Goal: Information Seeking & Learning: Learn about a topic

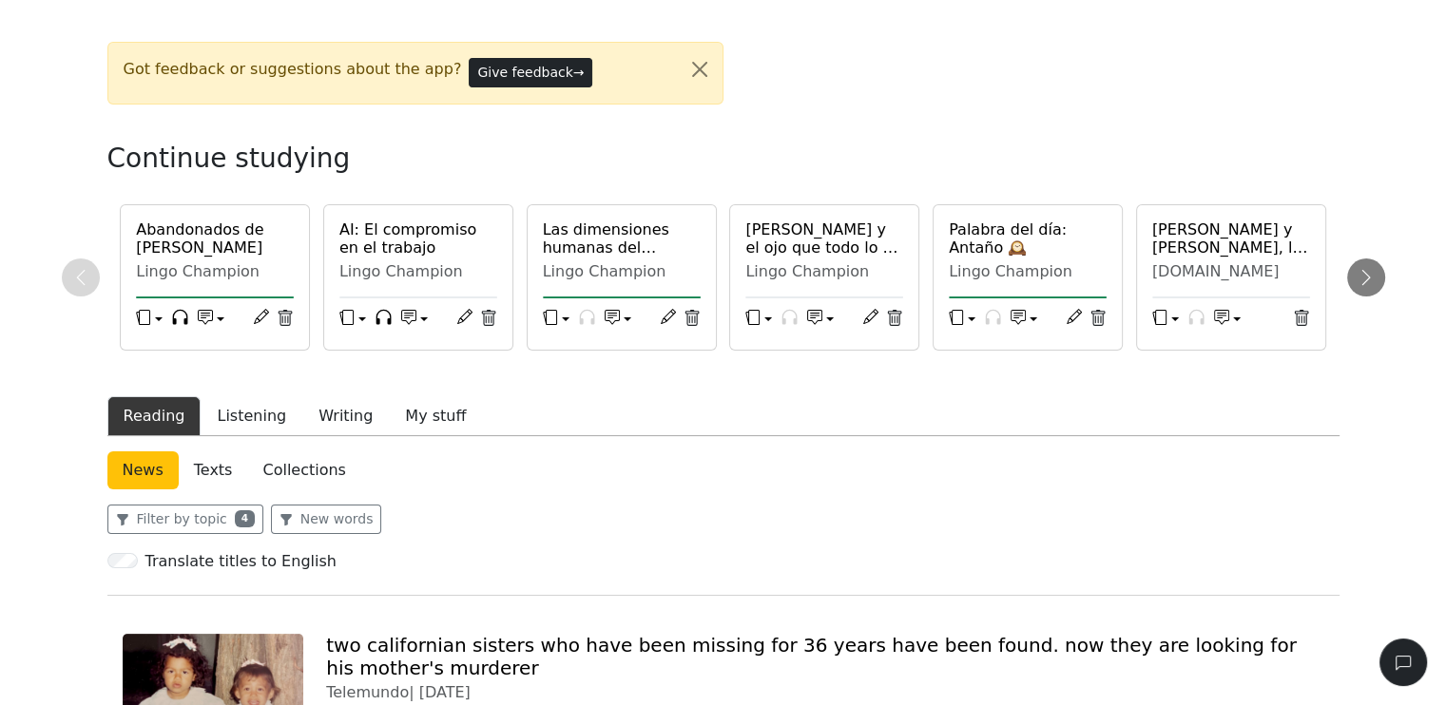
scroll to position [285, 0]
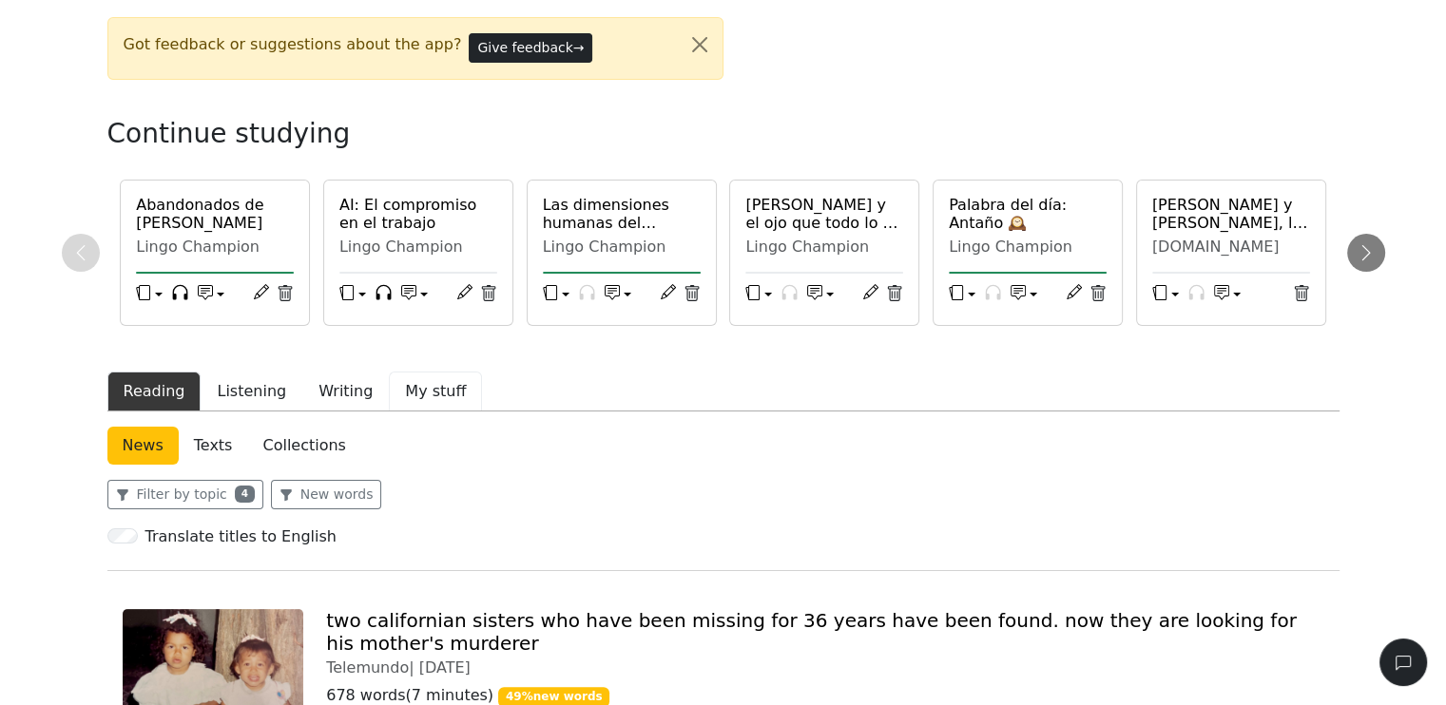
click at [425, 389] on button "My stuff" at bounding box center [435, 392] width 93 height 40
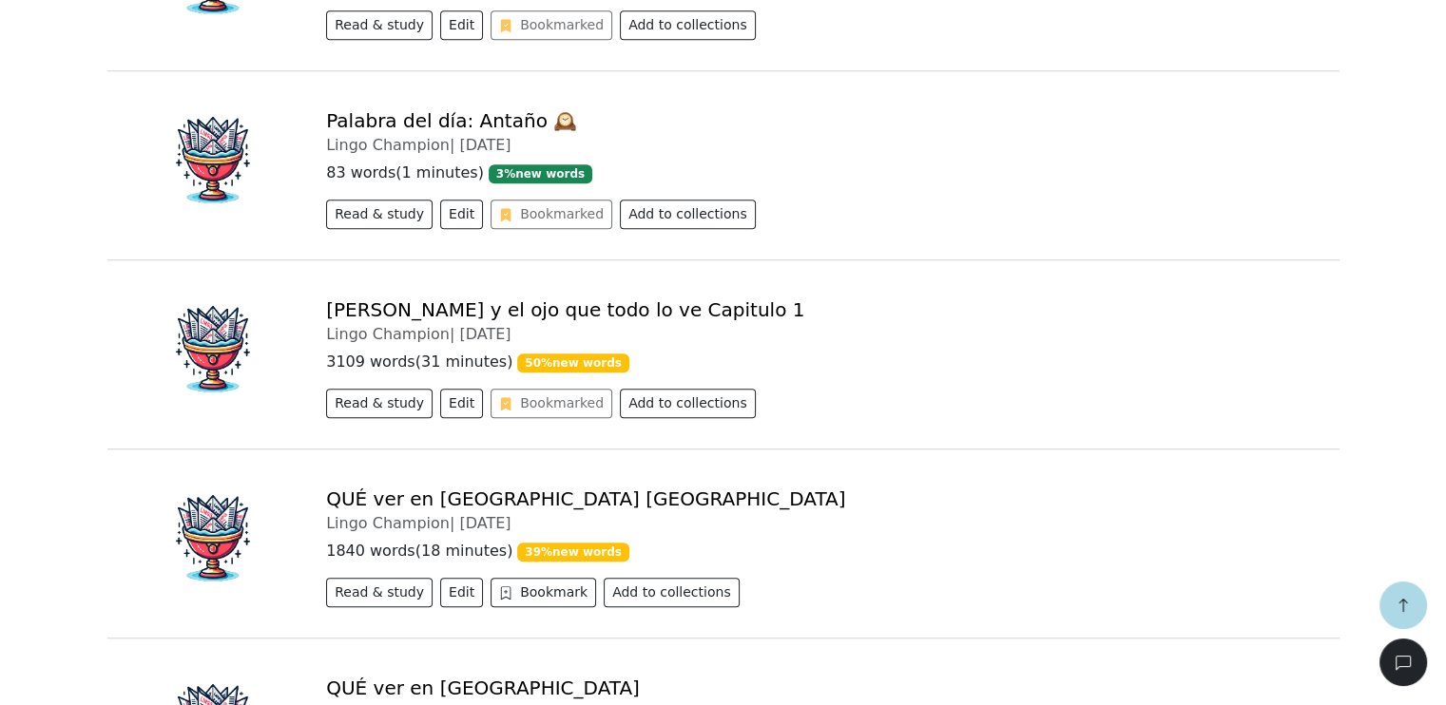
scroll to position [1236, 0]
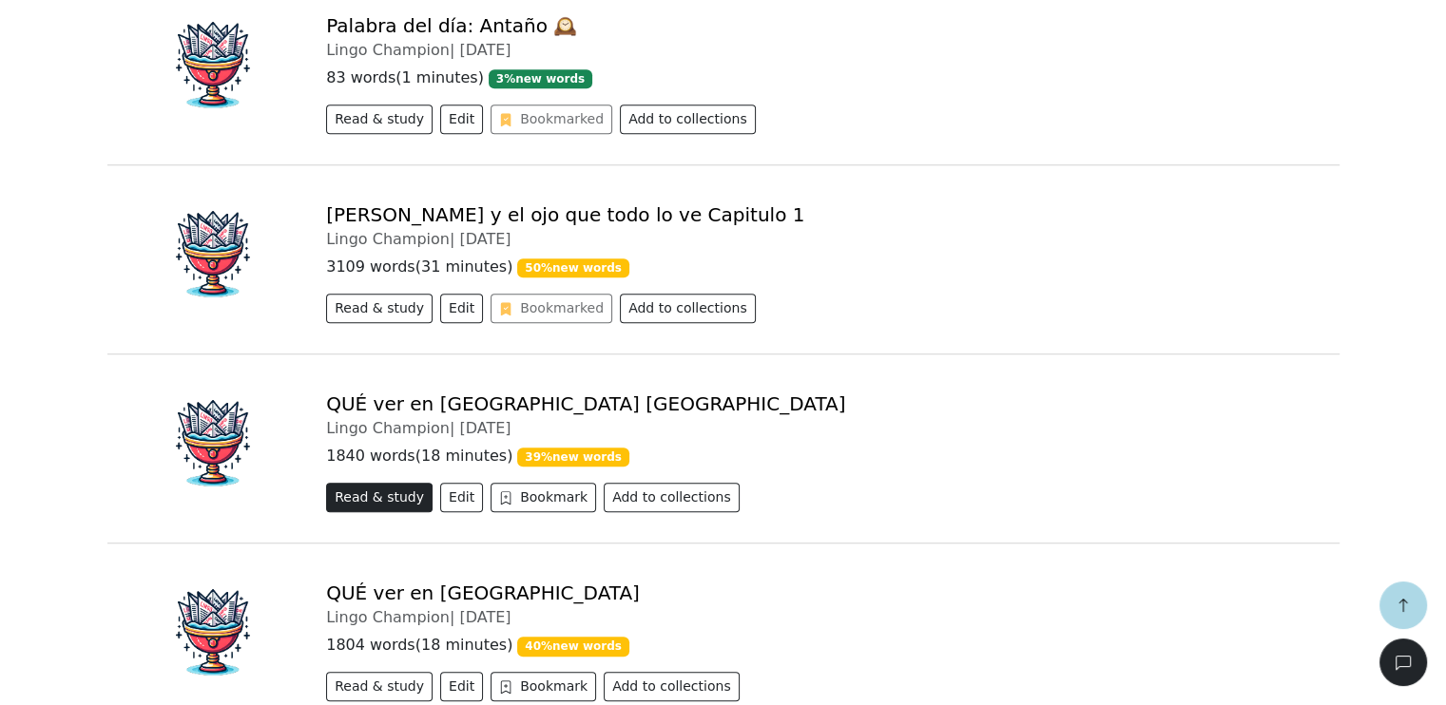
click at [365, 497] on button "Read & study" at bounding box center [379, 497] width 106 height 29
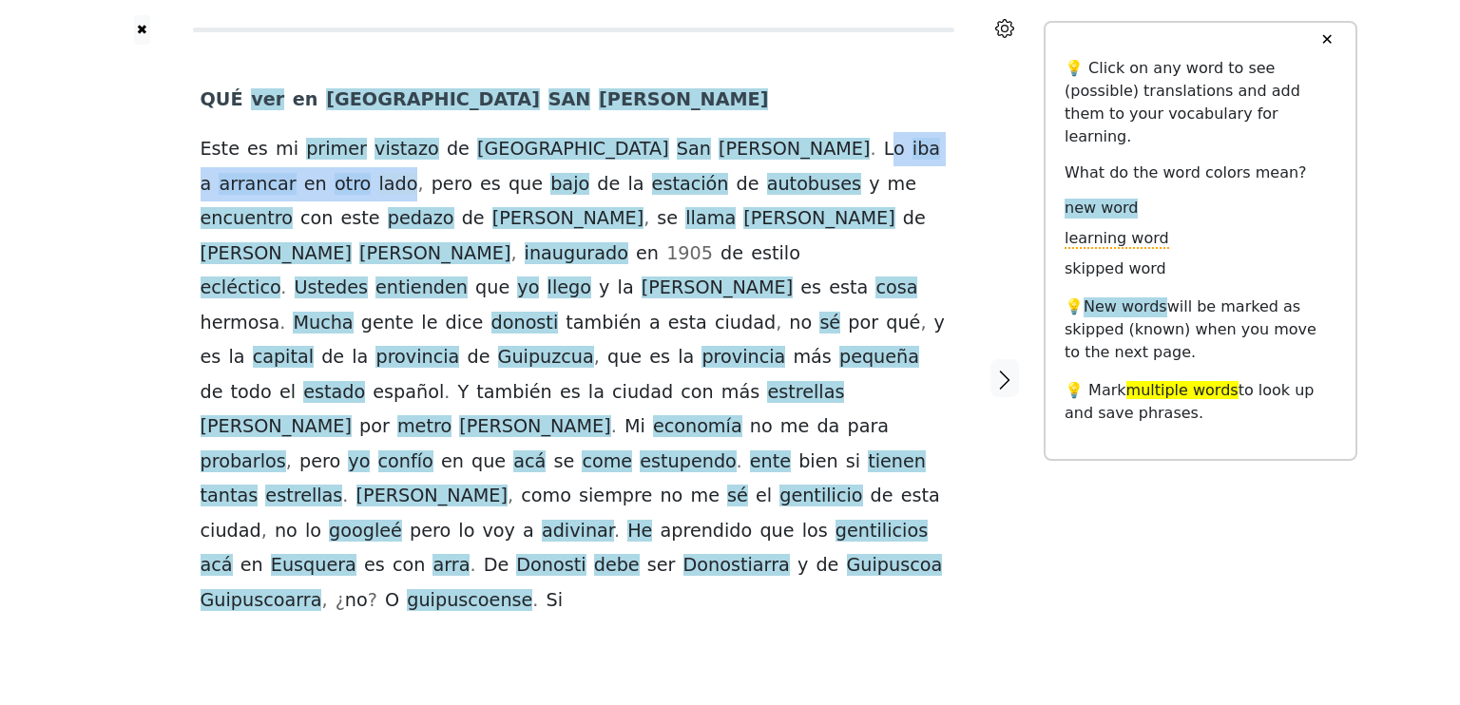
drag, startPoint x: 648, startPoint y: 151, endPoint x: 888, endPoint y: 150, distance: 239.6
click at [888, 150] on div "QUÉ ver en [GEOGRAPHIC_DATA] [GEOGRAPHIC_DATA] es mi primer vistazo de [GEOGRAP…" at bounding box center [574, 350] width 746 height 535
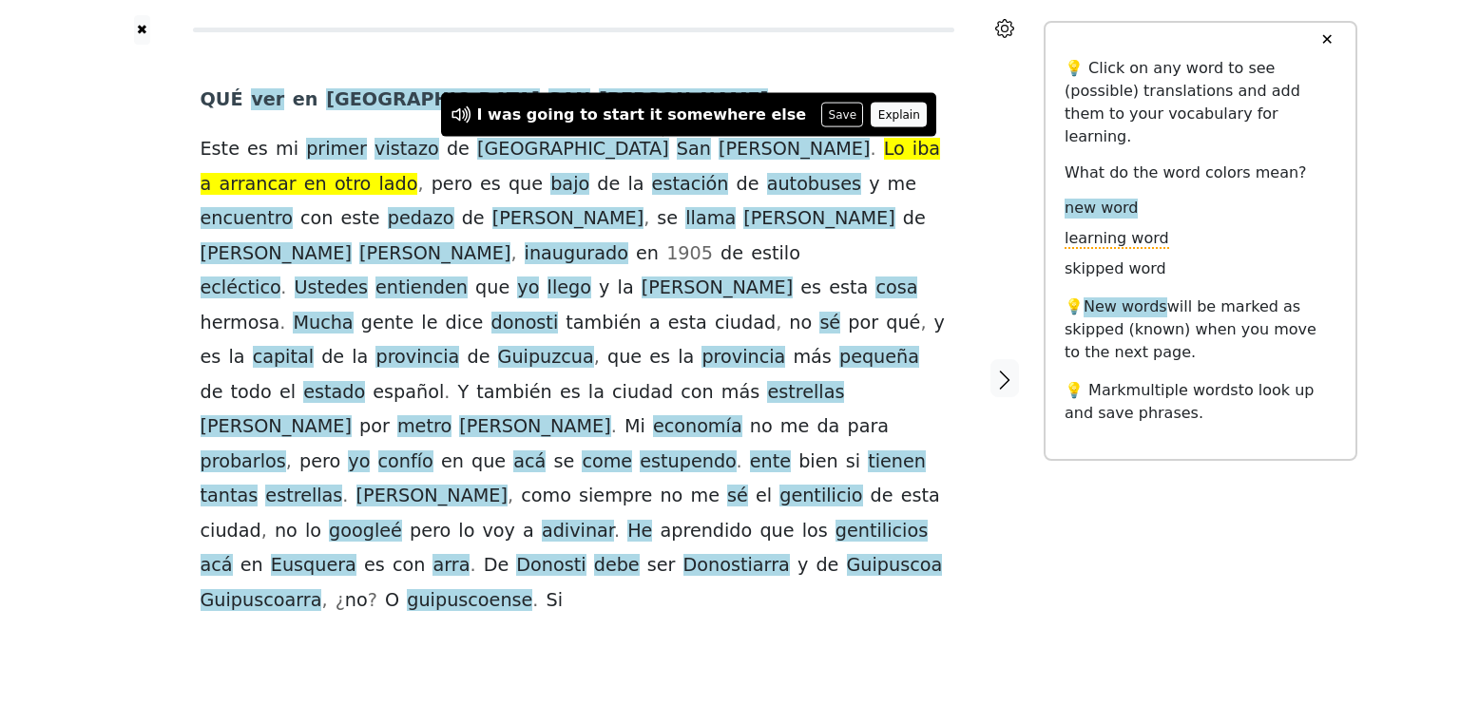
click at [871, 114] on button "Explain" at bounding box center [899, 115] width 56 height 25
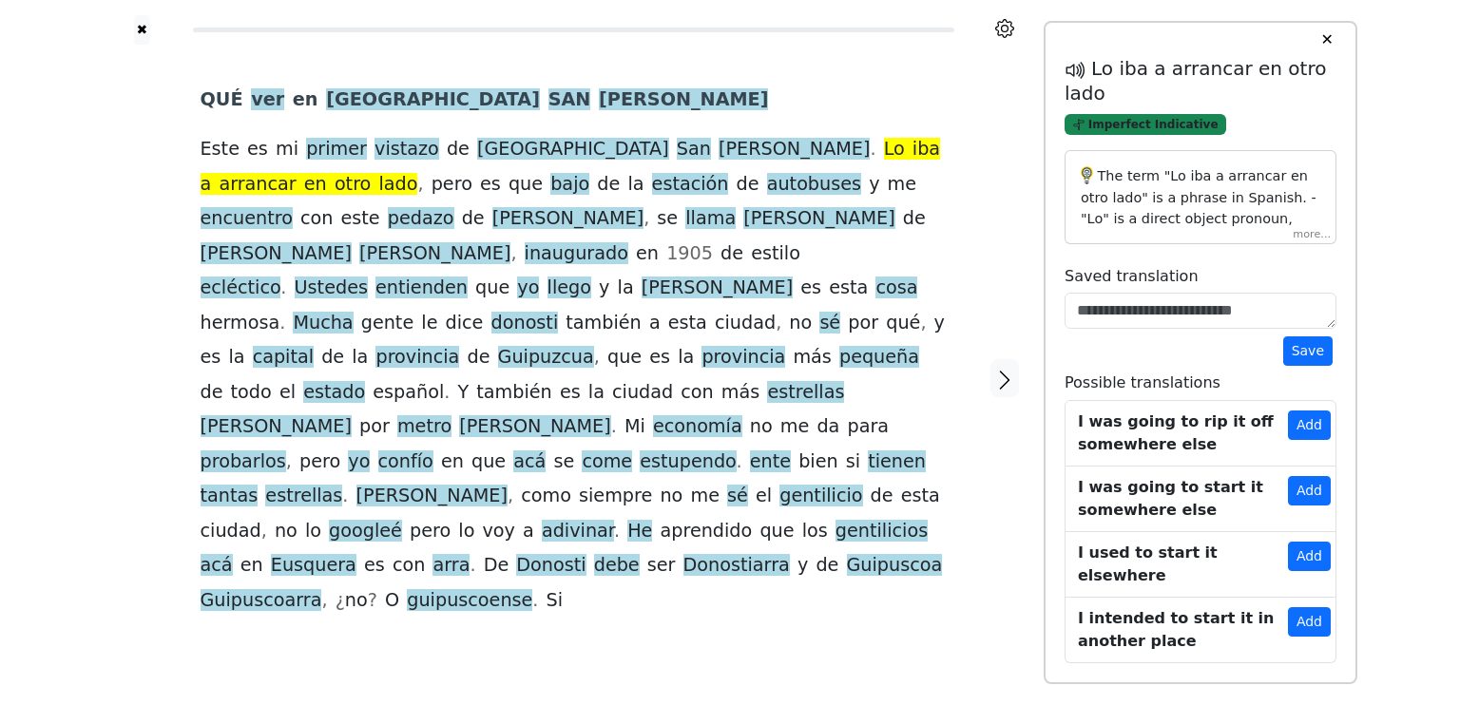
click at [1123, 129] on span "Imperfect Indicative" at bounding box center [1146, 125] width 162 height 22
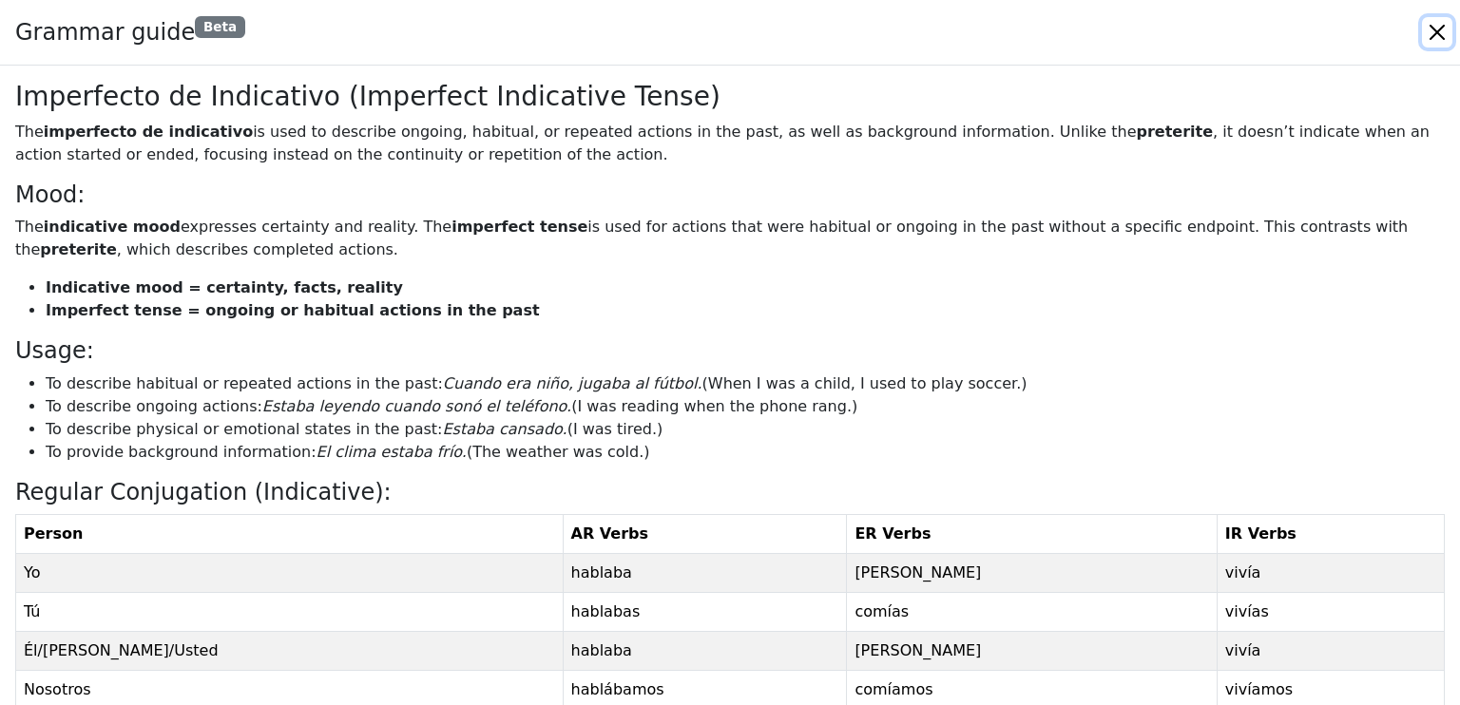
click at [1433, 27] on button "Close" at bounding box center [1437, 32] width 30 height 30
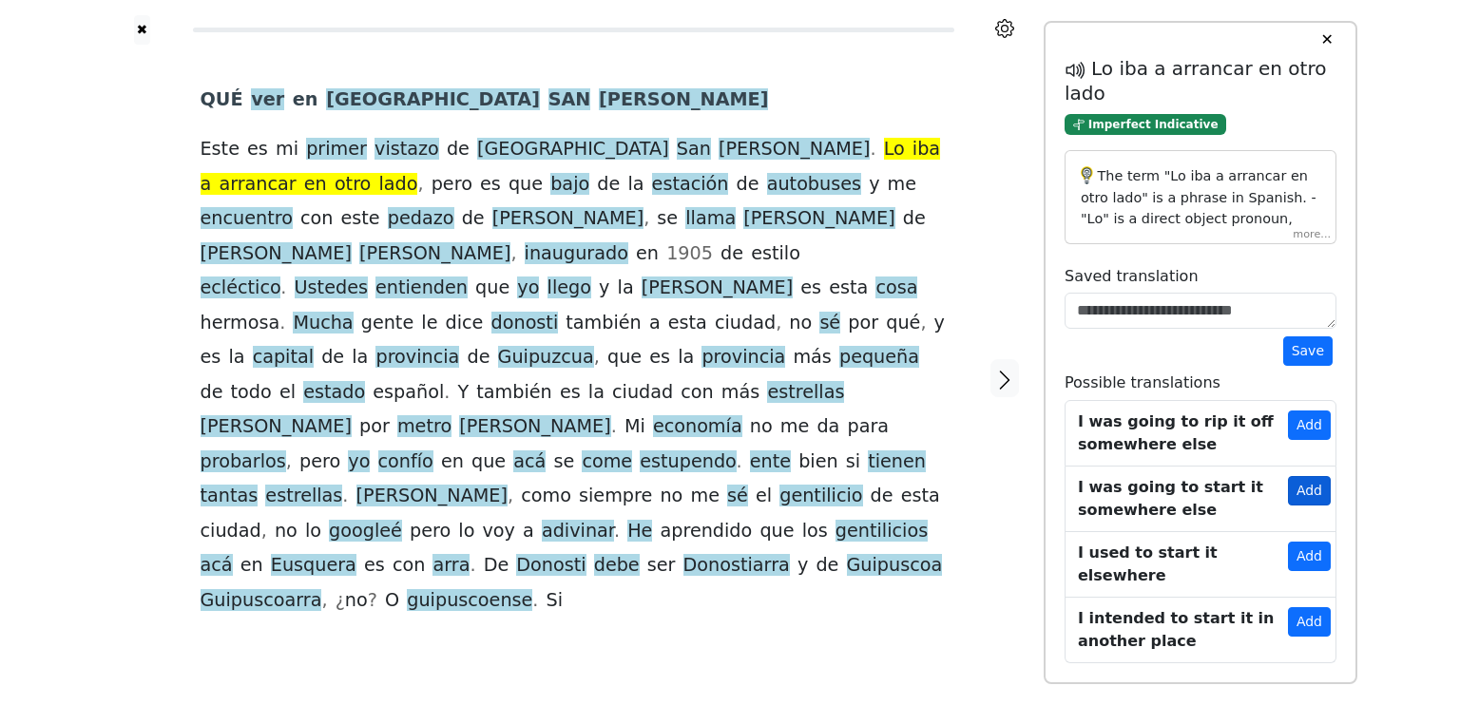
click at [1308, 493] on button "Add" at bounding box center [1309, 490] width 43 height 29
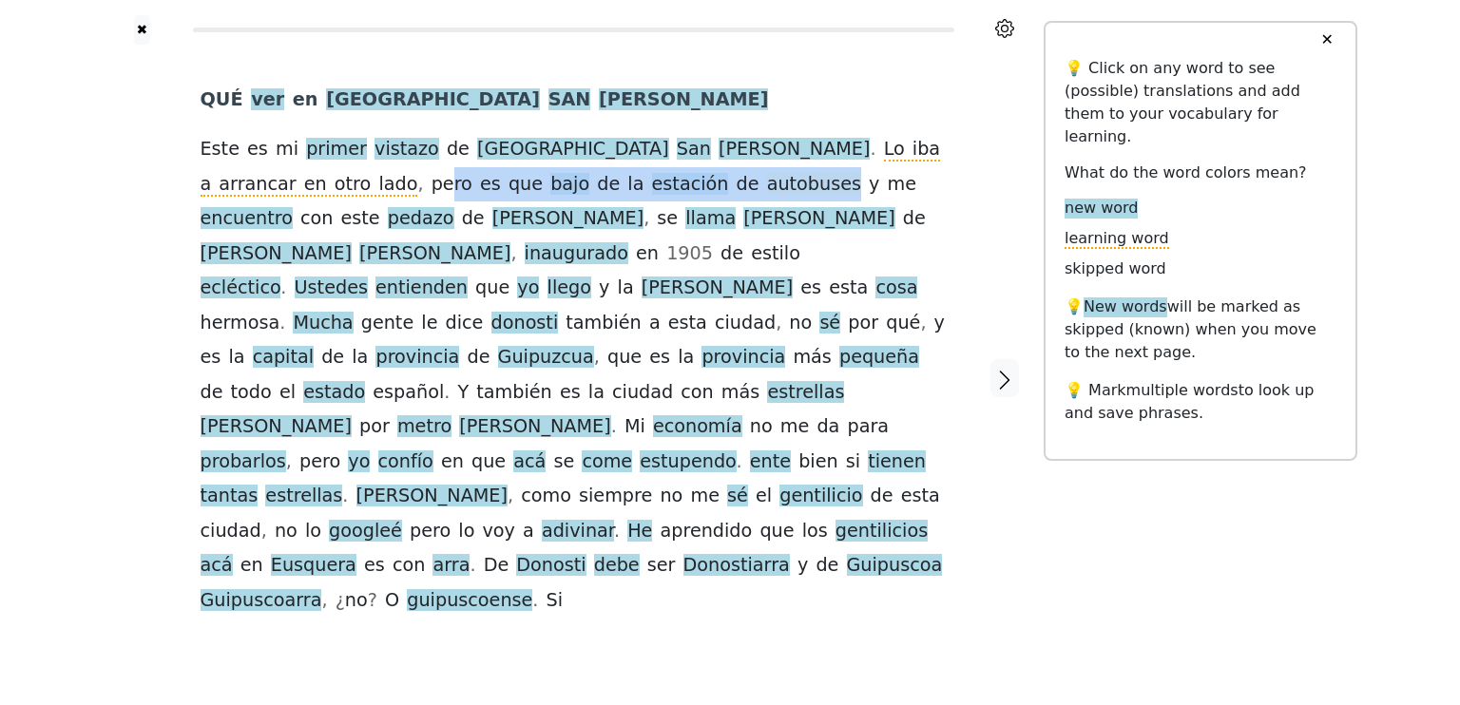
drag, startPoint x: 924, startPoint y: 156, endPoint x: 532, endPoint y: 189, distance: 393.1
click at [532, 189] on div "QUÉ ver en [GEOGRAPHIC_DATA] [GEOGRAPHIC_DATA] es mi primer vistazo de [GEOGRAP…" at bounding box center [574, 350] width 746 height 535
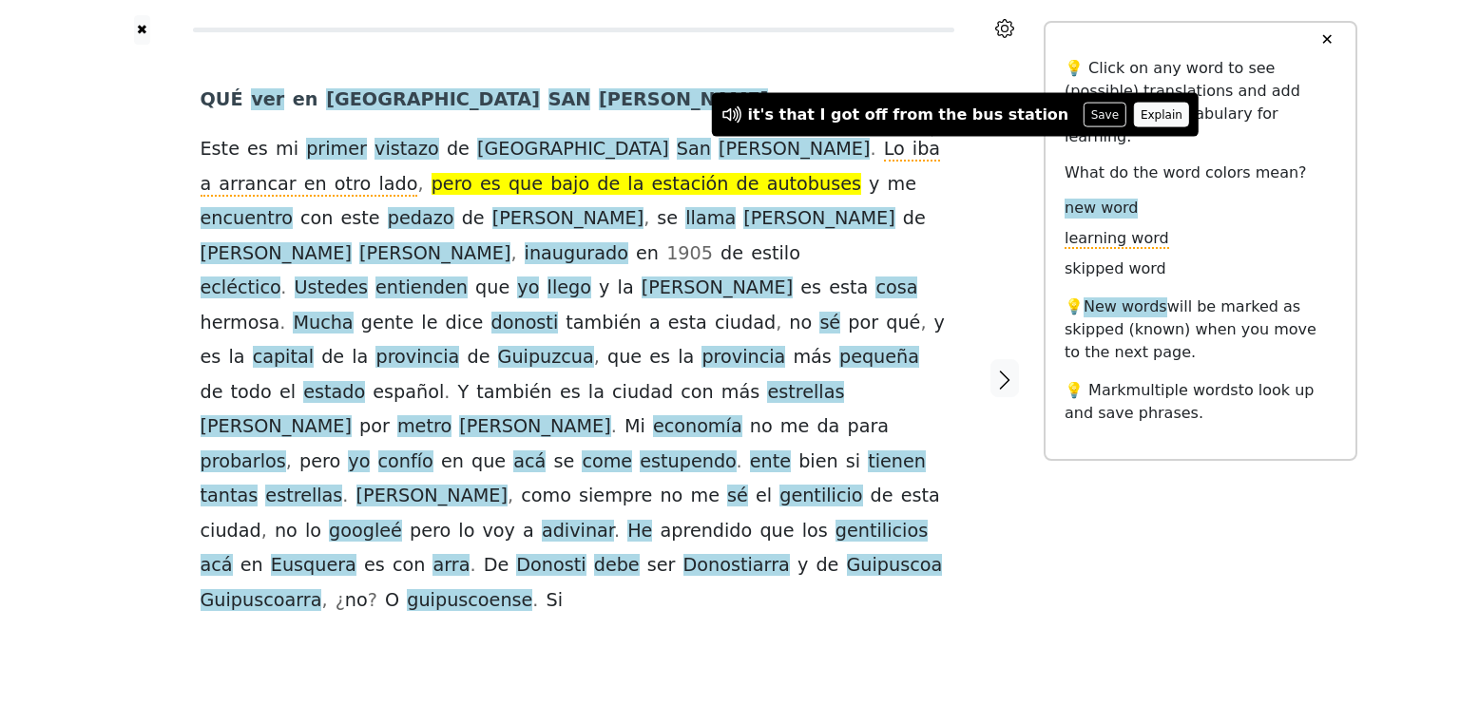
click at [1134, 111] on button "Explain" at bounding box center [1162, 115] width 56 height 25
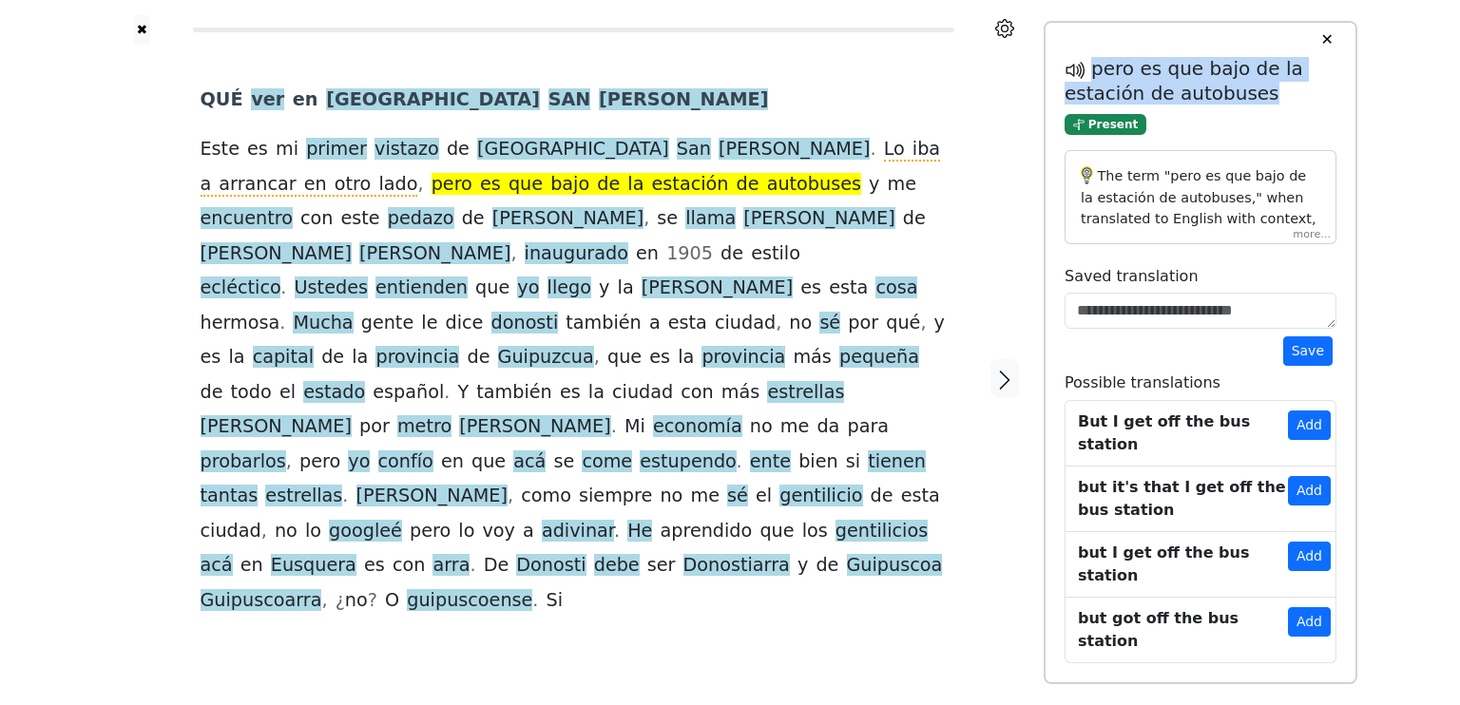
drag, startPoint x: 1094, startPoint y: 66, endPoint x: 1261, endPoint y: 93, distance: 169.6
click at [1261, 93] on h5 "pero es que bajo de la estación de autobuses" at bounding box center [1201, 81] width 272 height 48
click at [1407, 67] on div "✖ QUÉ ver en [GEOGRAPHIC_DATA] [GEOGRAPHIC_DATA] es mi primer vistazo de [GEOGR…" at bounding box center [730, 390] width 1460 height 780
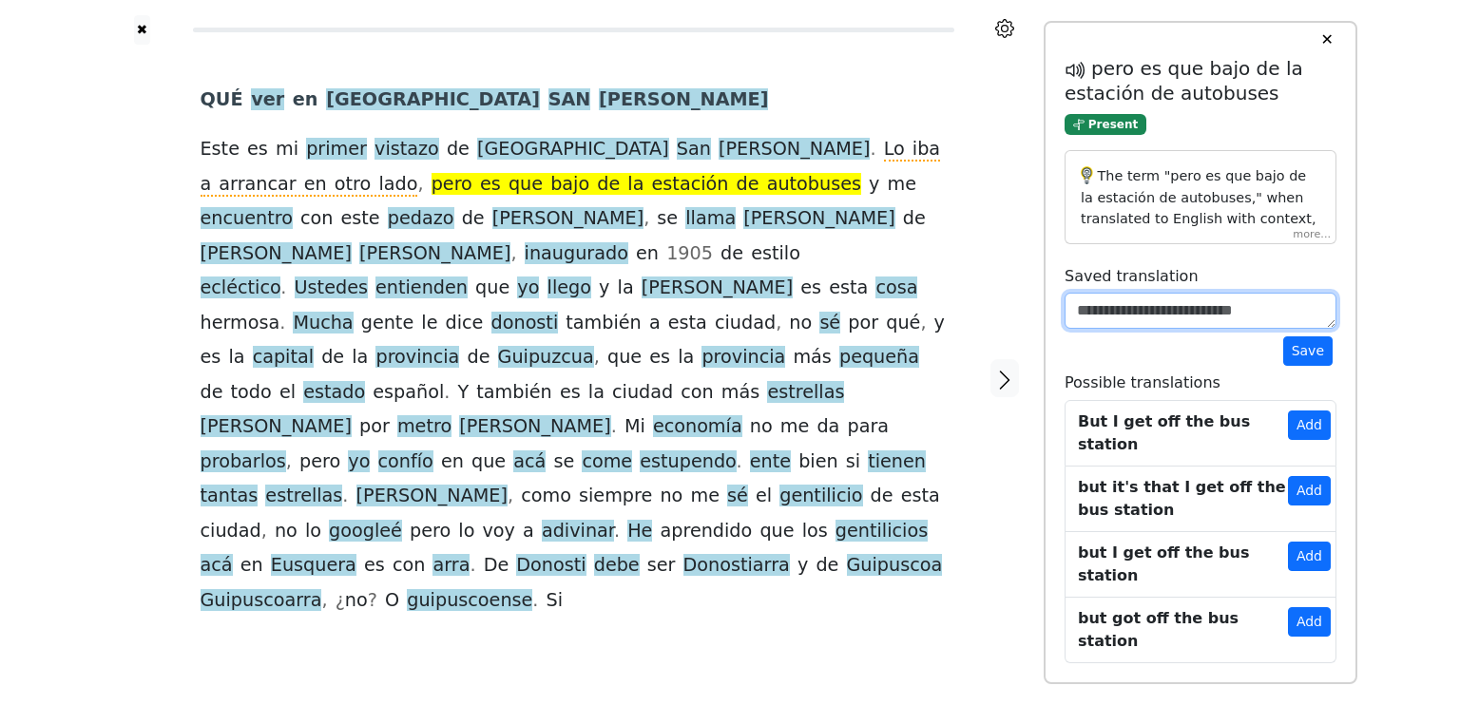
click at [1148, 311] on textarea at bounding box center [1201, 311] width 272 height 36
paste textarea "**********"
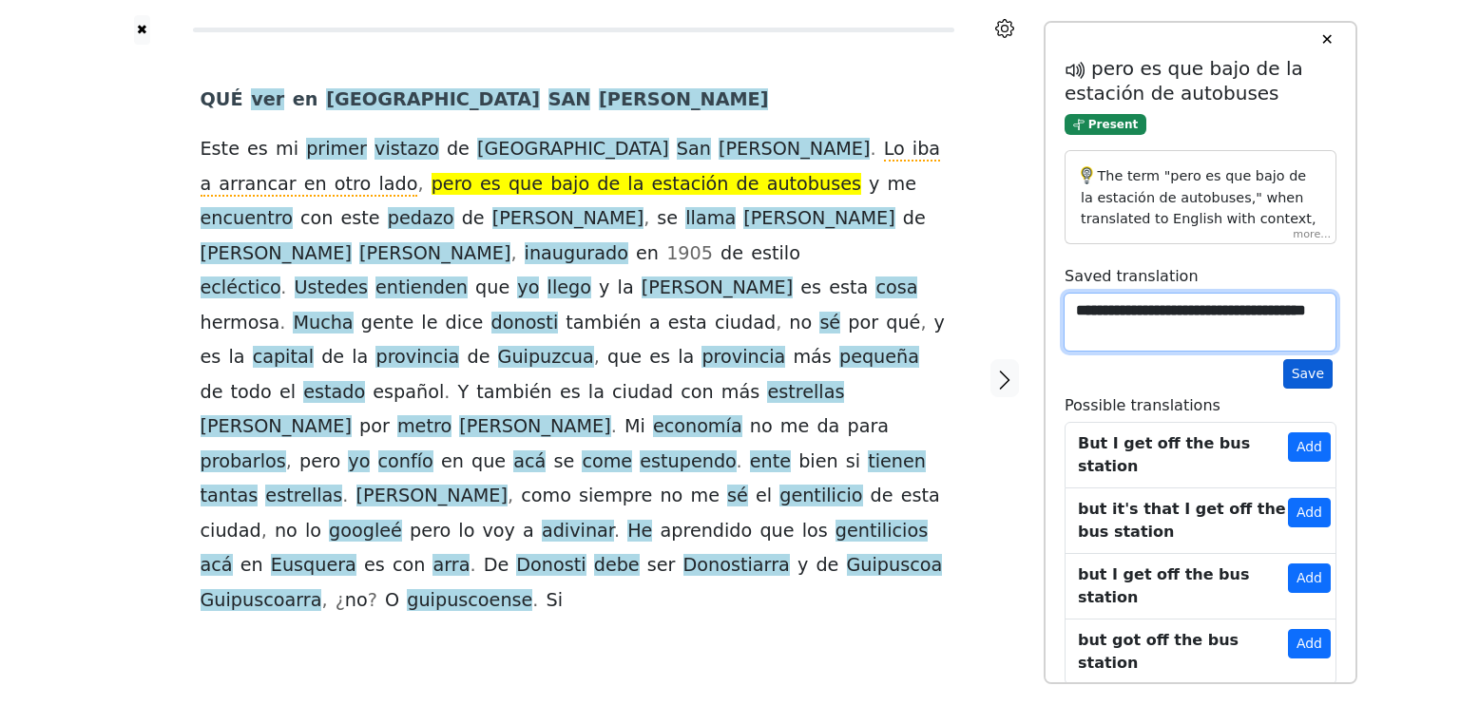
type textarea "**********"
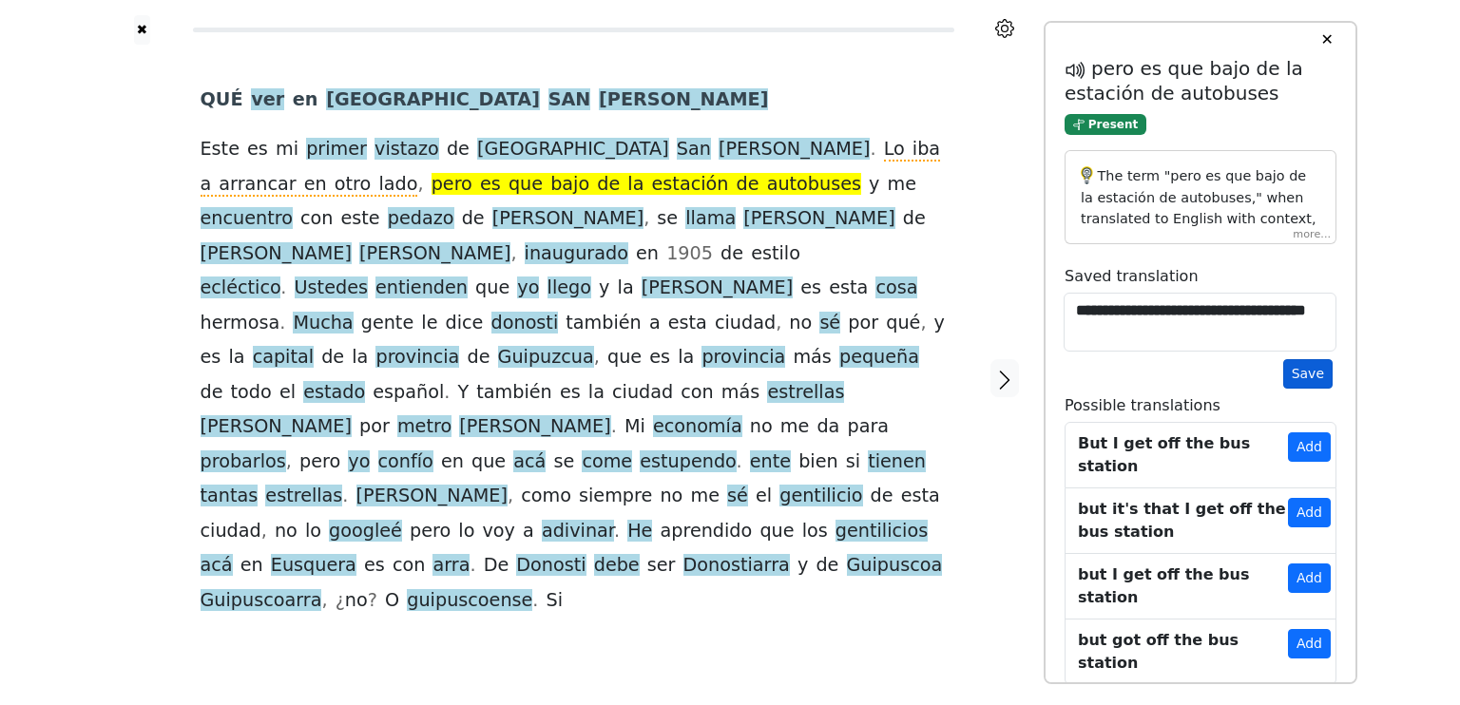
click at [1307, 375] on button "Save" at bounding box center [1307, 373] width 49 height 29
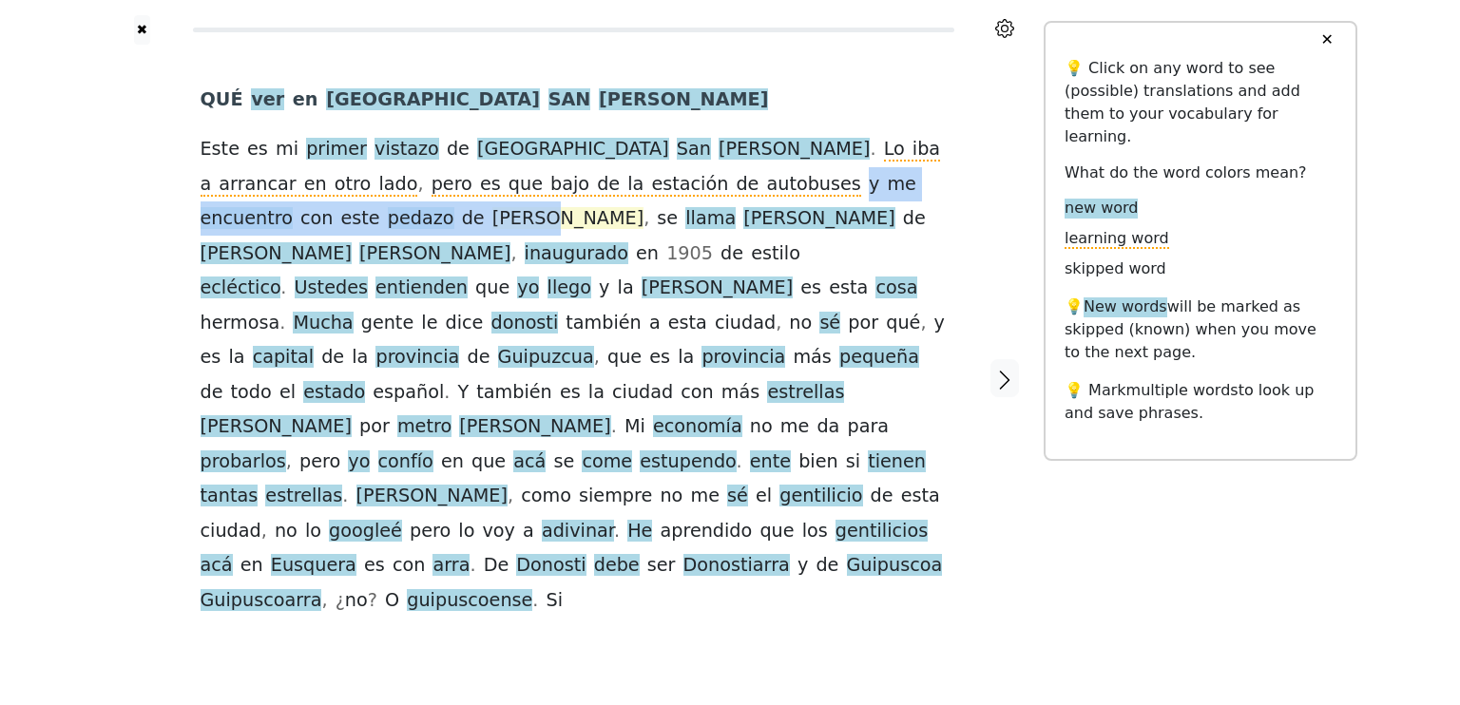
drag, startPoint x: 545, startPoint y: 188, endPoint x: 904, endPoint y: 196, distance: 359.4
click at [904, 196] on div "QUÉ ver en [GEOGRAPHIC_DATA] [GEOGRAPHIC_DATA] es mi primer vistazo de [GEOGRAP…" at bounding box center [574, 350] width 746 height 535
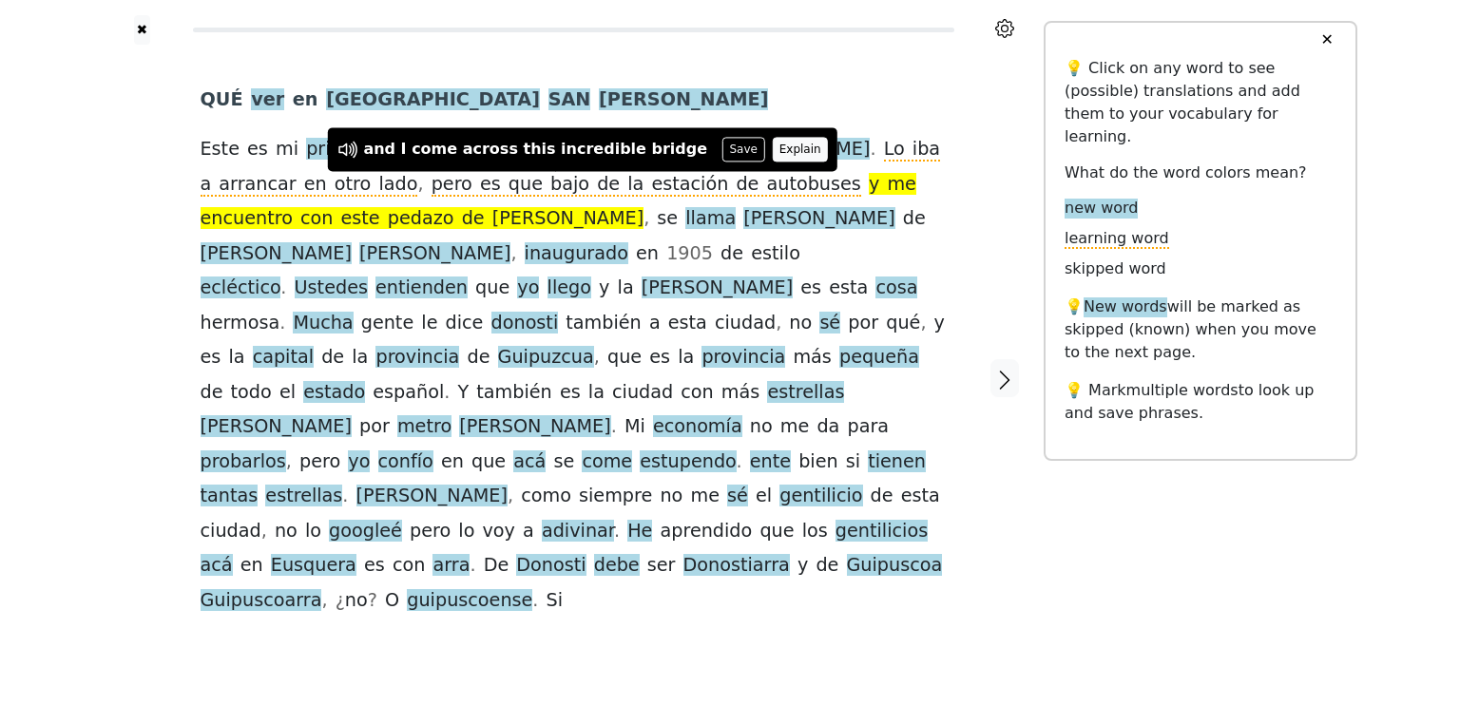
click at [772, 145] on button "Explain" at bounding box center [800, 149] width 56 height 25
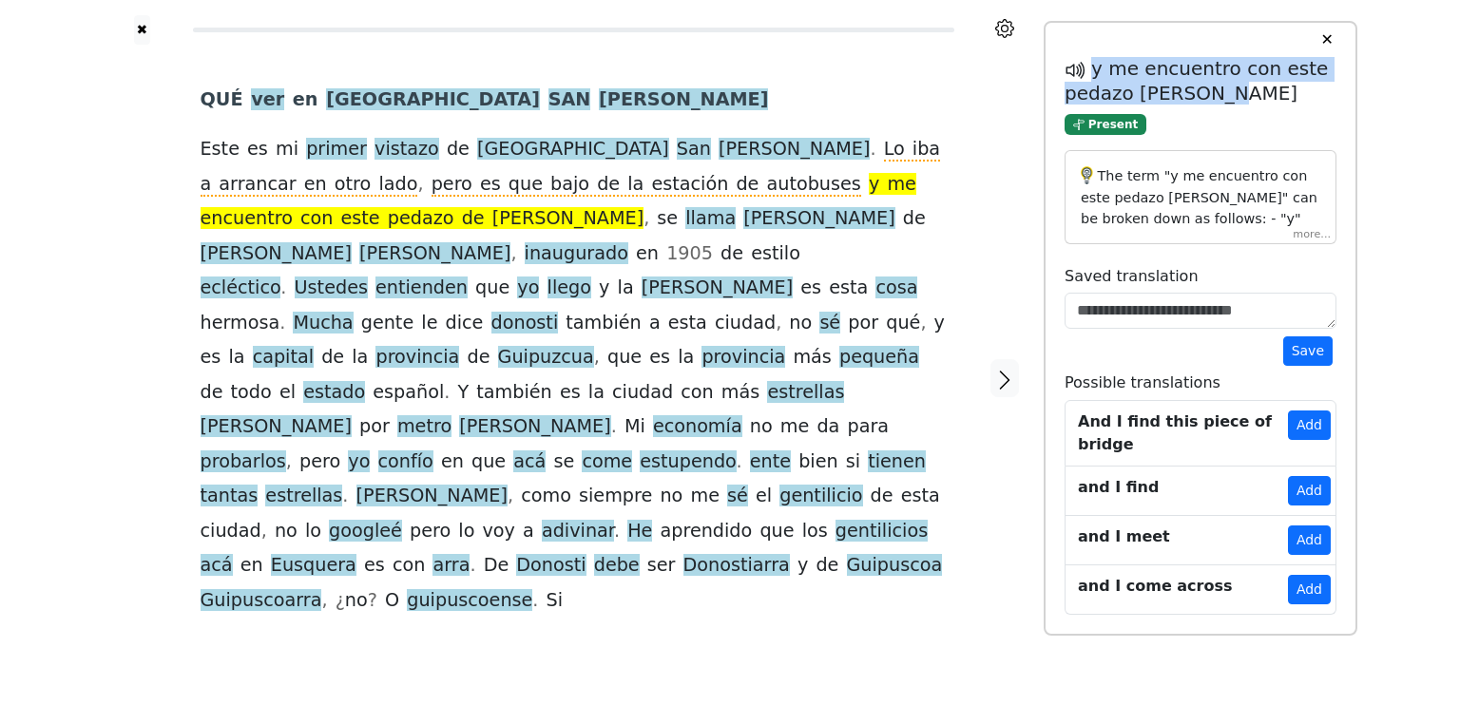
drag, startPoint x: 1091, startPoint y: 67, endPoint x: 1227, endPoint y: 87, distance: 137.3
click at [1227, 87] on h5 "y me encuentro con este pedazo [PERSON_NAME]" at bounding box center [1201, 81] width 272 height 48
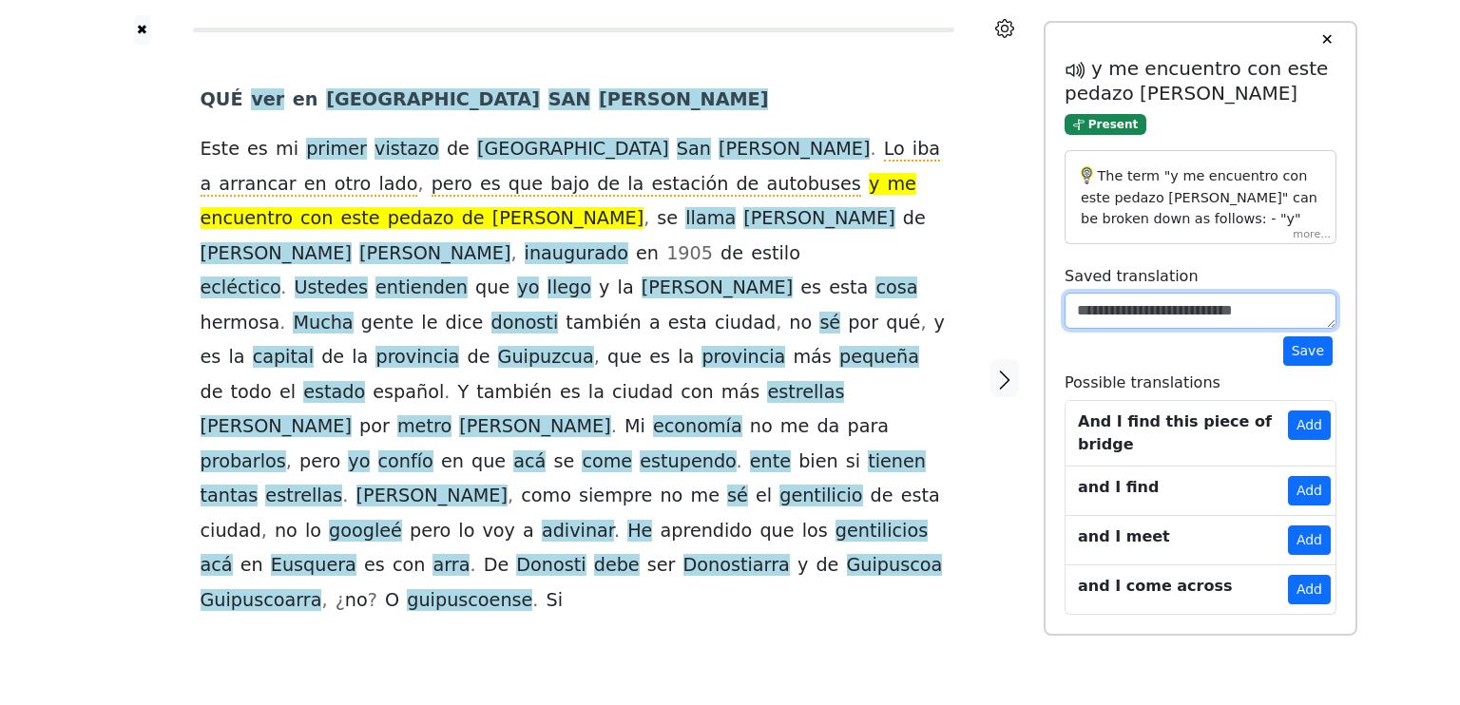
click at [1106, 312] on textarea at bounding box center [1201, 311] width 272 height 36
paste textarea "**********"
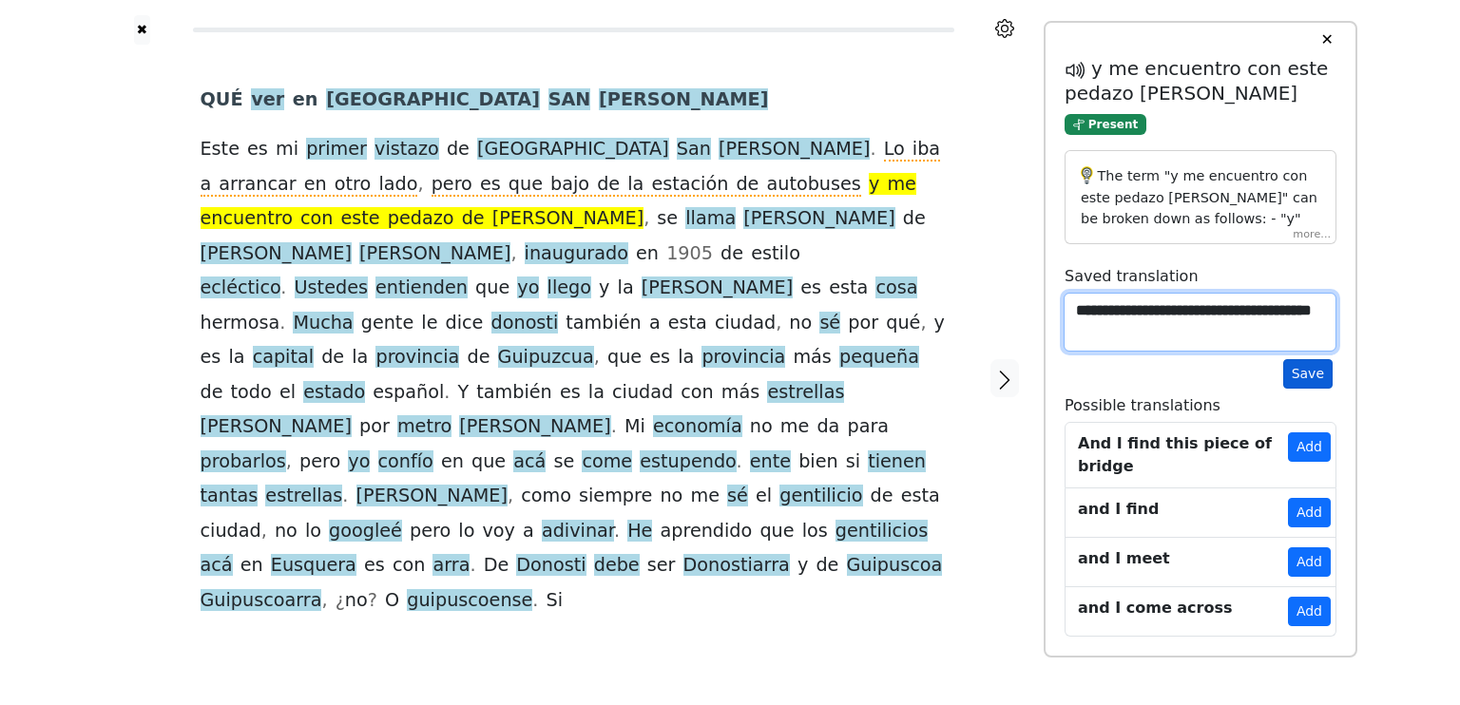
type textarea "**********"
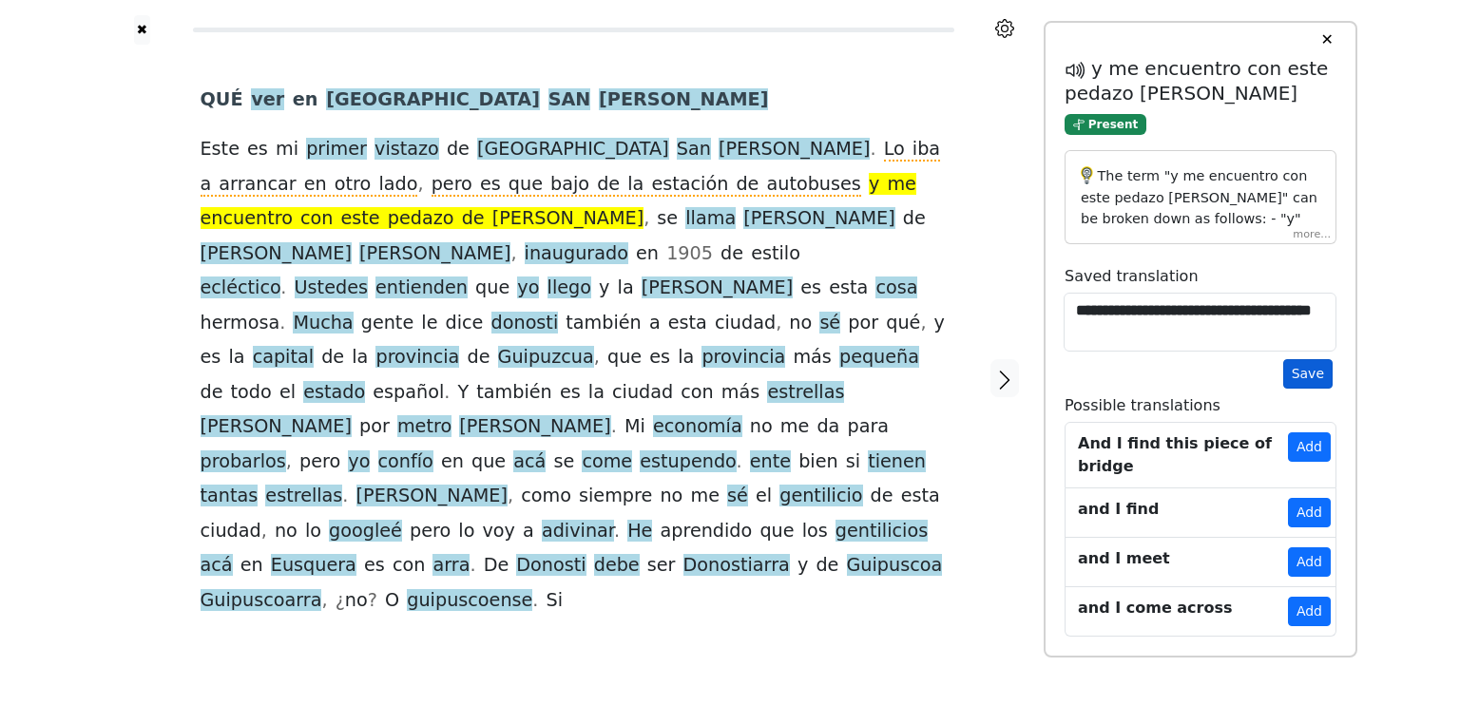
click at [1309, 377] on button "Save" at bounding box center [1307, 373] width 49 height 29
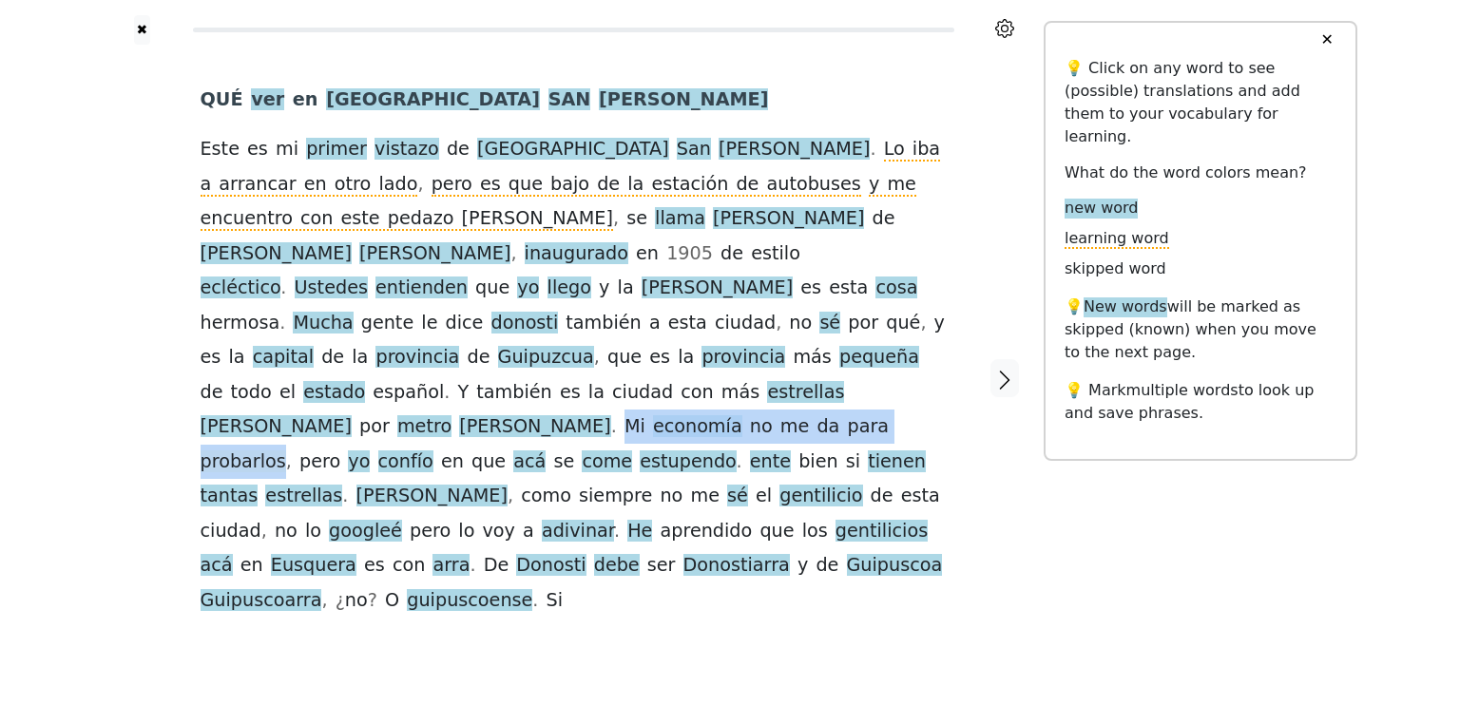
drag, startPoint x: 676, startPoint y: 356, endPoint x: 276, endPoint y: 399, distance: 402.5
click at [276, 399] on div "QUÉ ver en [GEOGRAPHIC_DATA] [GEOGRAPHIC_DATA] es mi primer vistazo de [GEOGRAP…" at bounding box center [574, 350] width 746 height 535
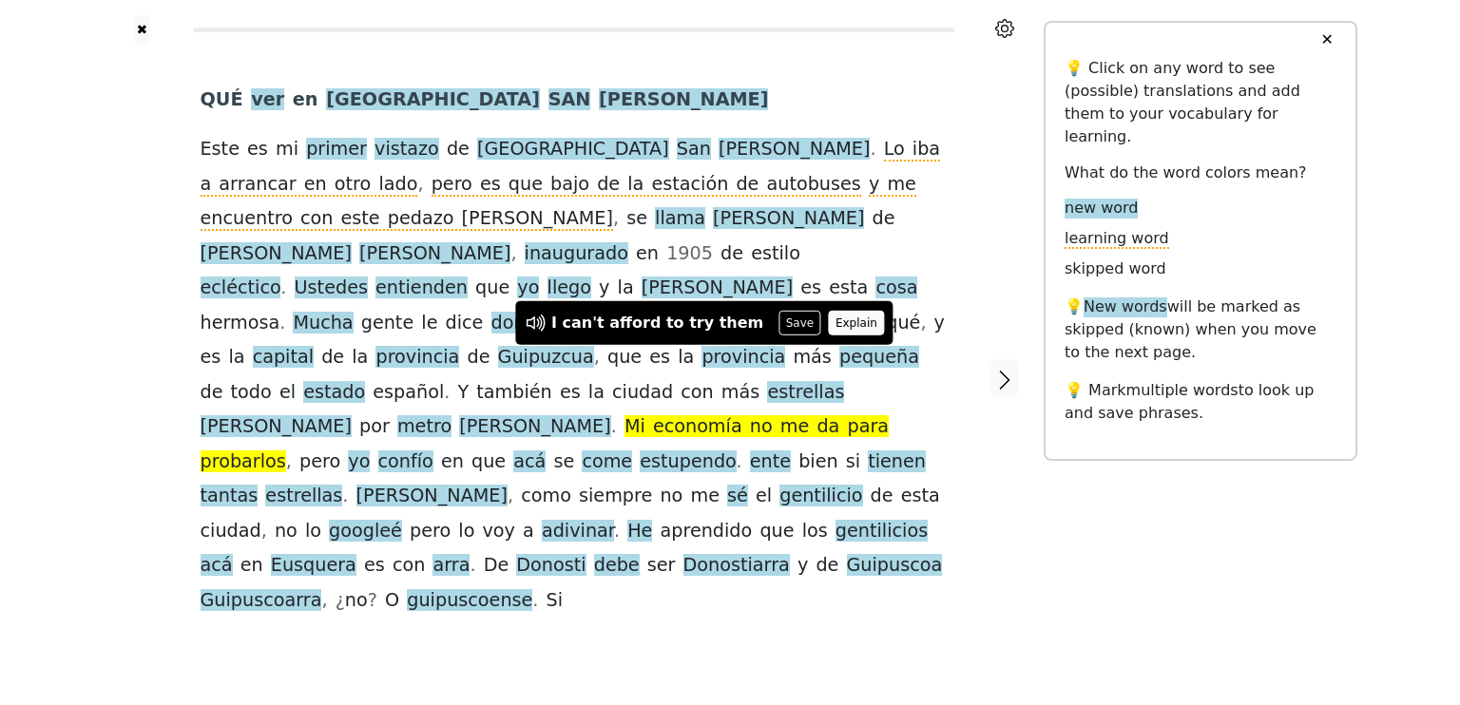
click at [829, 323] on button "Explain" at bounding box center [857, 323] width 56 height 25
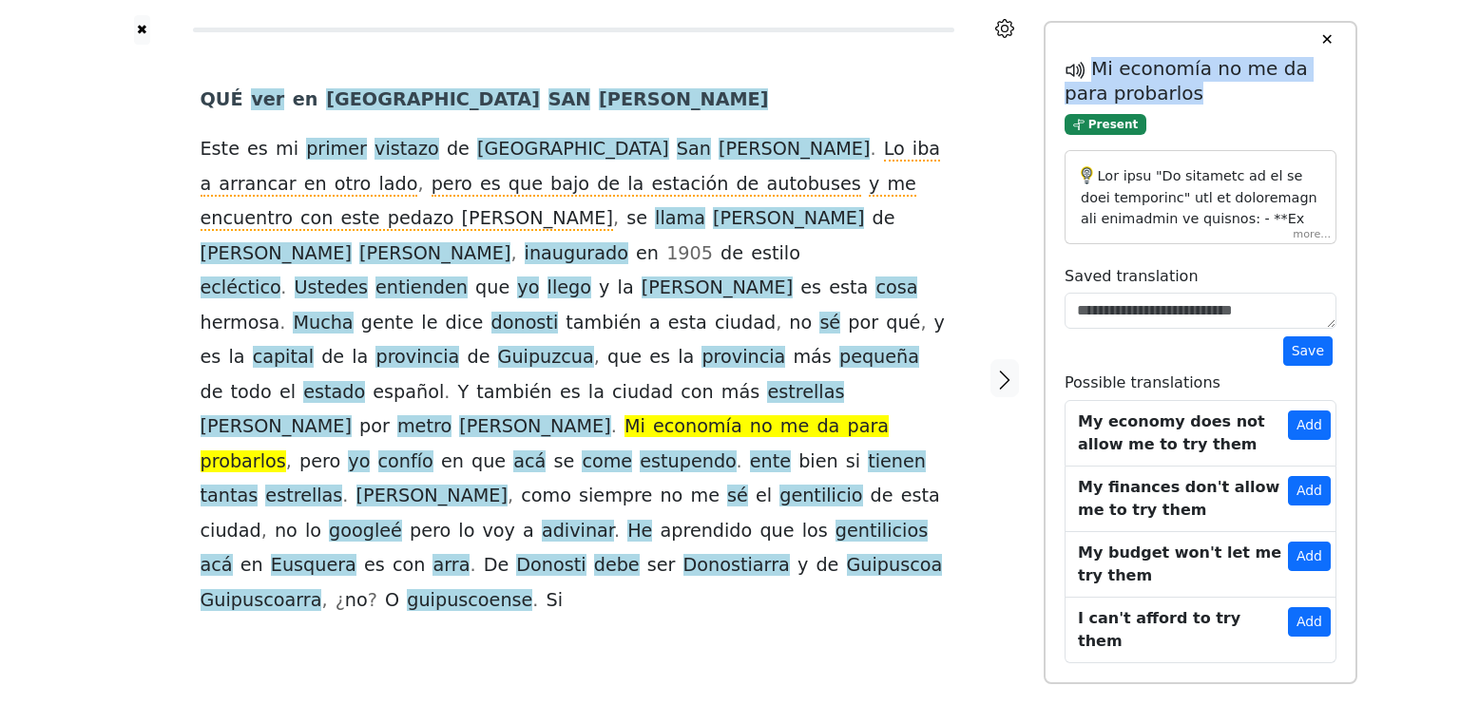
drag, startPoint x: 1096, startPoint y: 66, endPoint x: 1194, endPoint y: 83, distance: 99.4
click at [1194, 83] on h5 "Mi economía no me da para probarlos" at bounding box center [1201, 81] width 272 height 48
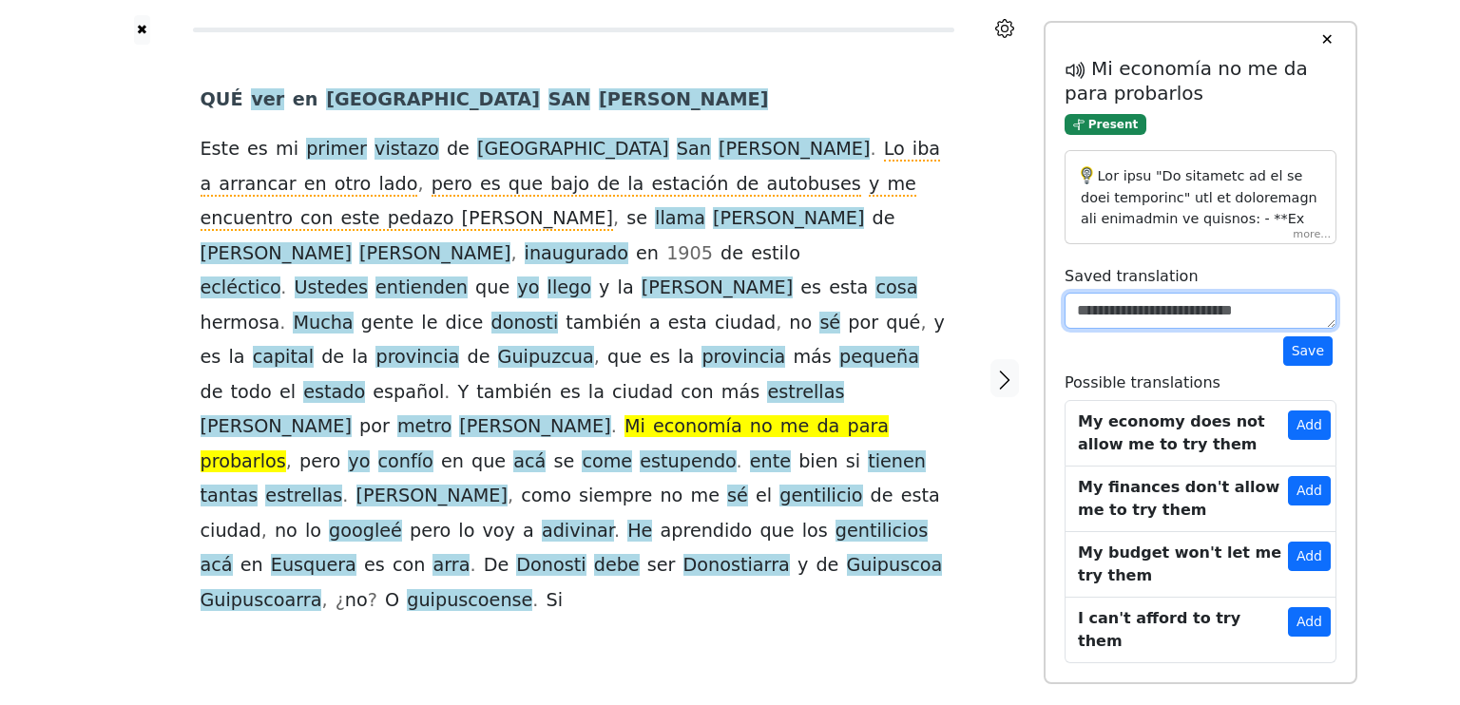
click at [1135, 311] on textarea at bounding box center [1201, 311] width 272 height 36
paste textarea "**********"
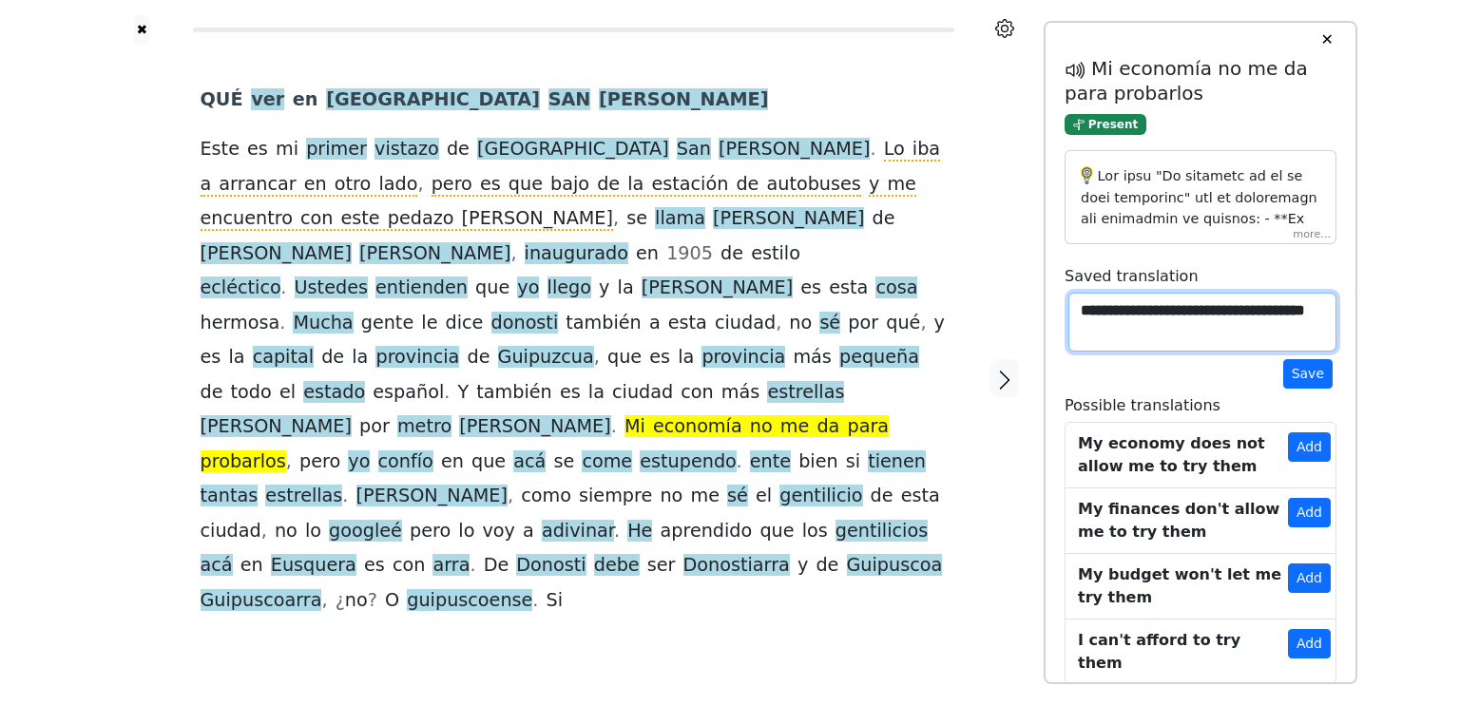
click at [1164, 307] on textarea "**********" at bounding box center [1202, 322] width 268 height 59
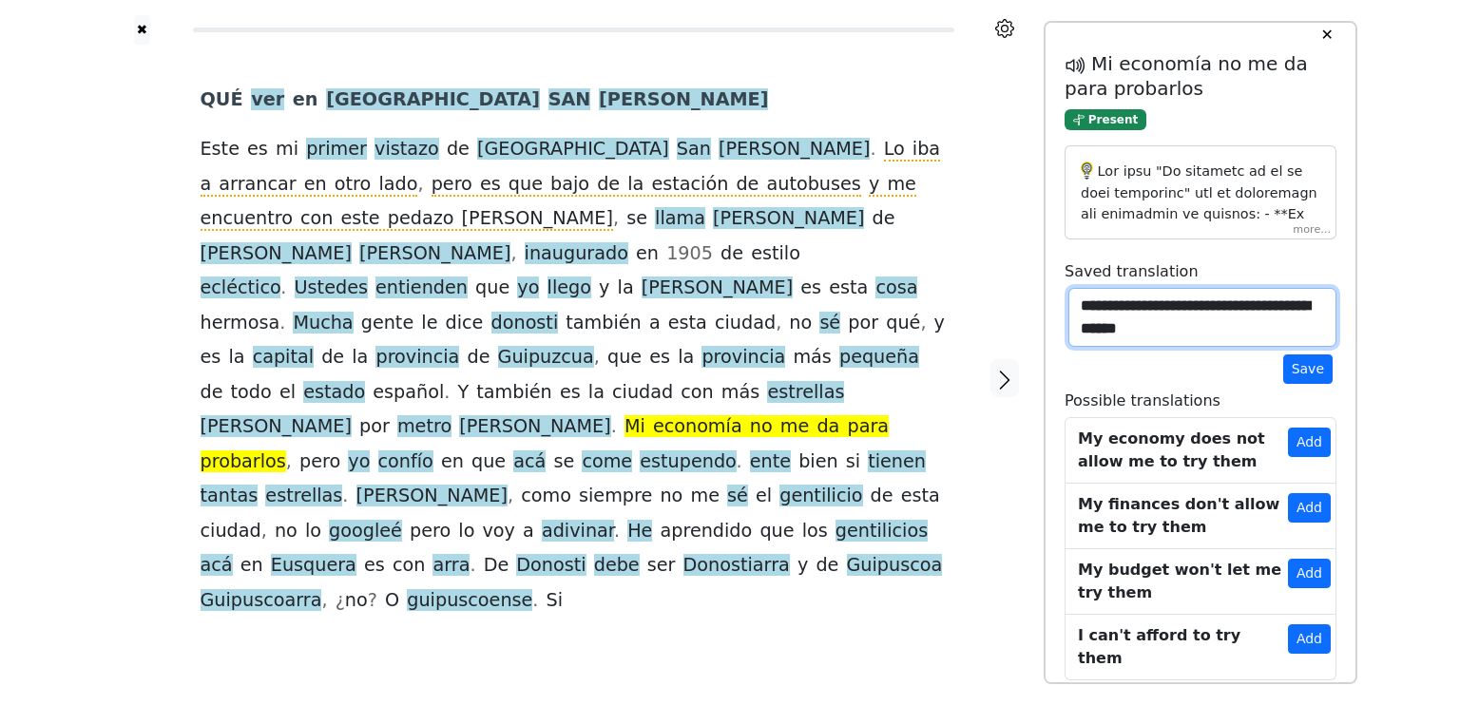
scroll to position [6, 0]
type textarea "**********"
click at [1297, 376] on button "Save" at bounding box center [1307, 368] width 49 height 29
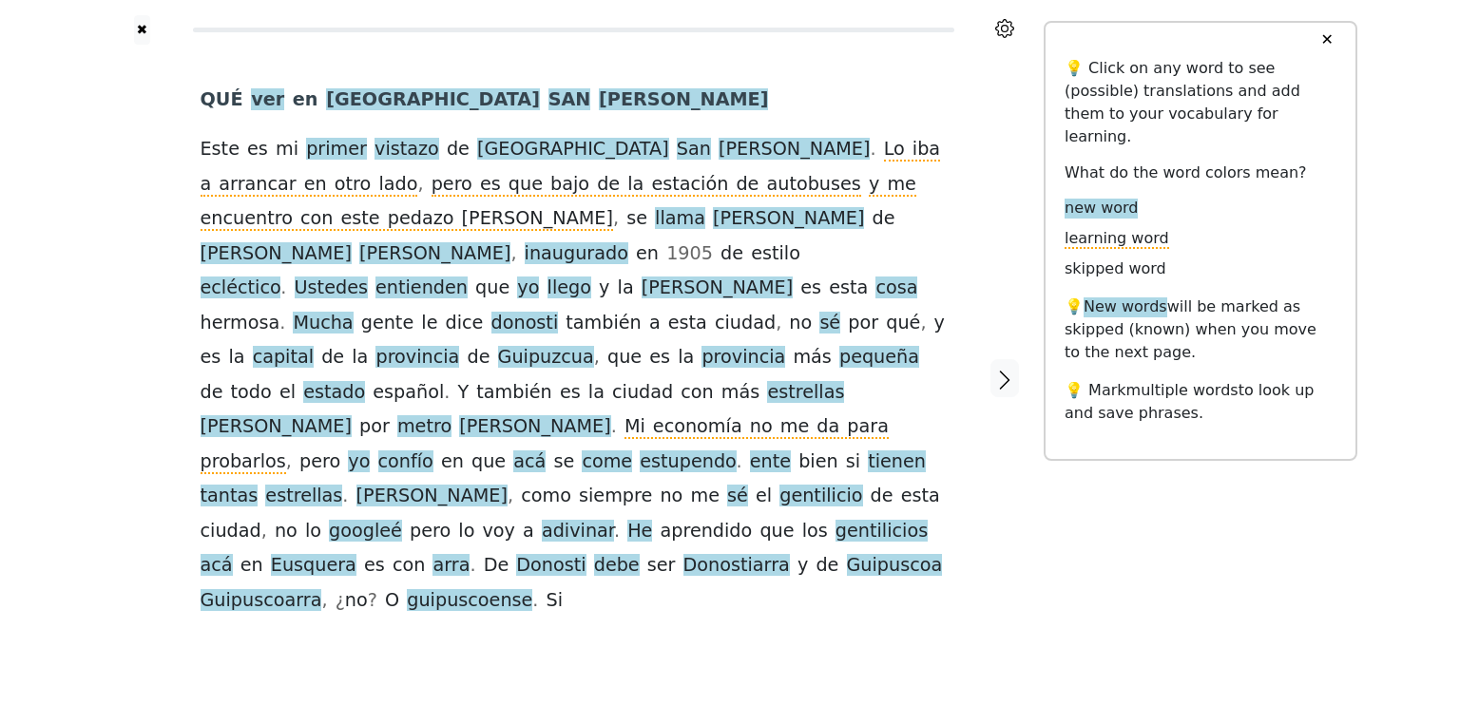
scroll to position [0, 0]
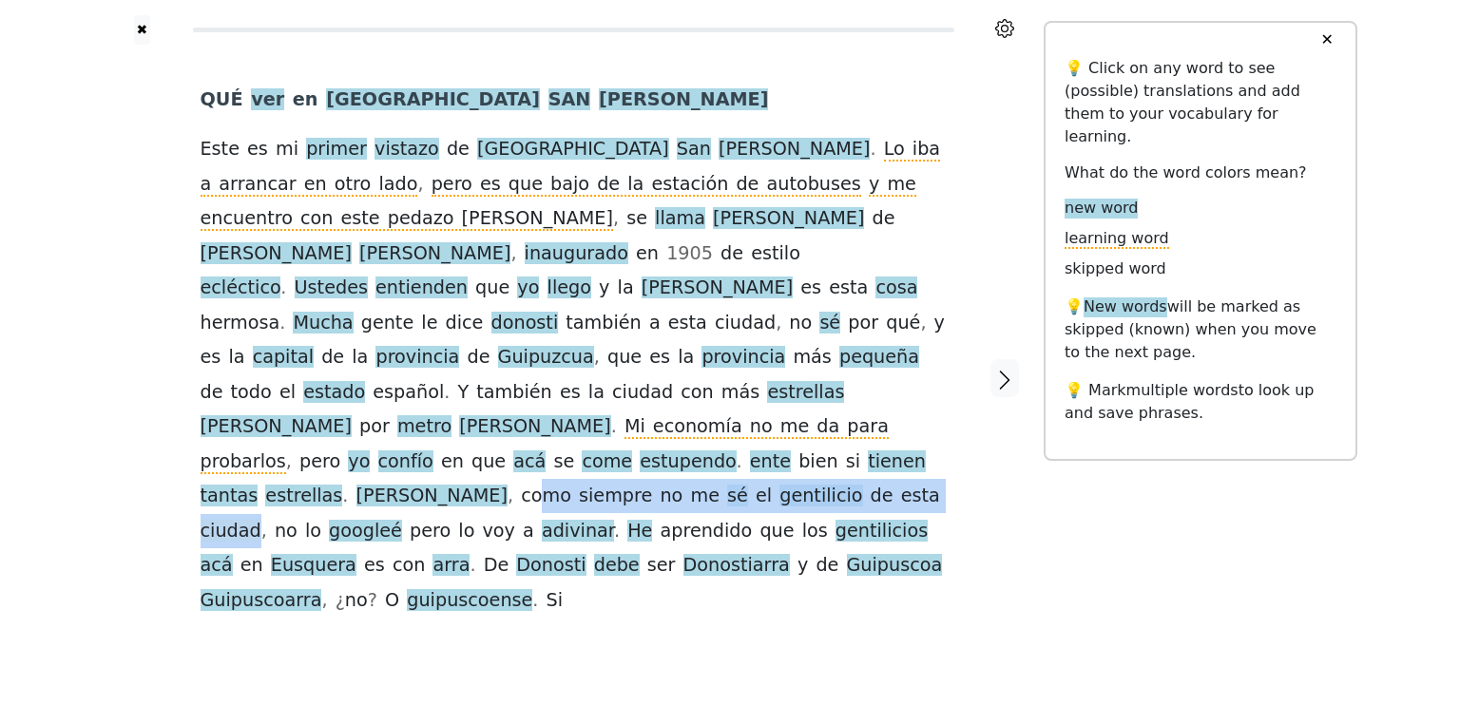
drag, startPoint x: 381, startPoint y: 433, endPoint x: 794, endPoint y: 431, distance: 412.6
click at [794, 431] on div "QUÉ ver en [GEOGRAPHIC_DATA] [GEOGRAPHIC_DATA] es mi primer vistazo de [GEOGRAP…" at bounding box center [574, 350] width 746 height 535
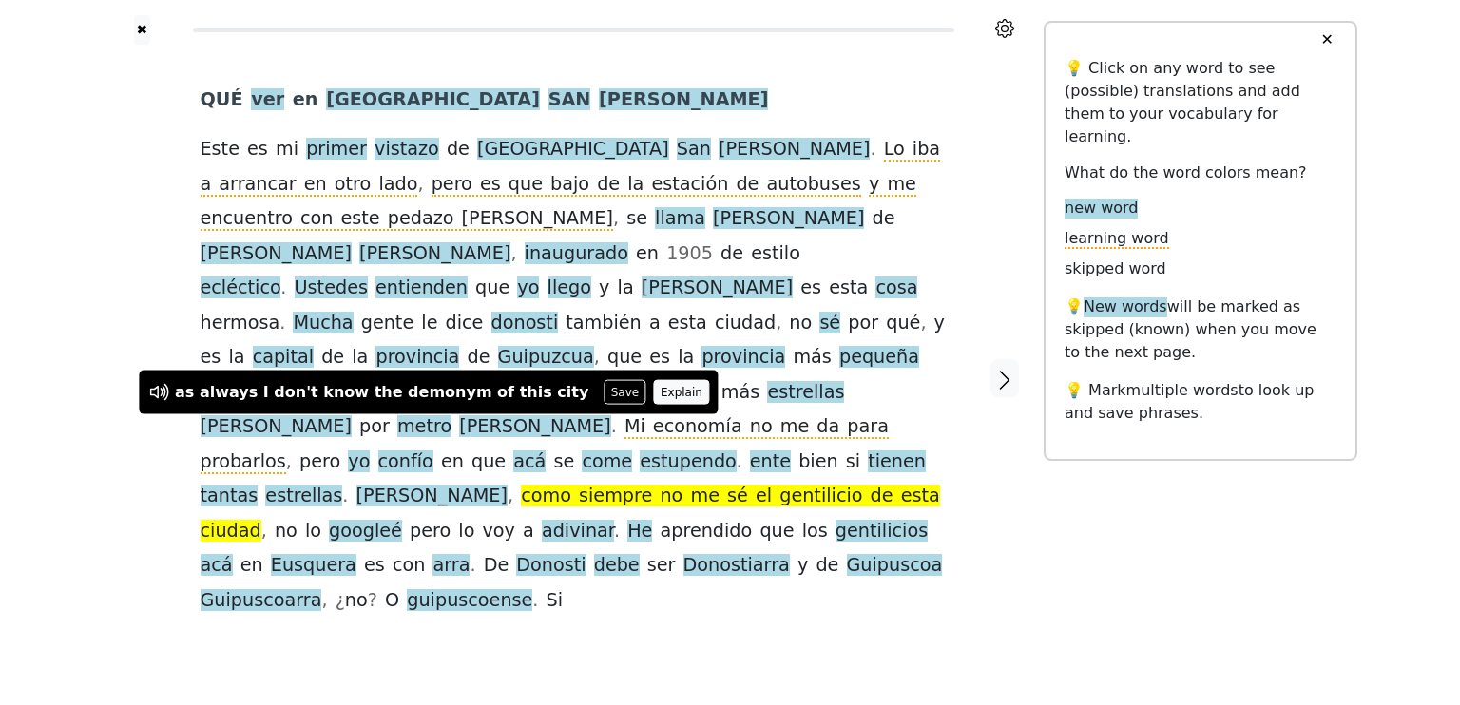
click at [654, 398] on button "Explain" at bounding box center [682, 392] width 56 height 25
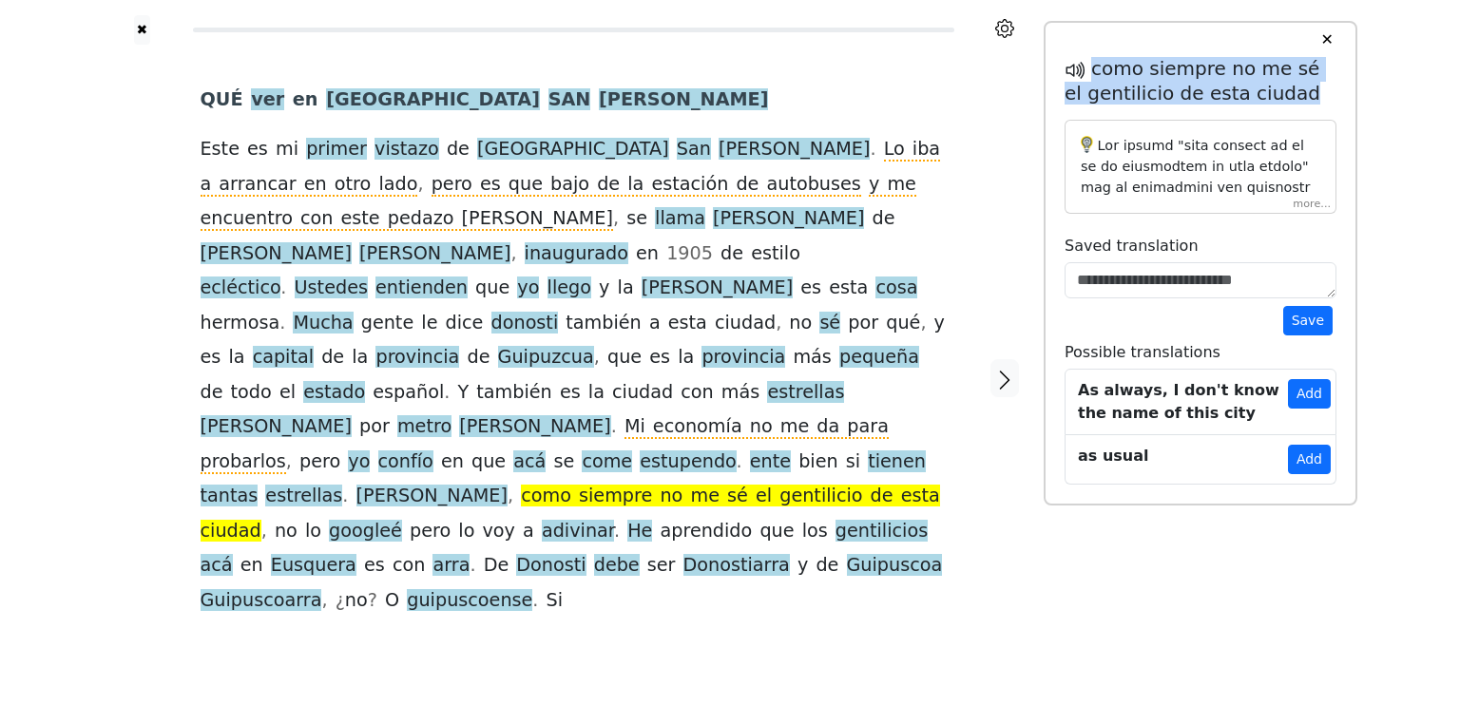
drag, startPoint x: 1095, startPoint y: 71, endPoint x: 1288, endPoint y: 94, distance: 194.3
click at [1288, 94] on h5 "como siempre no me sé el gentilicio de esta ciudad" at bounding box center [1201, 81] width 272 height 48
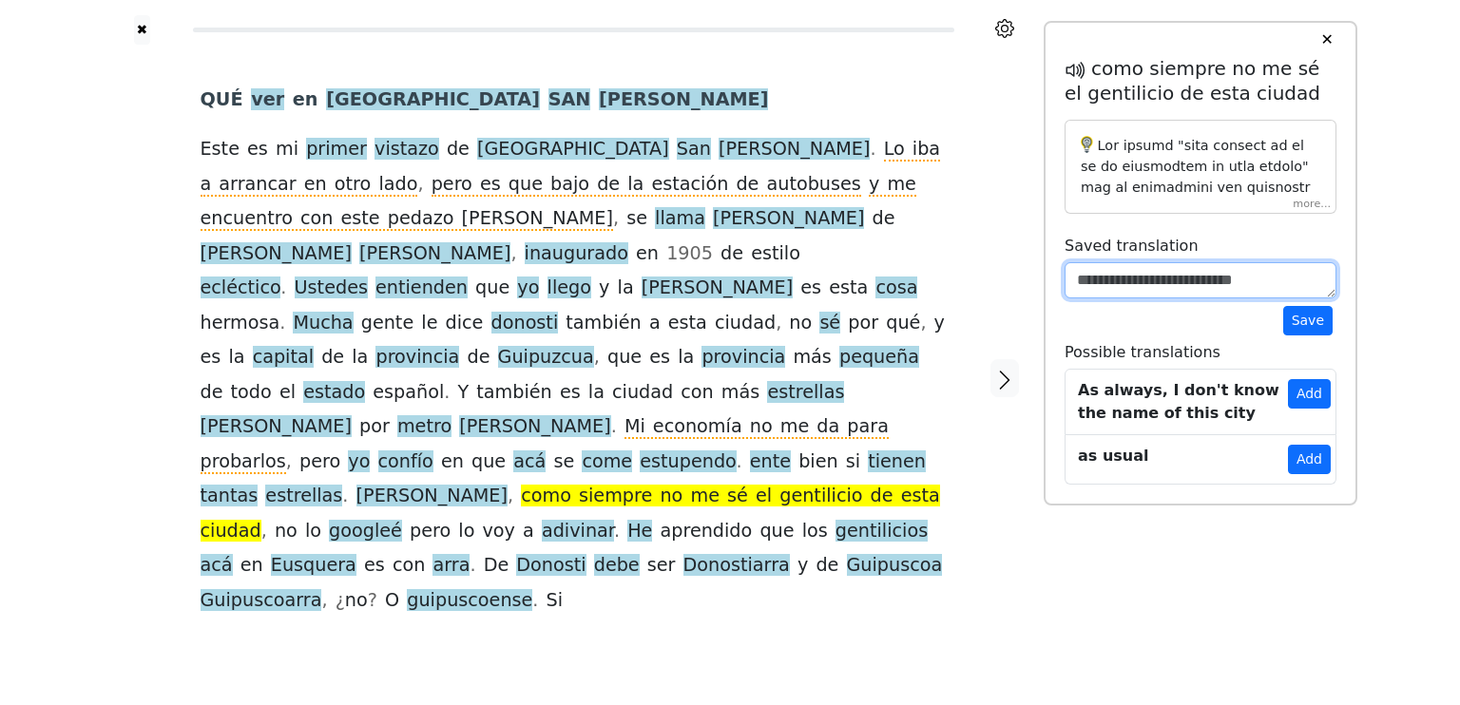
click at [1164, 283] on textarea at bounding box center [1201, 280] width 272 height 36
paste textarea "**********"
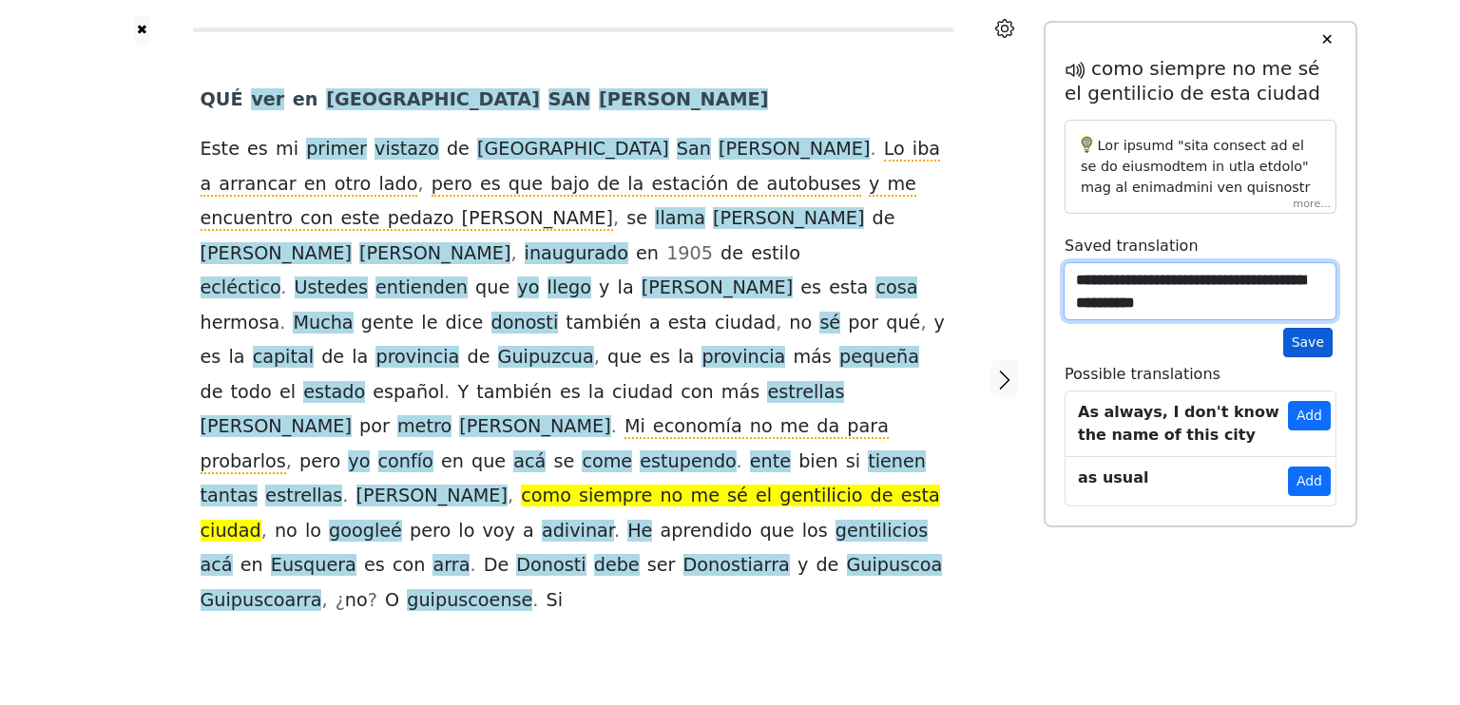
type textarea "**********"
click at [1311, 338] on button "Save" at bounding box center [1307, 342] width 49 height 29
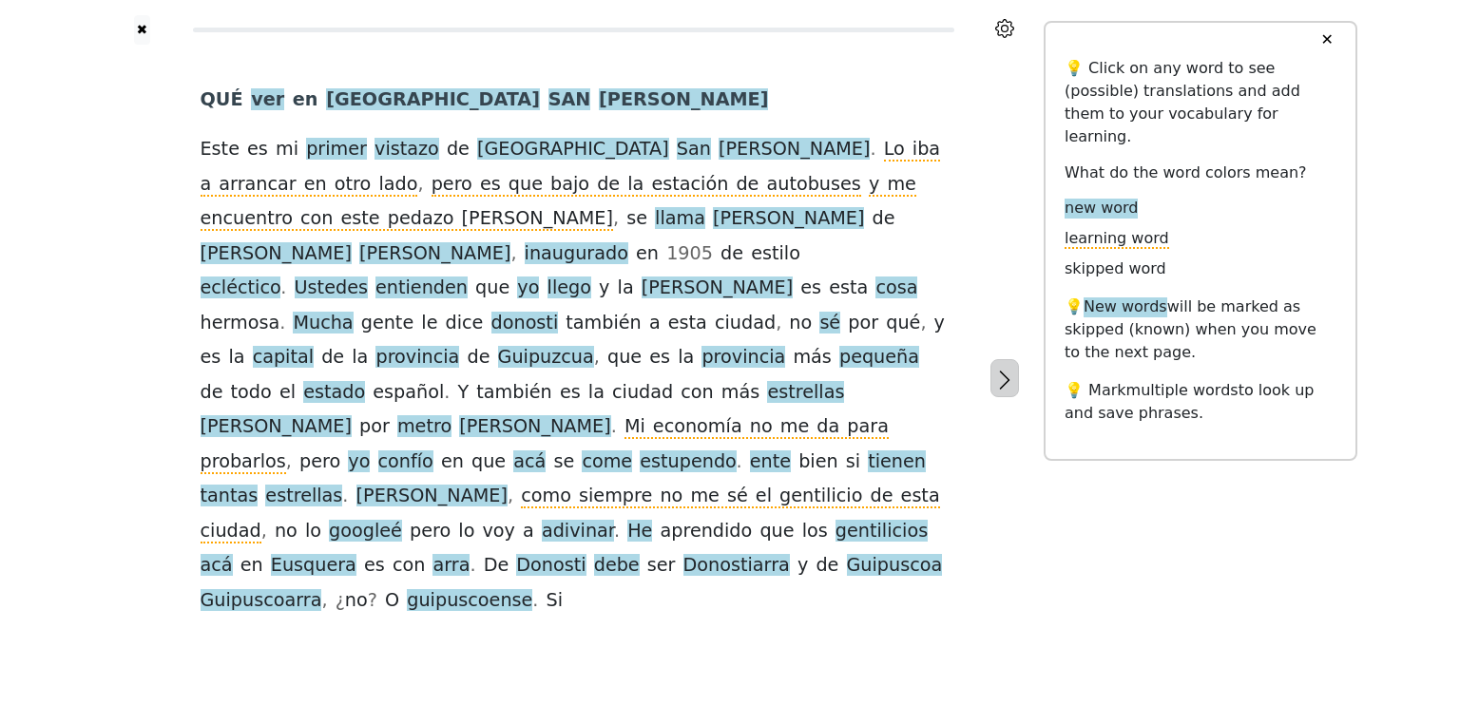
click at [1007, 369] on icon "button" at bounding box center [1004, 380] width 23 height 23
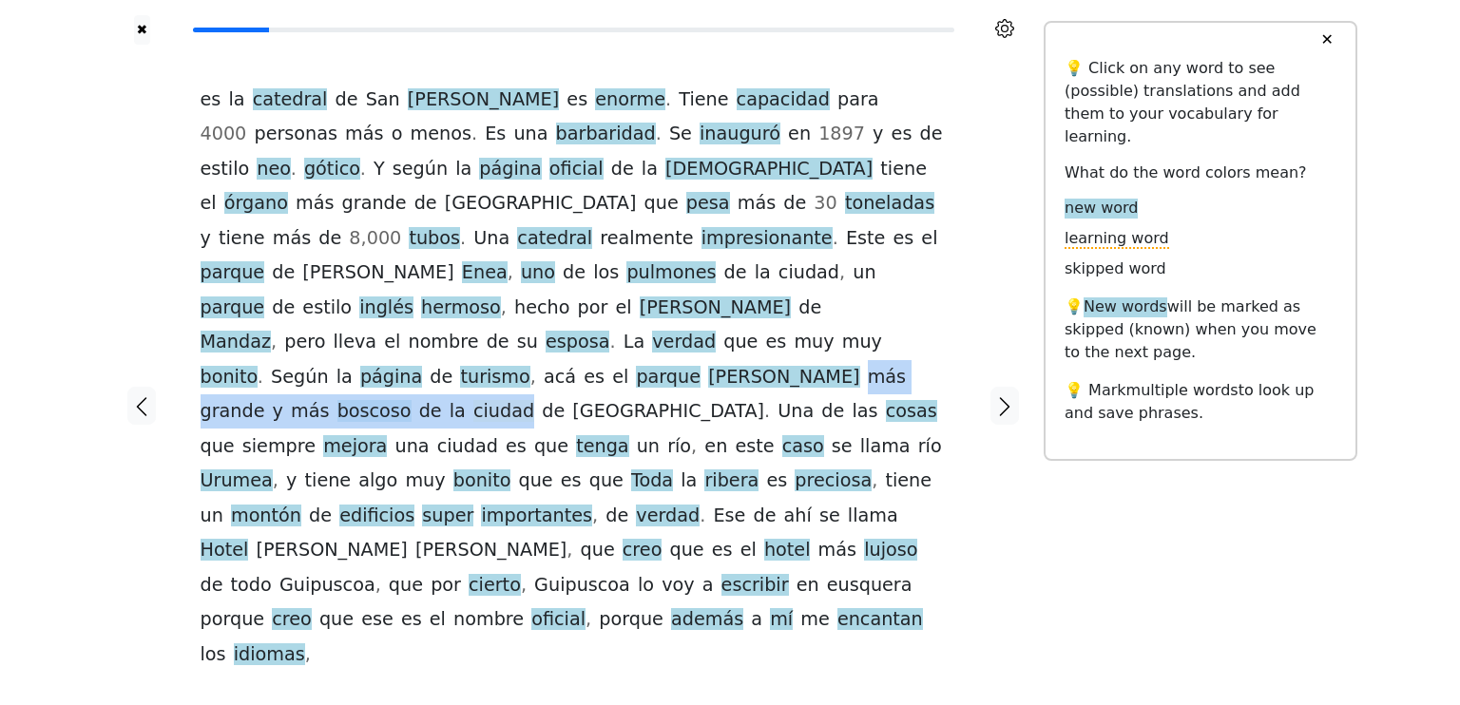
drag, startPoint x: 857, startPoint y: 308, endPoint x: 491, endPoint y: 347, distance: 368.0
click at [491, 347] on div "es la [GEOGRAPHIC_DATA] es enorme . Tiene capacidad para 4000 personas más o me…" at bounding box center [574, 377] width 746 height 589
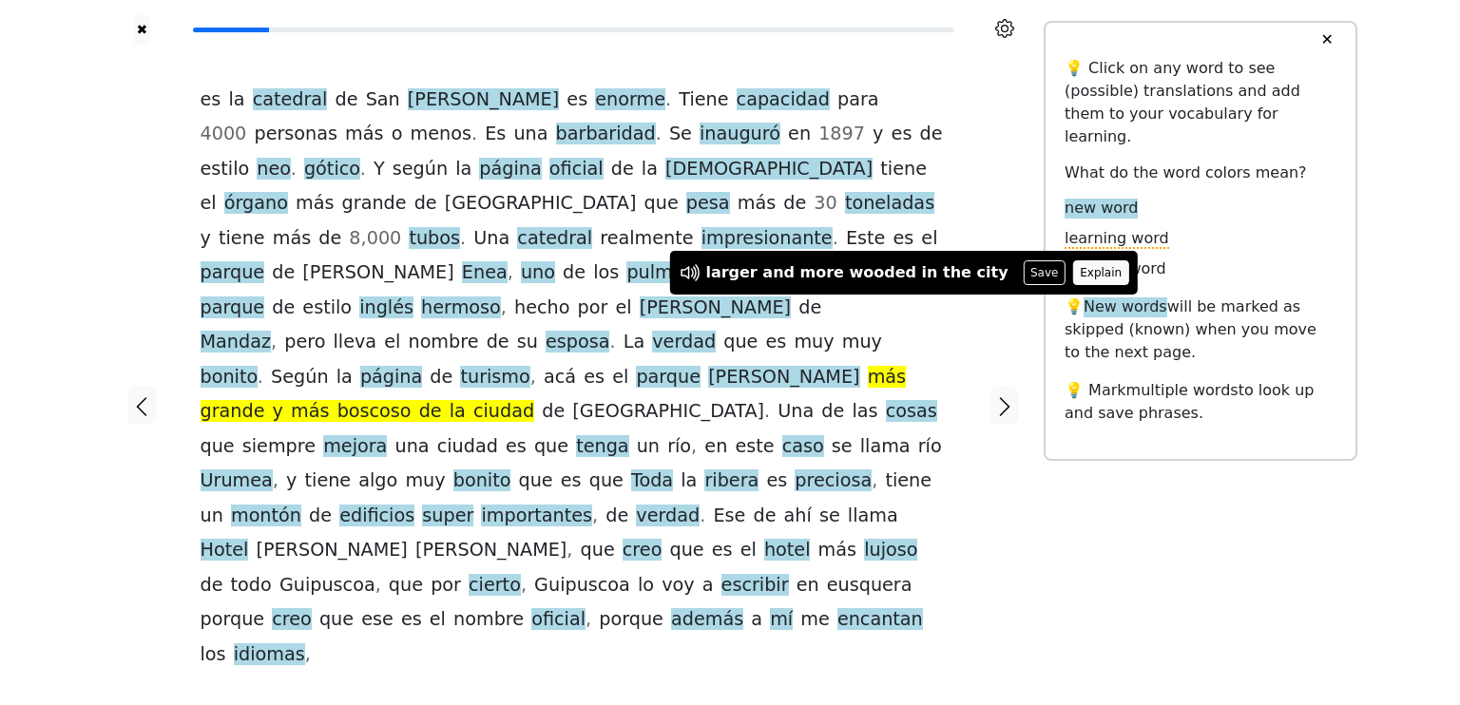
click at [1073, 280] on button "Explain" at bounding box center [1101, 272] width 56 height 25
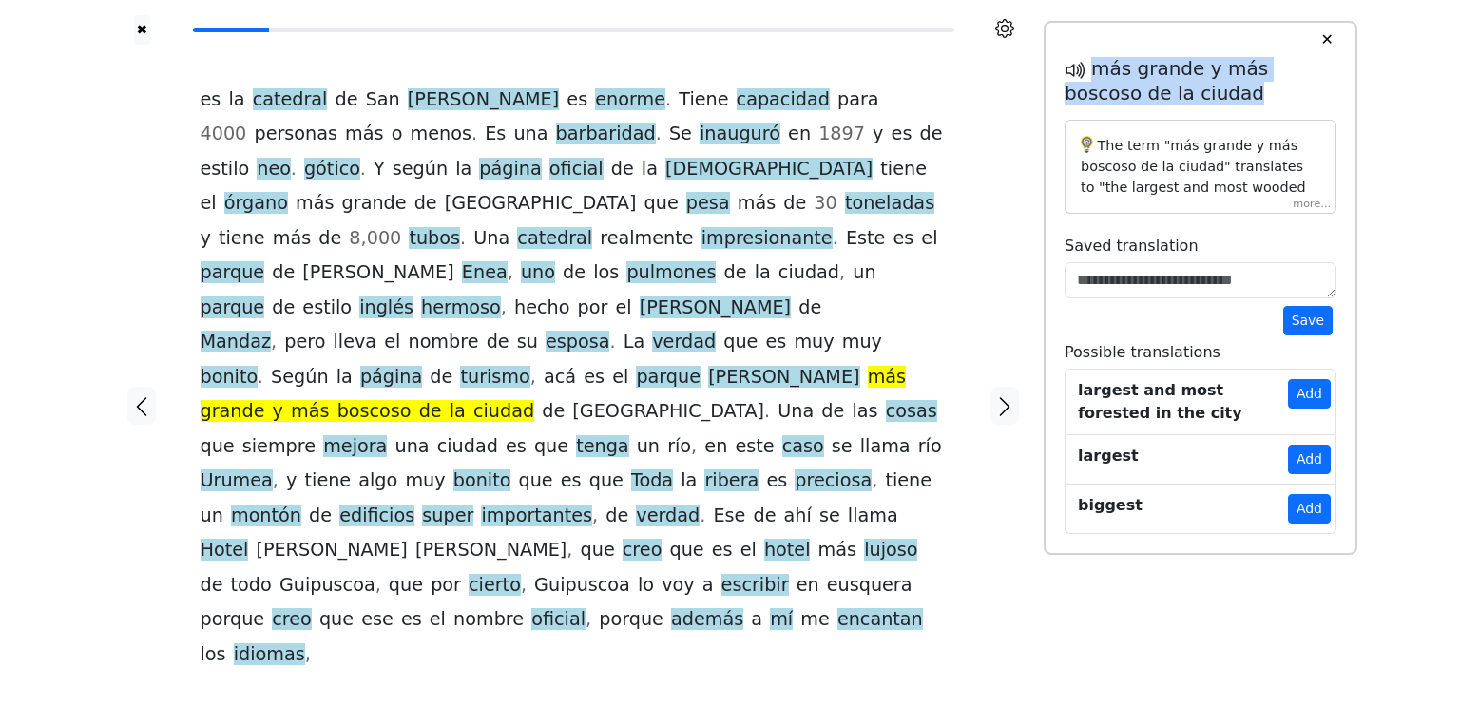
drag, startPoint x: 1094, startPoint y: 71, endPoint x: 1185, endPoint y: 88, distance: 92.8
click at [1185, 88] on h5 "más grande y más boscoso de la ciudad" at bounding box center [1201, 81] width 272 height 48
click at [1021, 71] on div at bounding box center [1005, 405] width 79 height 721
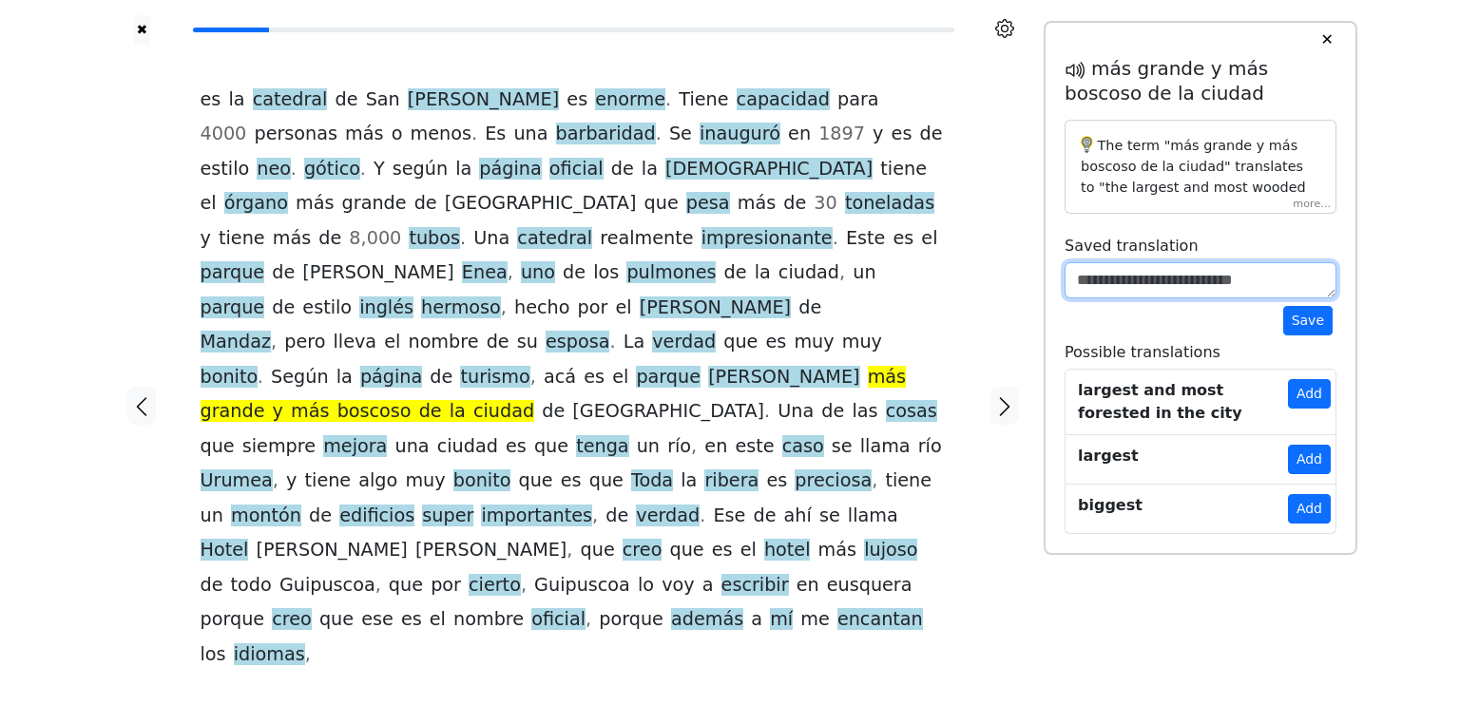
click at [1125, 279] on textarea at bounding box center [1201, 280] width 272 height 36
paste textarea "**********"
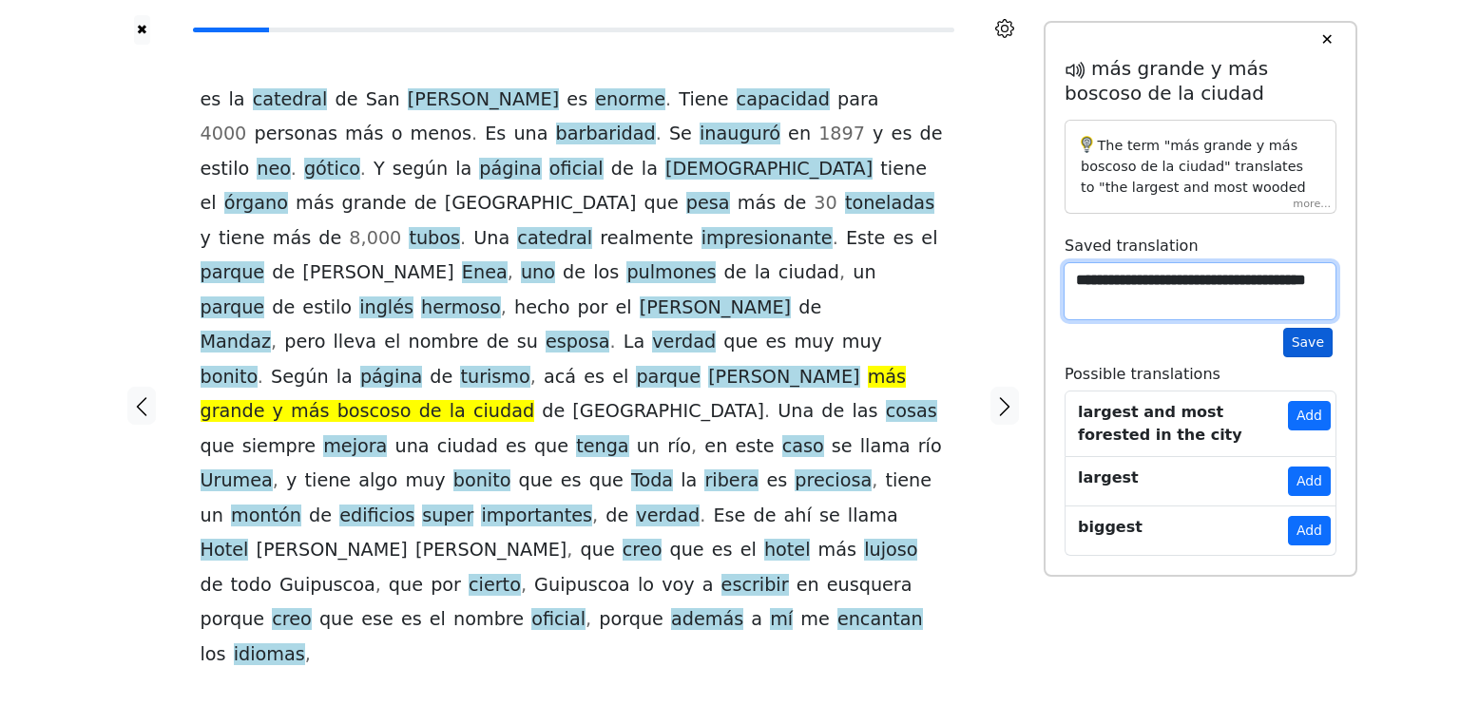
type textarea "**********"
click at [1299, 345] on button "Save" at bounding box center [1307, 342] width 49 height 29
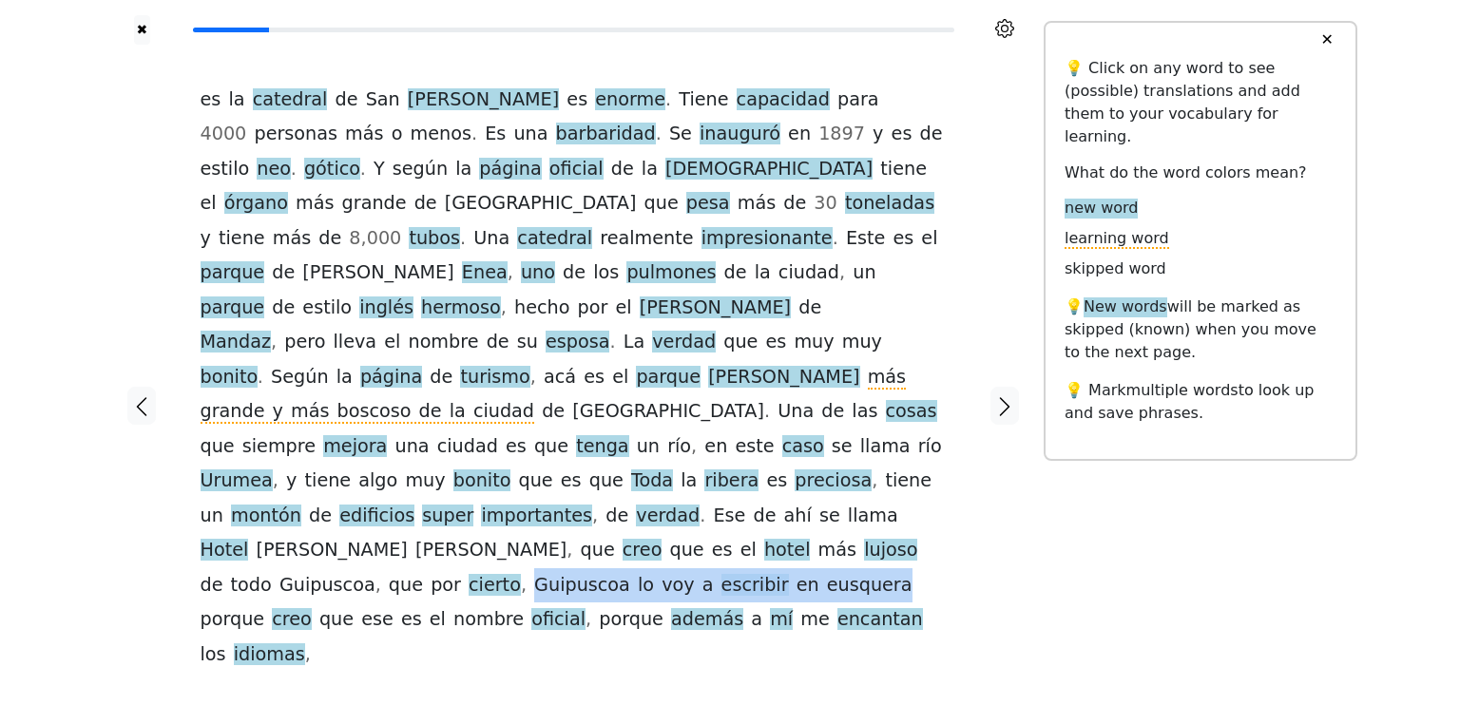
drag, startPoint x: 592, startPoint y: 483, endPoint x: 921, endPoint y: 465, distance: 329.4
click at [921, 465] on div "es la [GEOGRAPHIC_DATA] es enorme . Tiene capacidad para 4000 personas más o me…" at bounding box center [574, 377] width 746 height 589
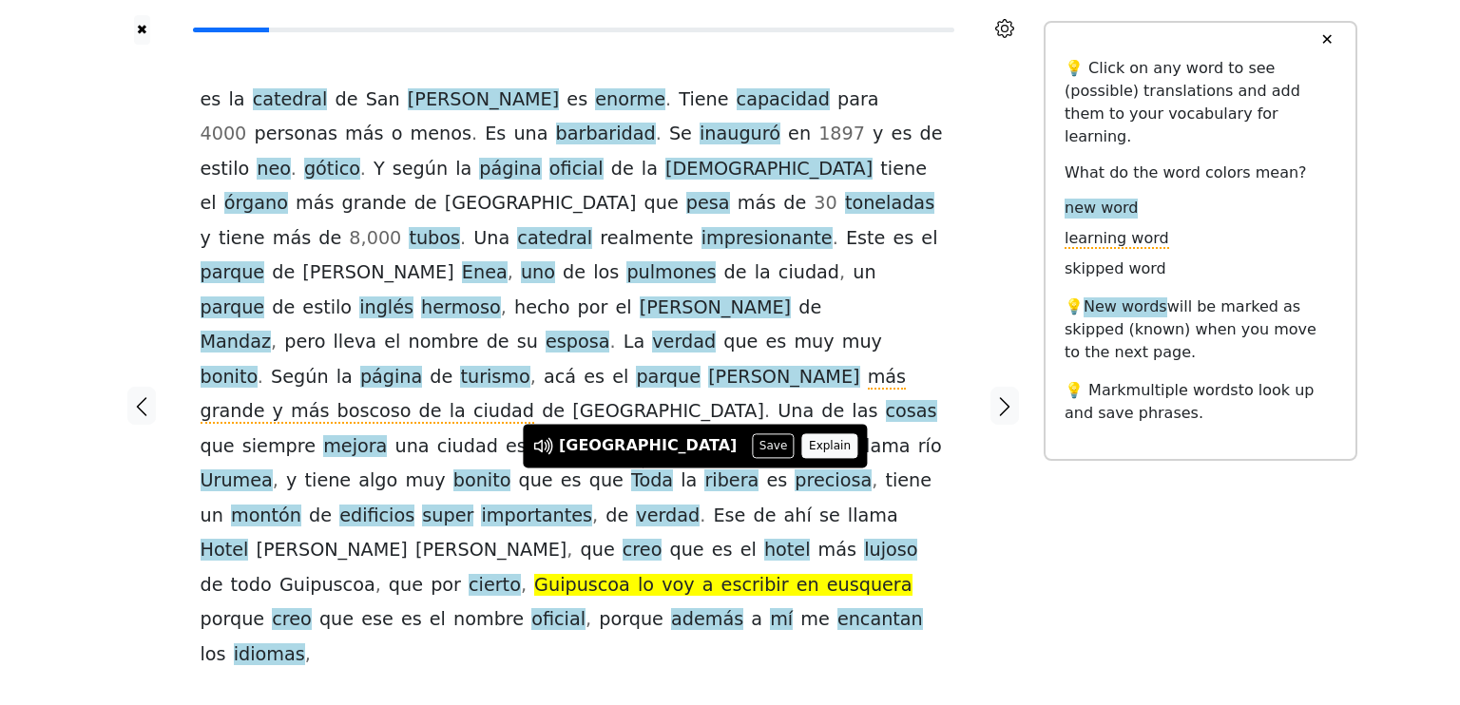
click at [802, 444] on button "Explain" at bounding box center [830, 445] width 56 height 25
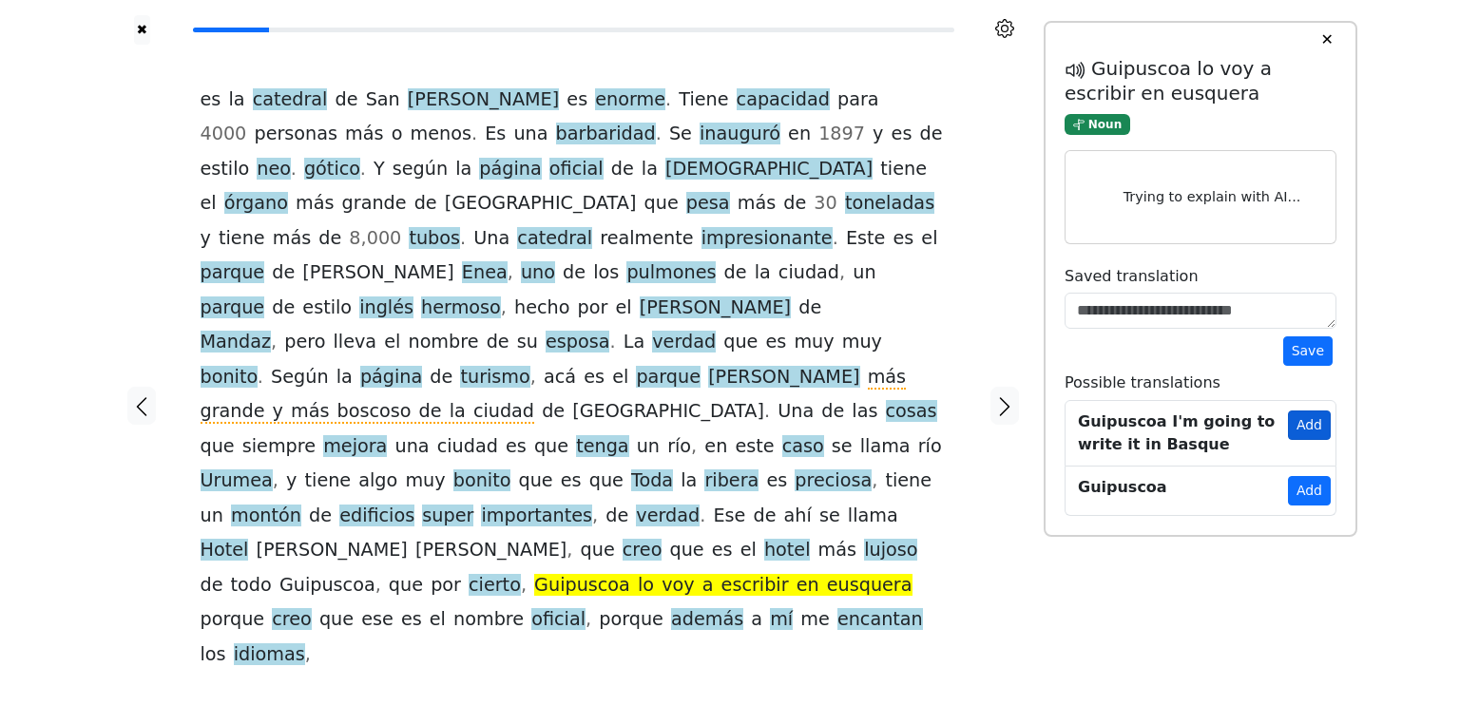
click at [1309, 417] on button "Add" at bounding box center [1309, 425] width 43 height 29
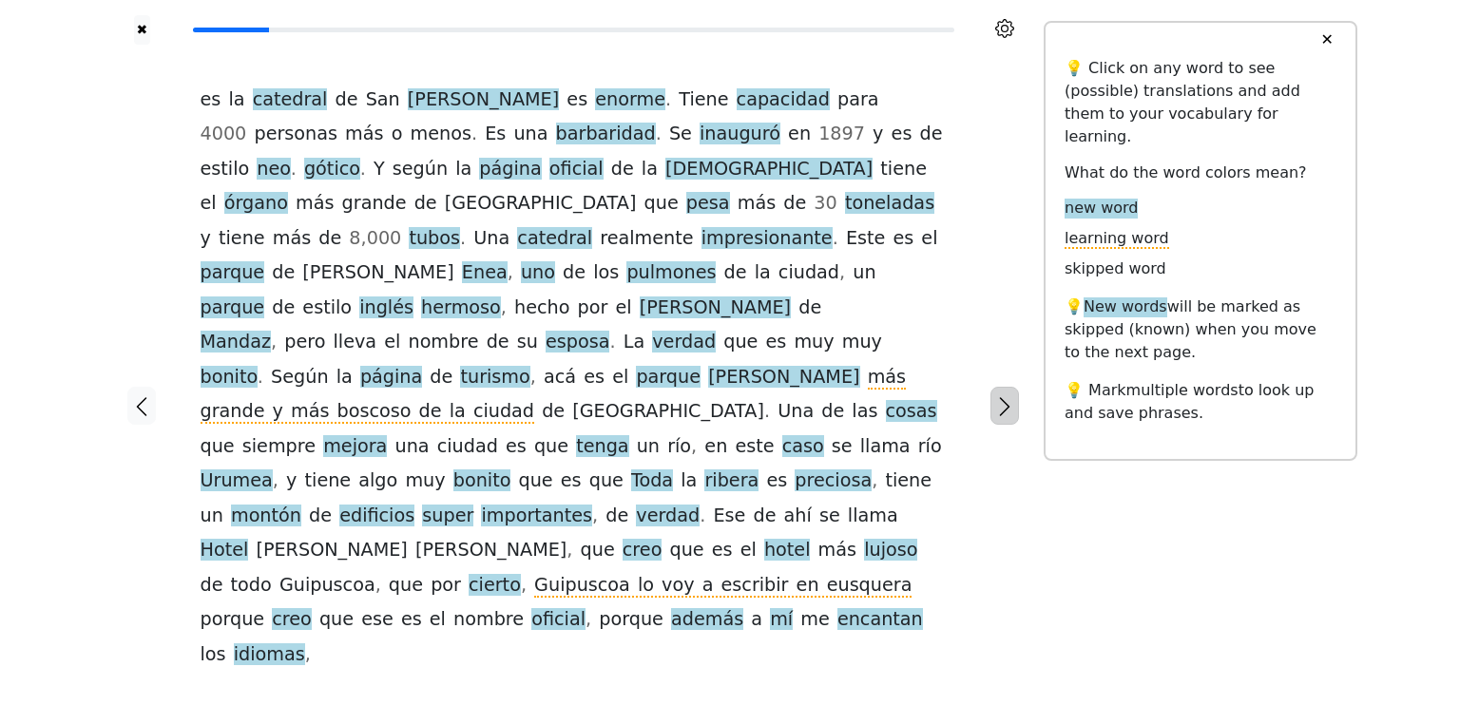
click at [1006, 395] on icon "button" at bounding box center [1004, 406] width 23 height 23
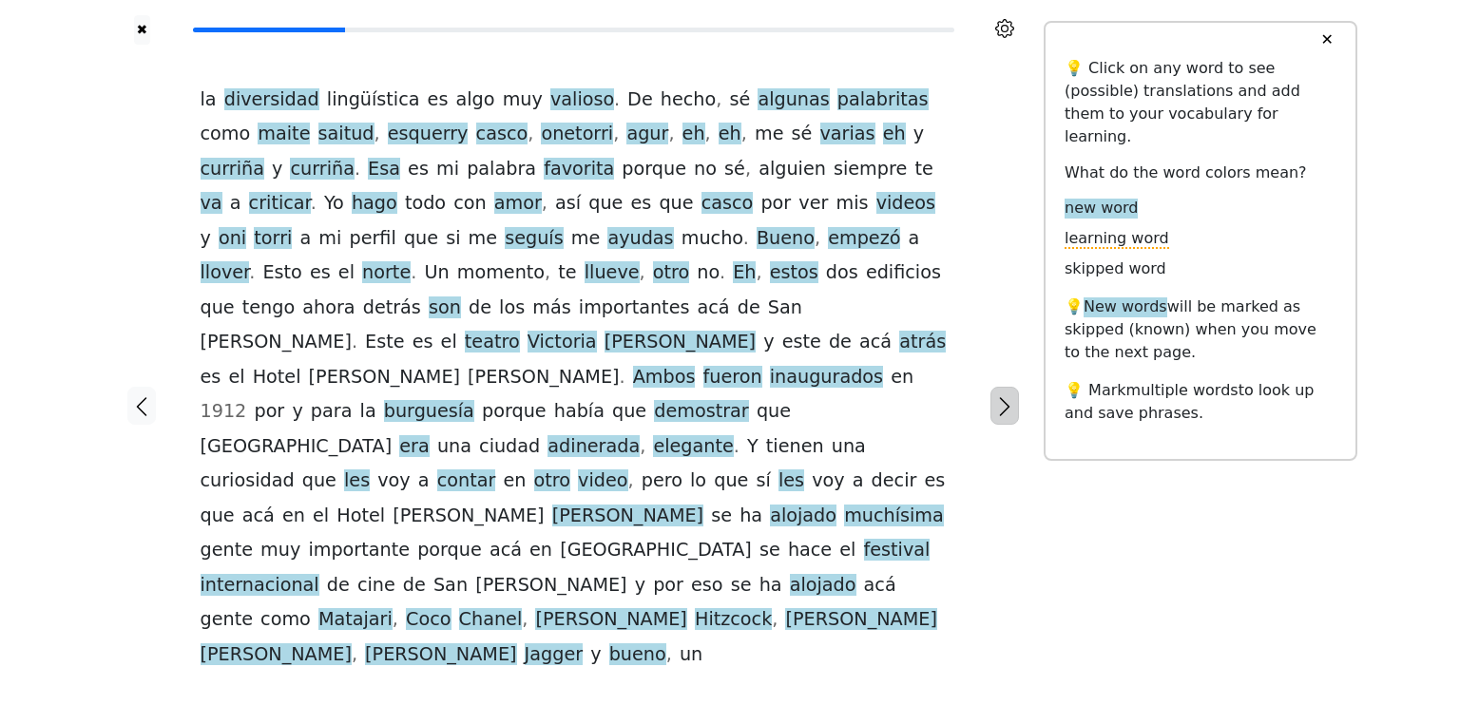
click at [1000, 395] on icon "button" at bounding box center [1004, 406] width 23 height 23
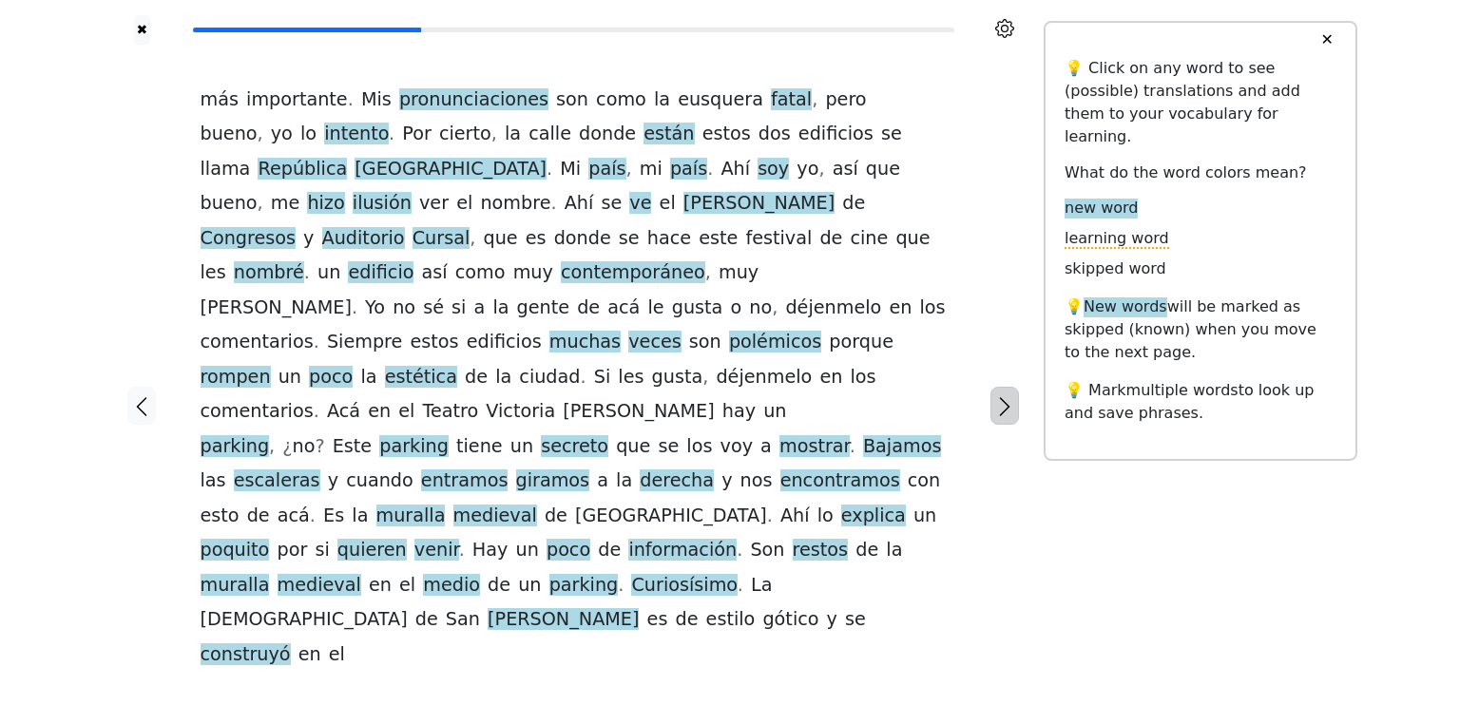
click at [1007, 387] on button "button" at bounding box center [1005, 406] width 29 height 38
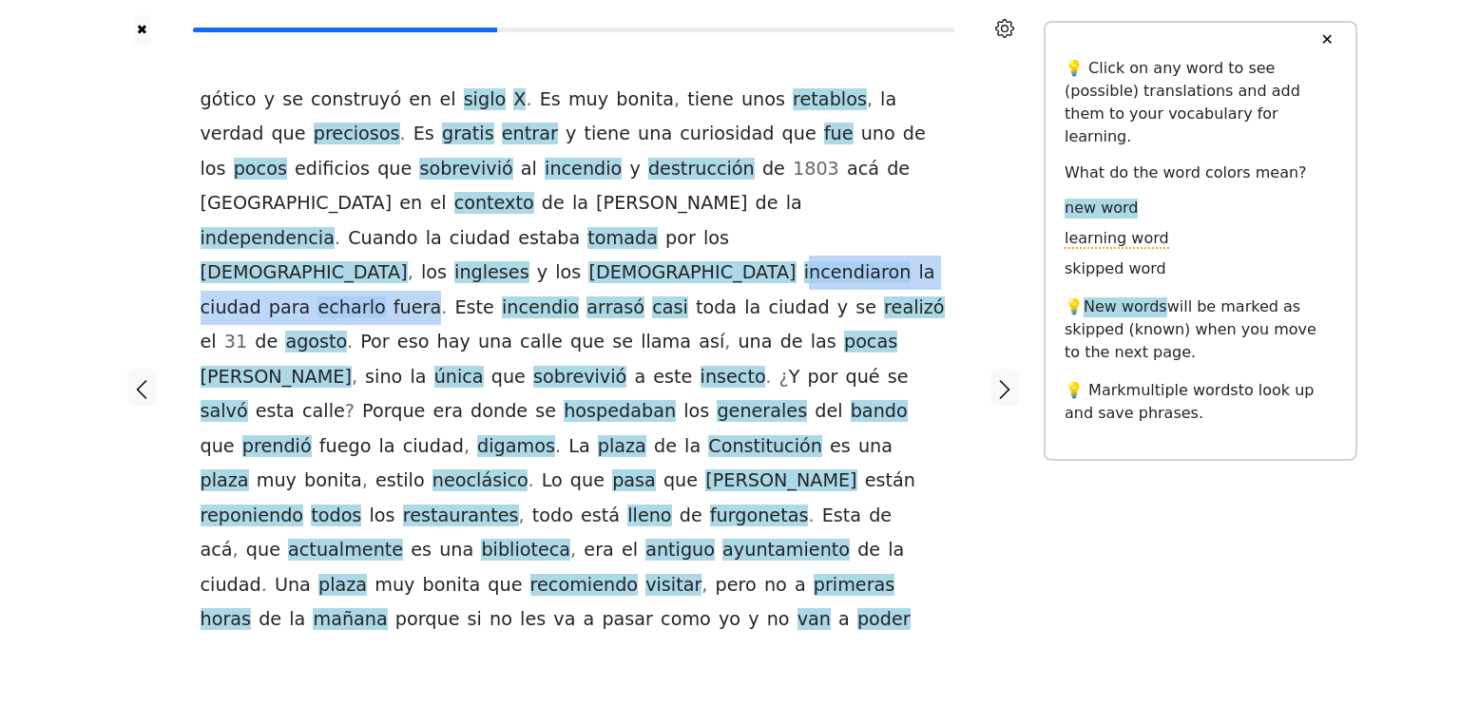
drag, startPoint x: 340, startPoint y: 242, endPoint x: 667, endPoint y: 250, distance: 327.1
click at [667, 250] on div "gótico y se construyó en el siglo X . Es muy [PERSON_NAME] , tiene unos retablo…" at bounding box center [574, 360] width 746 height 555
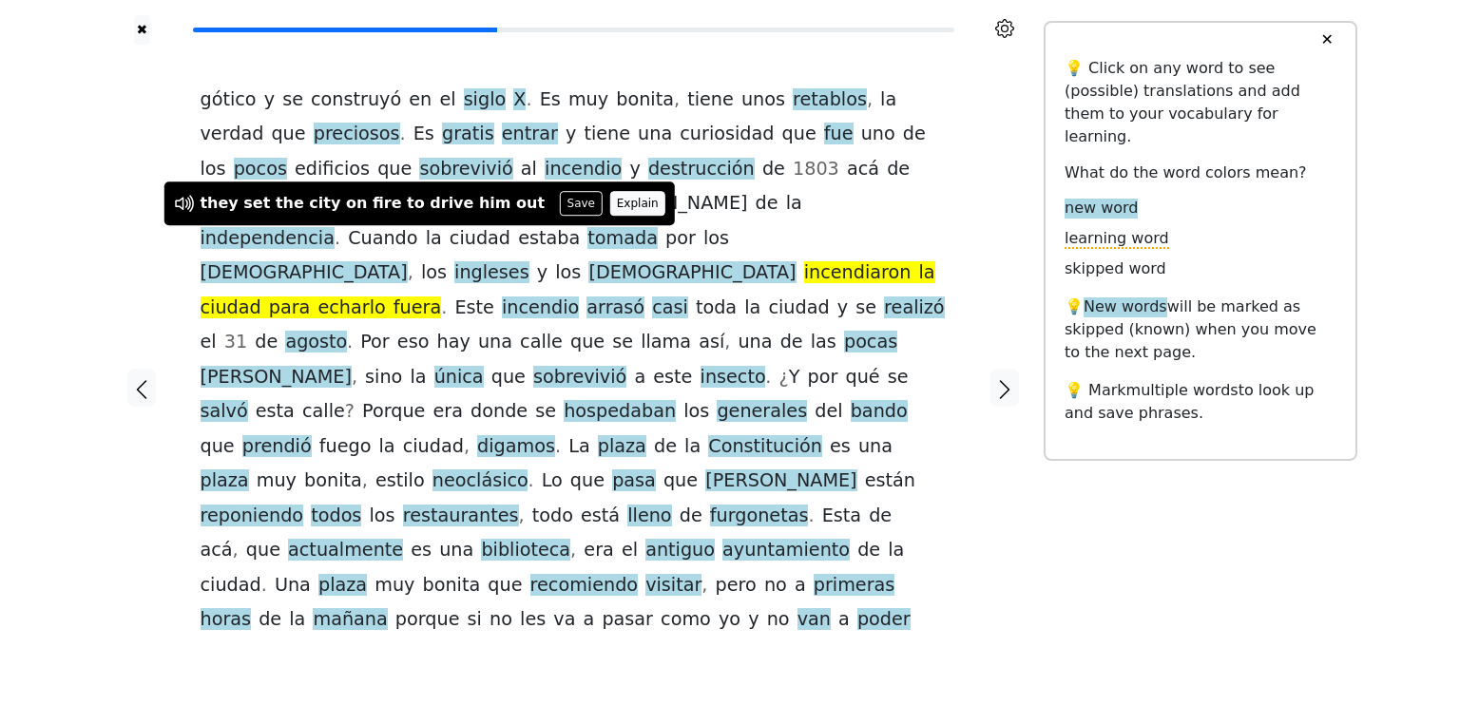
click at [609, 205] on button "Explain" at bounding box center [637, 203] width 56 height 25
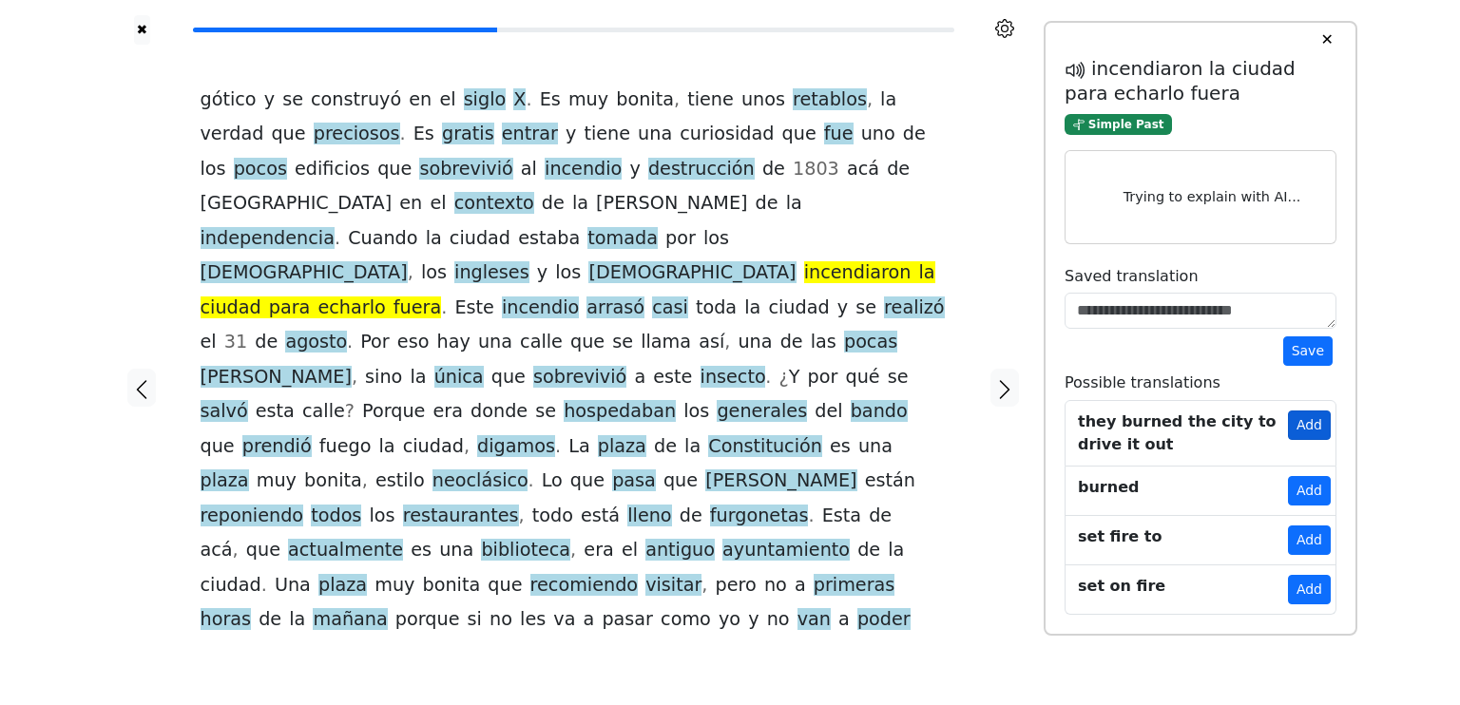
click at [1313, 427] on button "Add" at bounding box center [1309, 425] width 43 height 29
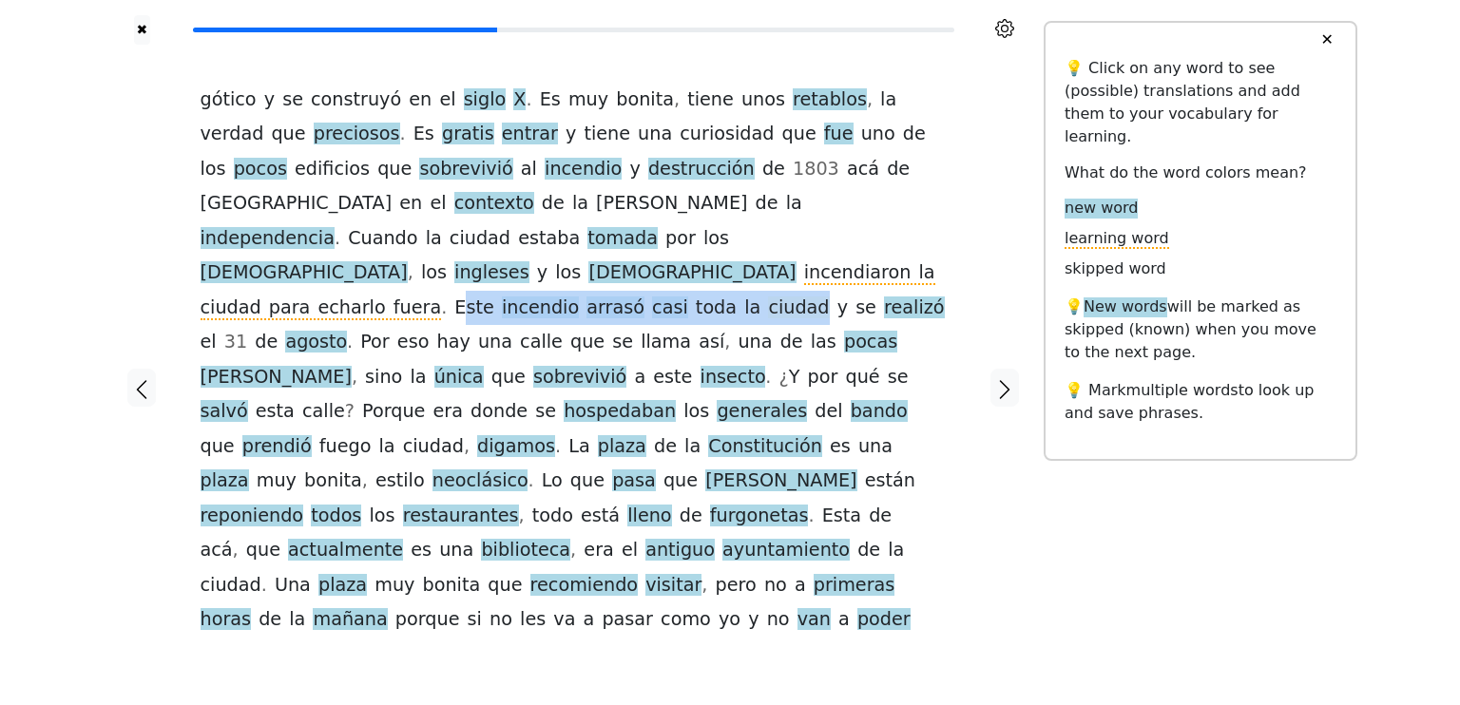
drag, startPoint x: 688, startPoint y: 241, endPoint x: 270, endPoint y: 266, distance: 419.0
click at [270, 266] on div "gótico y se construyó en el siglo X . Es muy [PERSON_NAME] , tiene unos retablo…" at bounding box center [574, 360] width 746 height 555
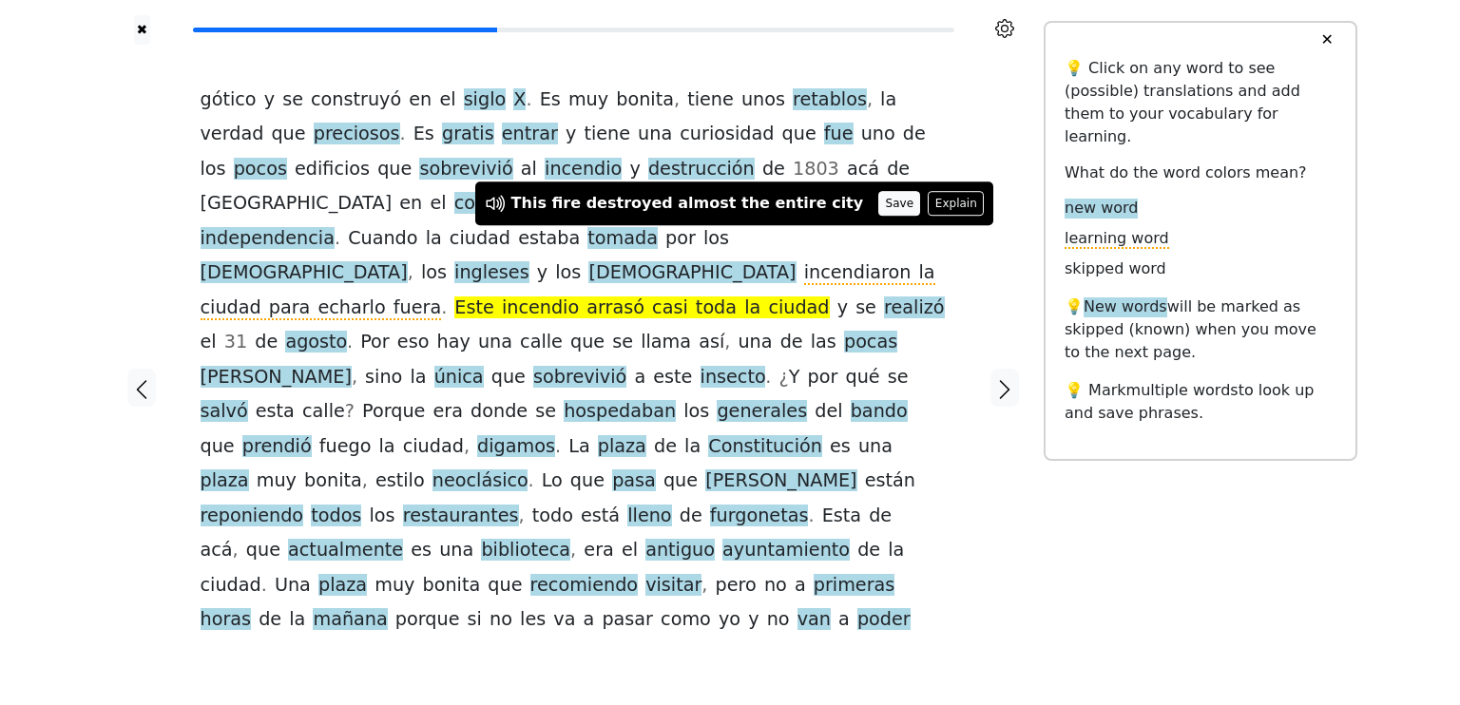
click at [878, 208] on button "Save" at bounding box center [899, 203] width 42 height 25
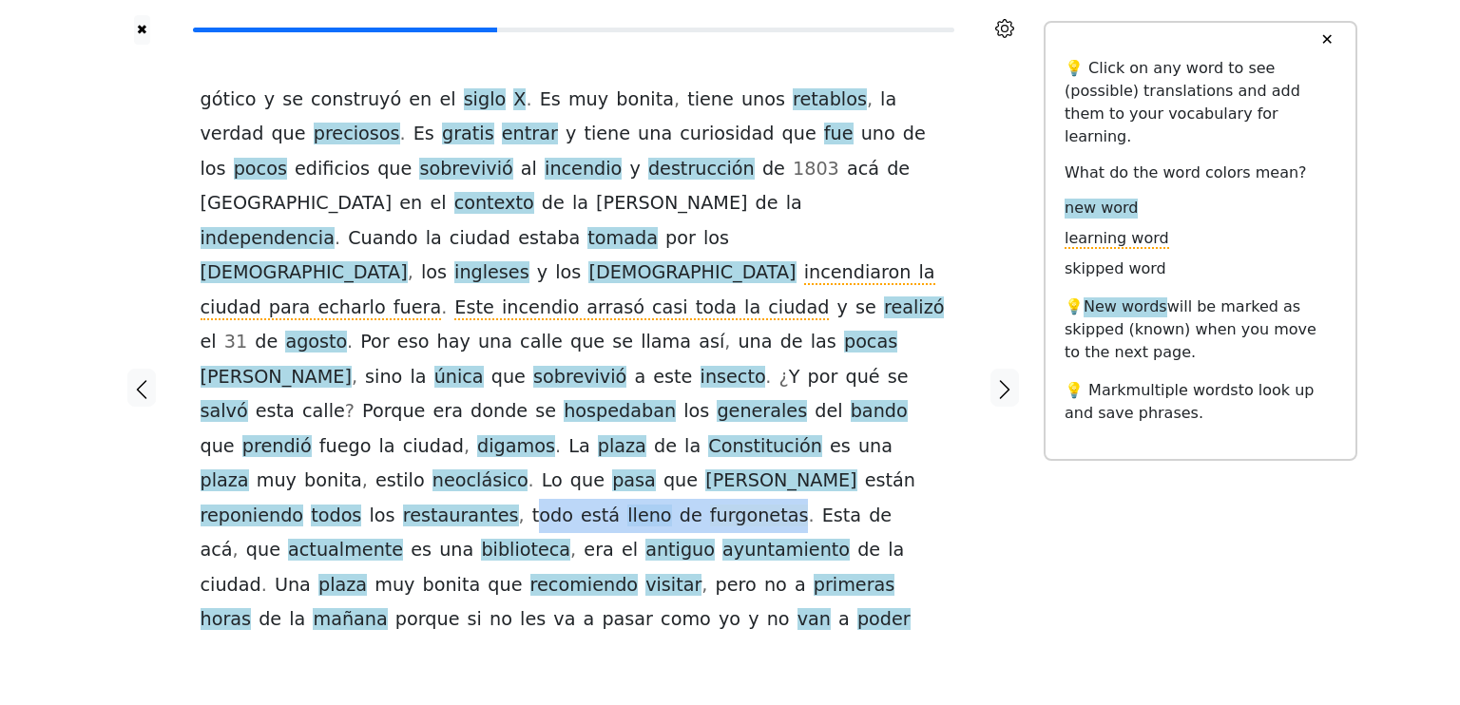
drag, startPoint x: 838, startPoint y: 417, endPoint x: 359, endPoint y: 447, distance: 480.0
click at [359, 447] on div "gótico y se construyó en el siglo X . Es muy [PERSON_NAME] , tiene unos retablo…" at bounding box center [574, 360] width 746 height 555
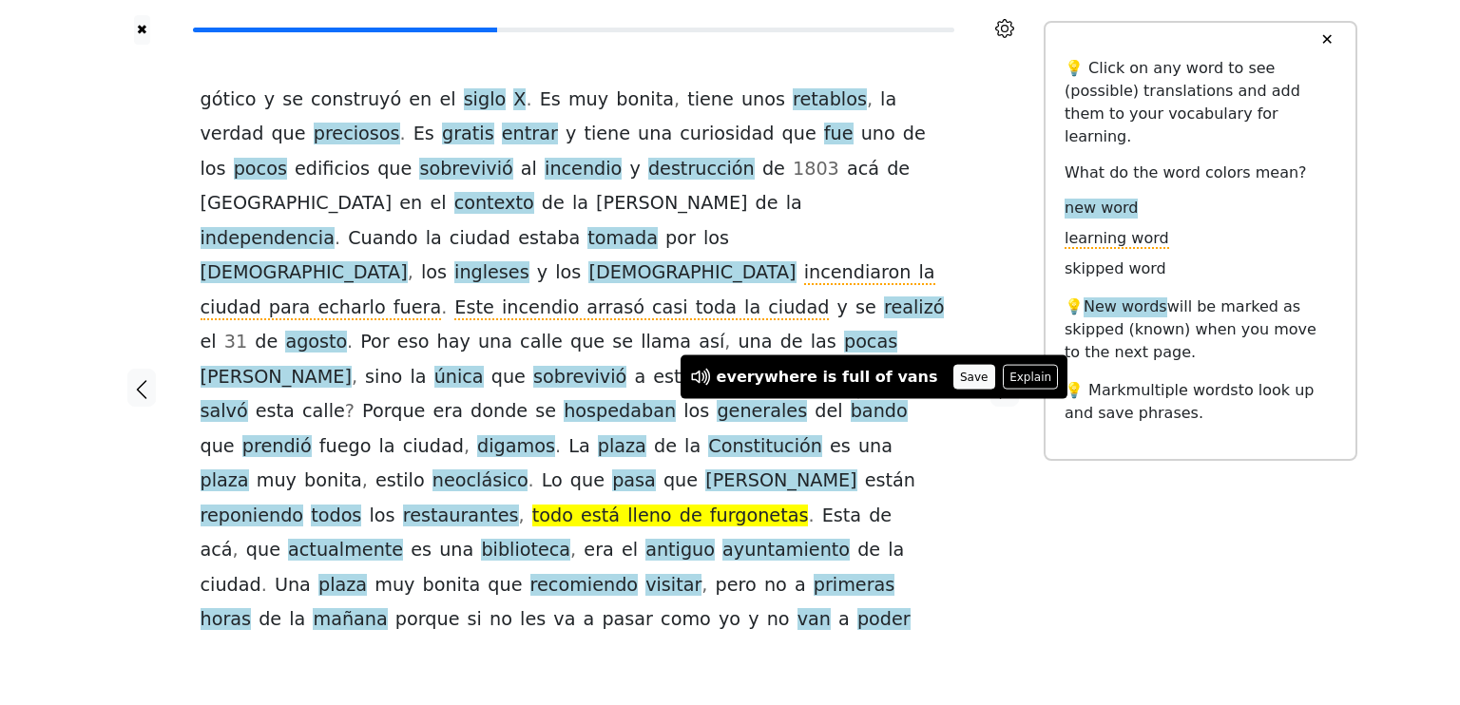
click at [953, 375] on button "Save" at bounding box center [974, 377] width 42 height 25
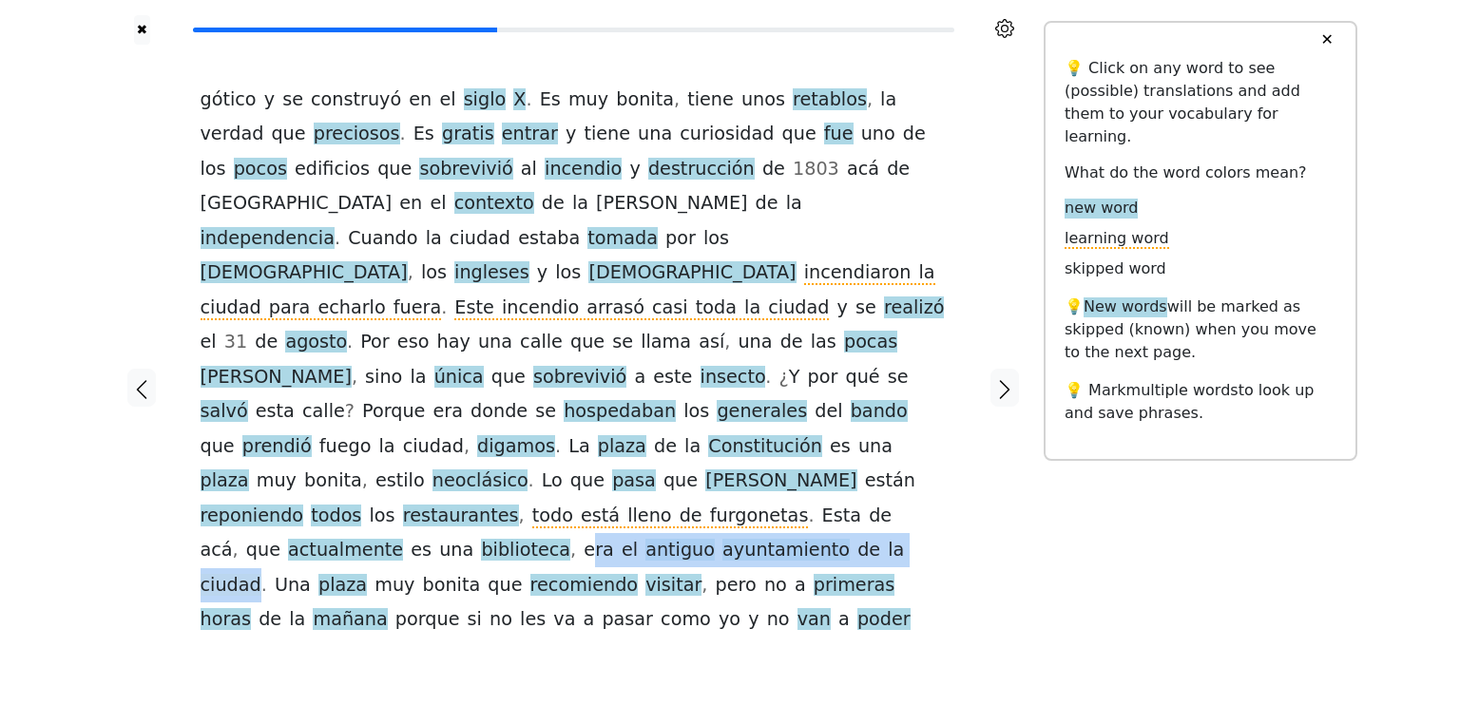
drag, startPoint x: 779, startPoint y: 448, endPoint x: 417, endPoint y: 482, distance: 363.8
click at [417, 482] on div "gótico y se construyó en el siglo X . Es muy [PERSON_NAME] , tiene unos retablo…" at bounding box center [574, 360] width 746 height 555
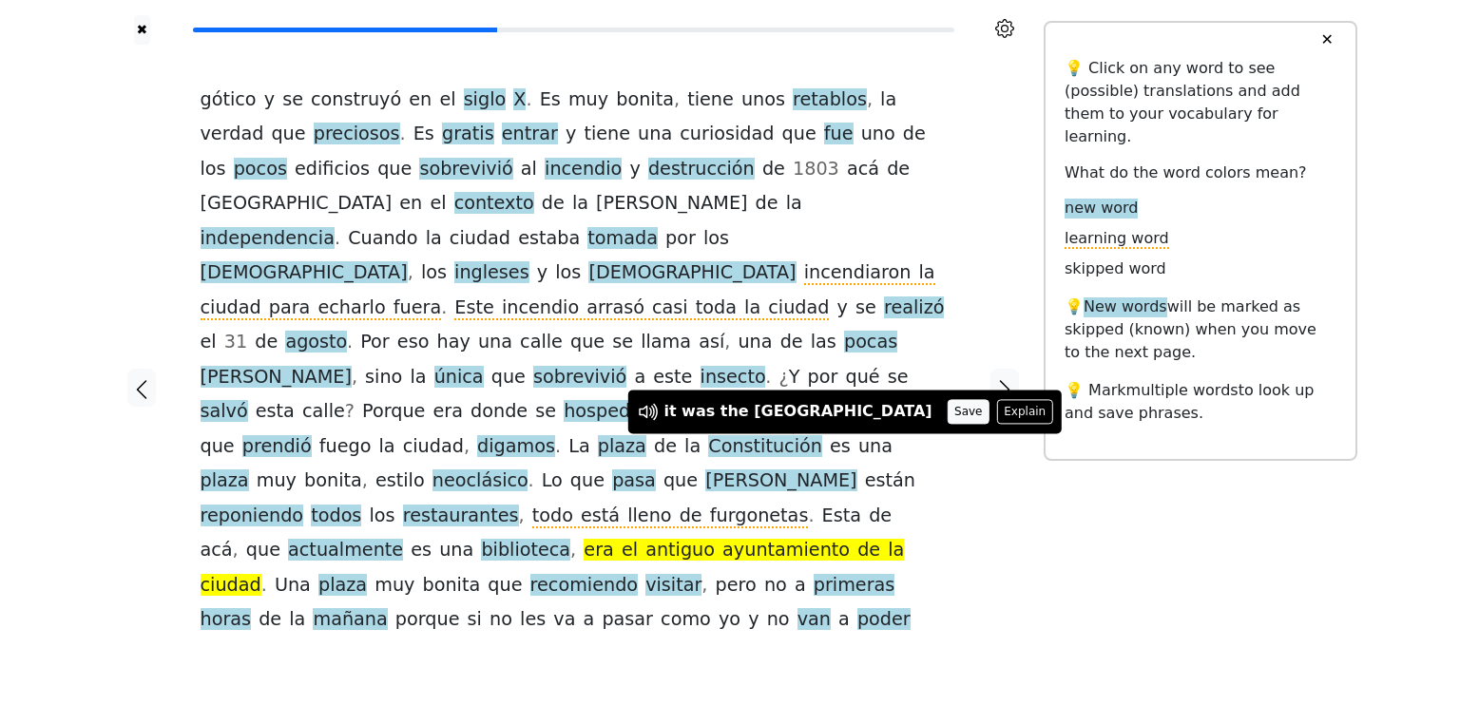
click at [948, 414] on button "Save" at bounding box center [969, 411] width 42 height 25
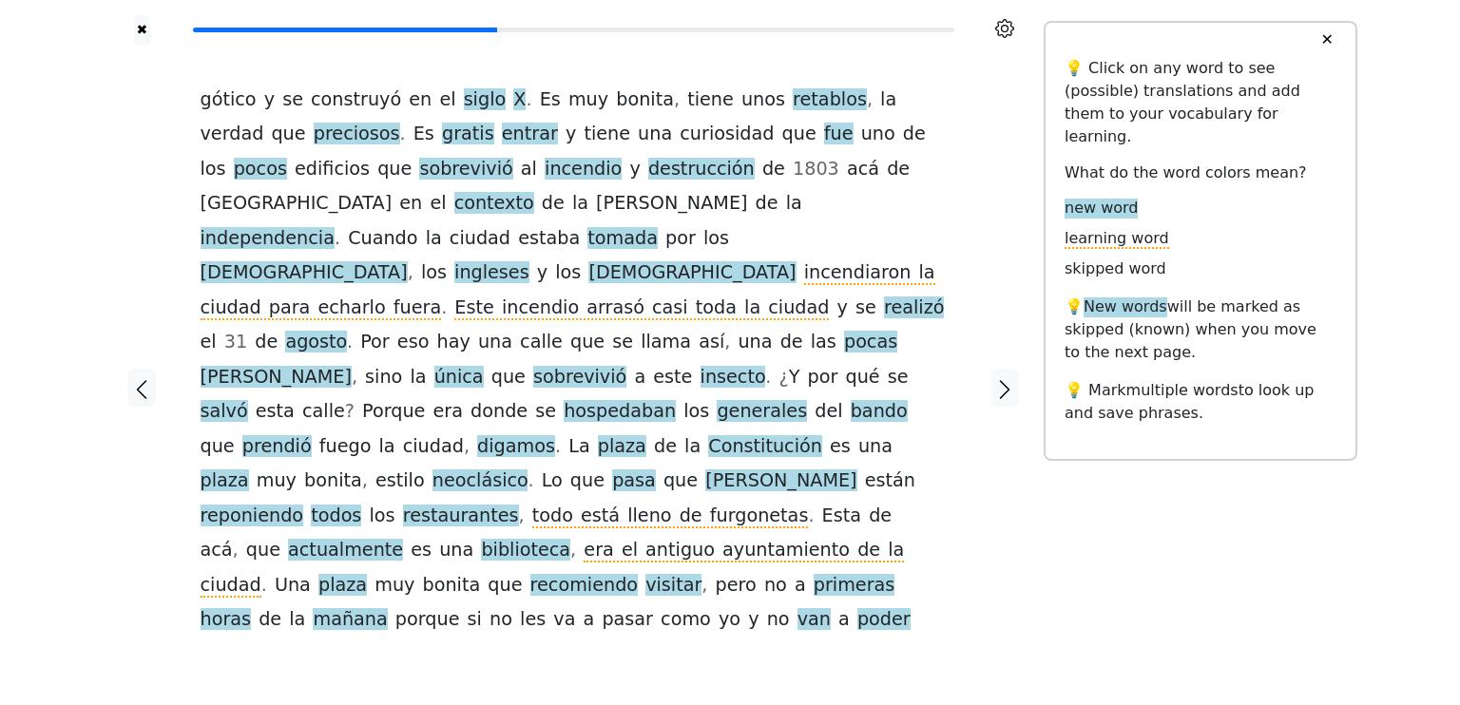
click at [1000, 378] on icon "button" at bounding box center [1004, 389] width 23 height 23
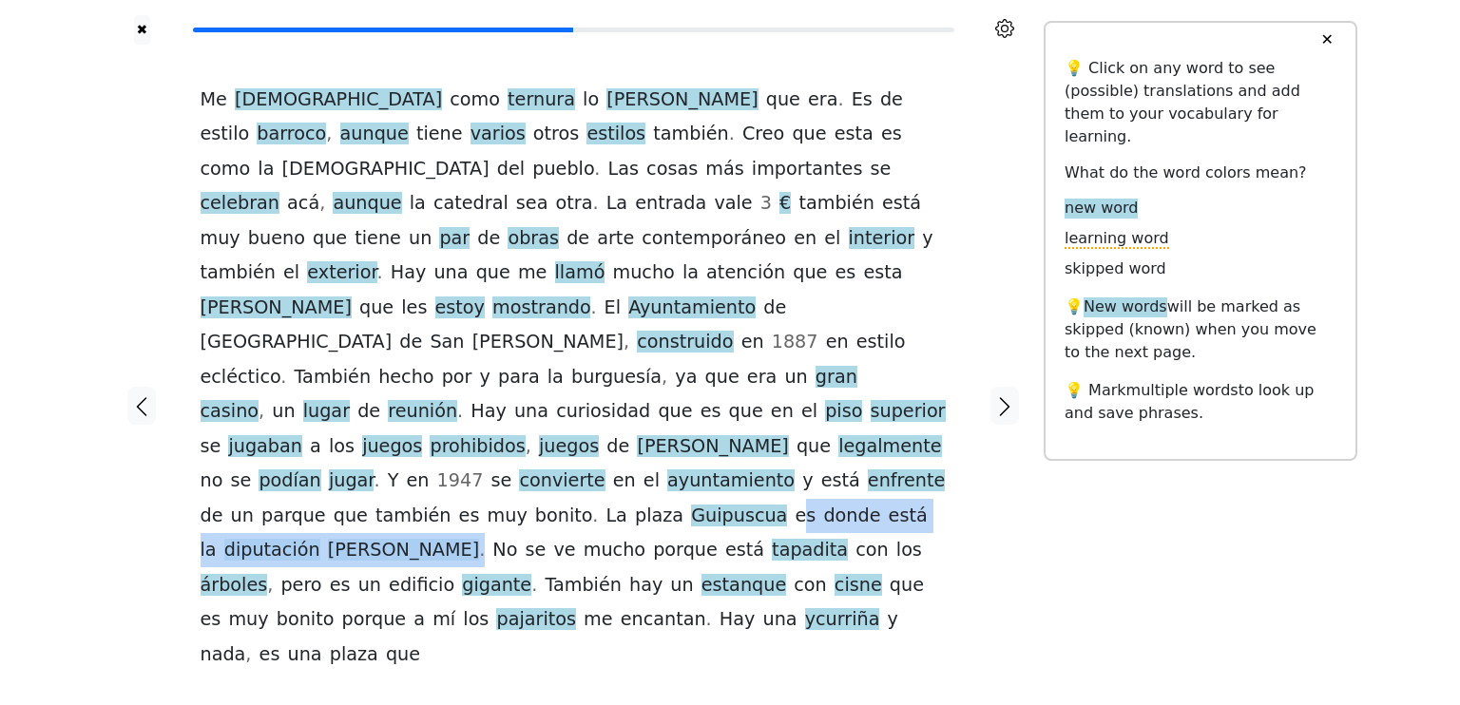
drag, startPoint x: 298, startPoint y: 452, endPoint x: 568, endPoint y: 453, distance: 269.0
click at [568, 453] on div "Me [DEMOGRAPHIC_DATA] como ternura [PERSON_NAME] que era . Es de estilo barroco…" at bounding box center [574, 377] width 746 height 589
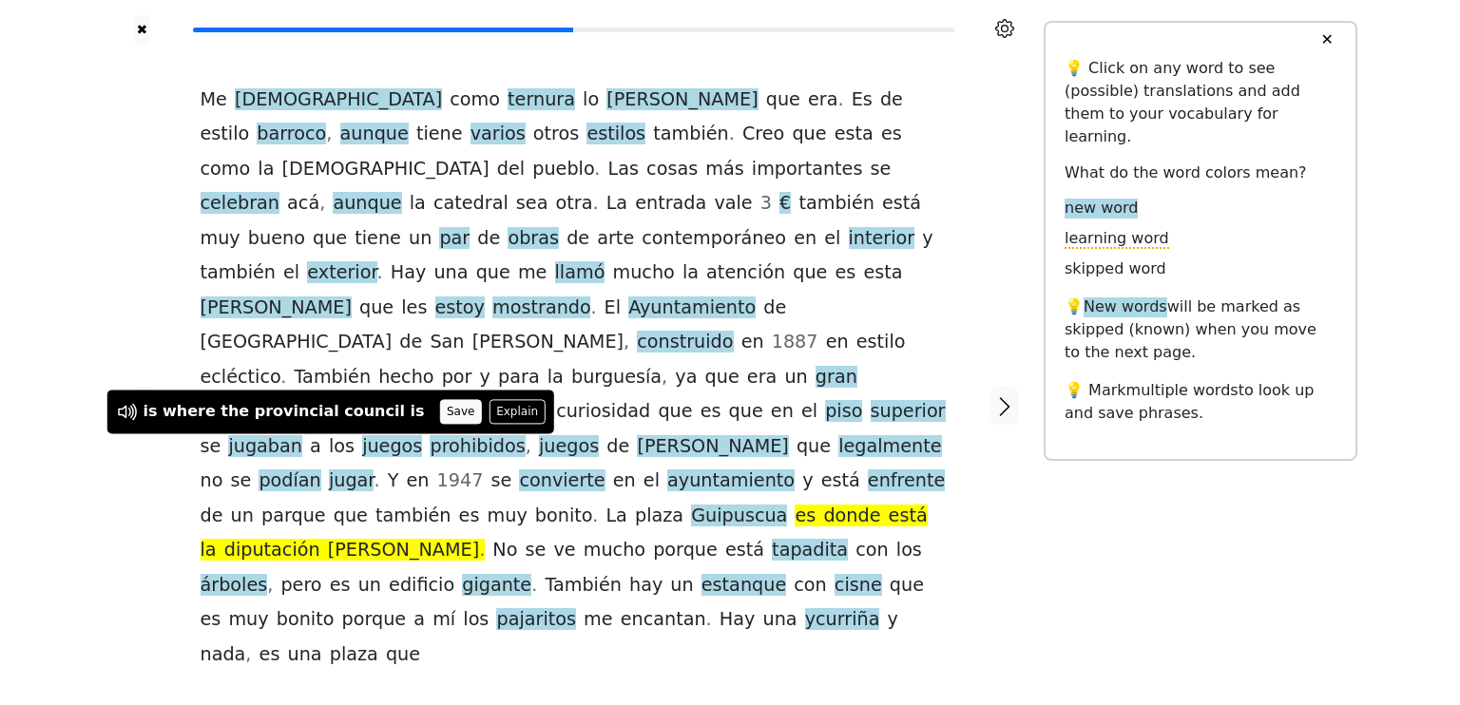
click at [440, 414] on button "Save" at bounding box center [461, 411] width 42 height 25
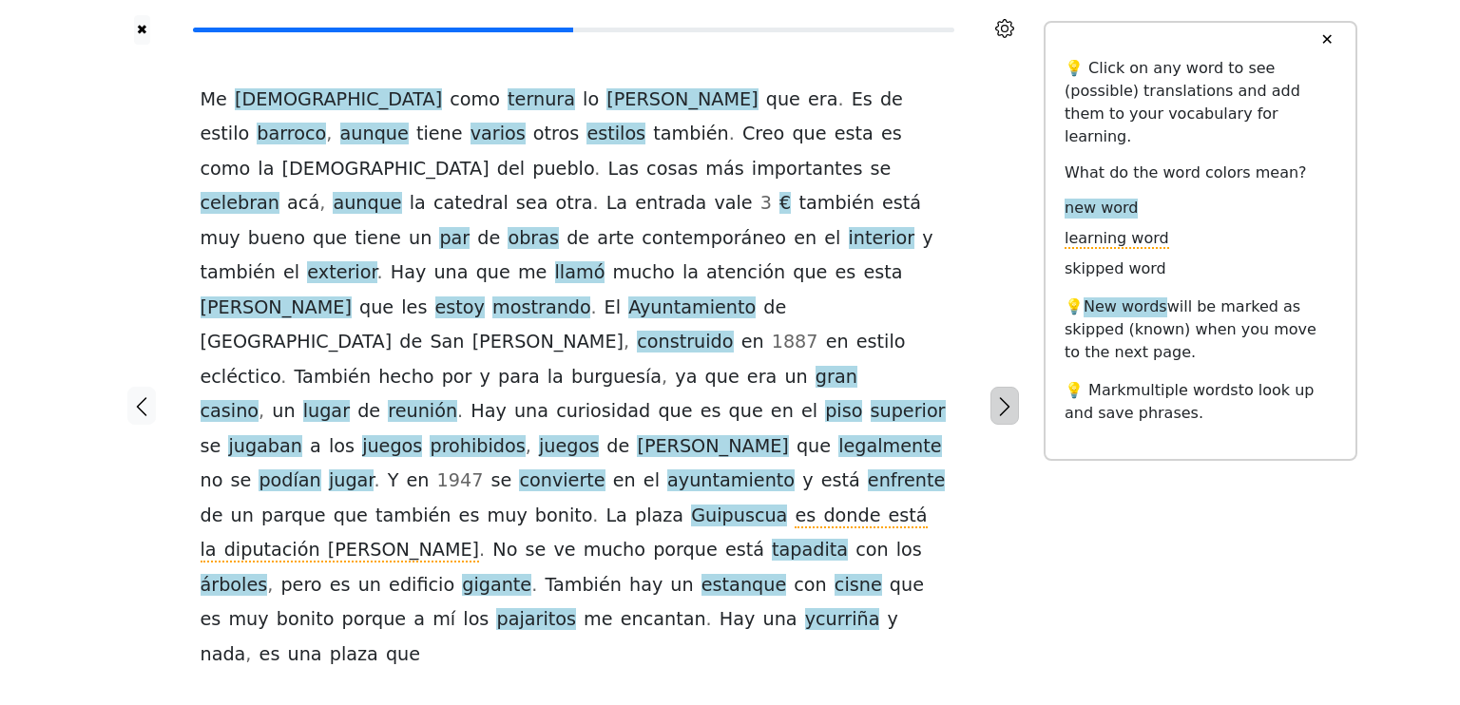
click at [1002, 395] on icon "button" at bounding box center [1004, 406] width 23 height 23
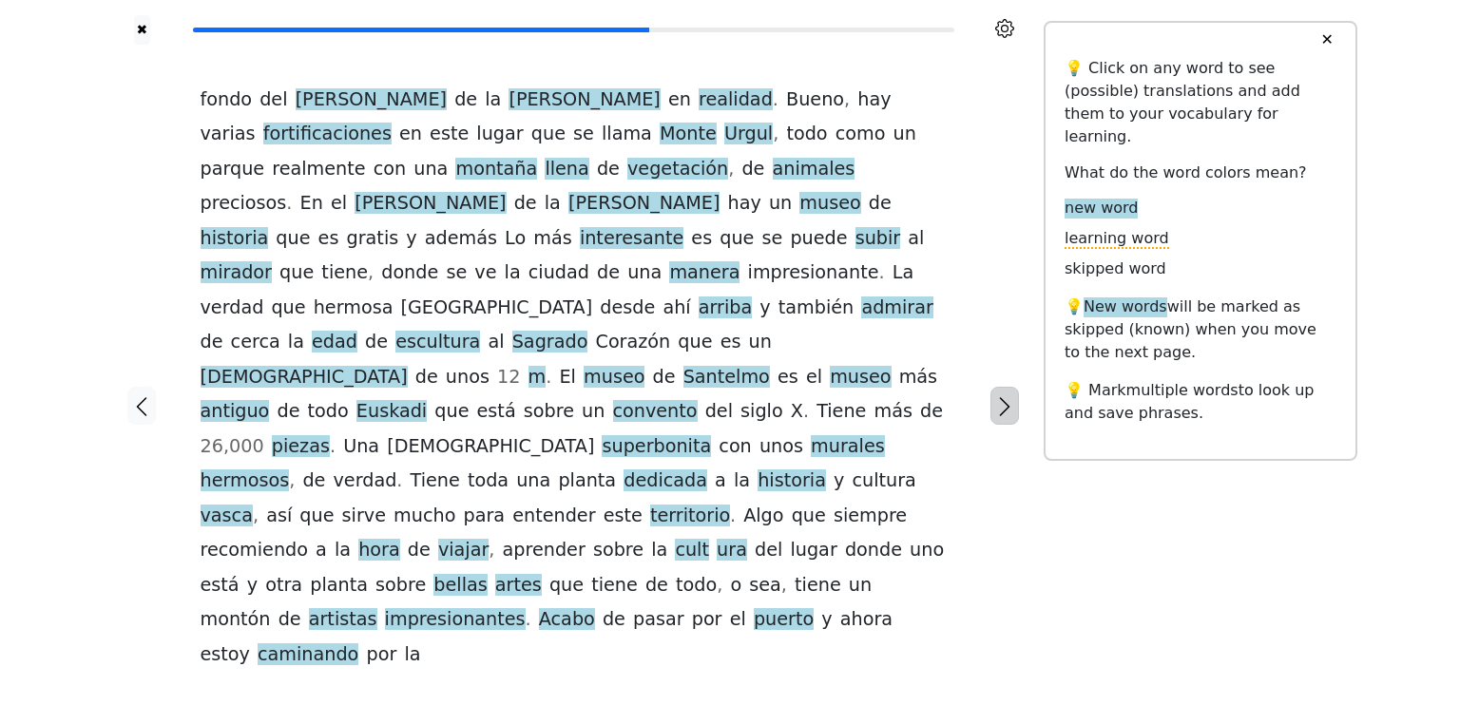
click at [1009, 395] on icon "button" at bounding box center [1004, 406] width 23 height 23
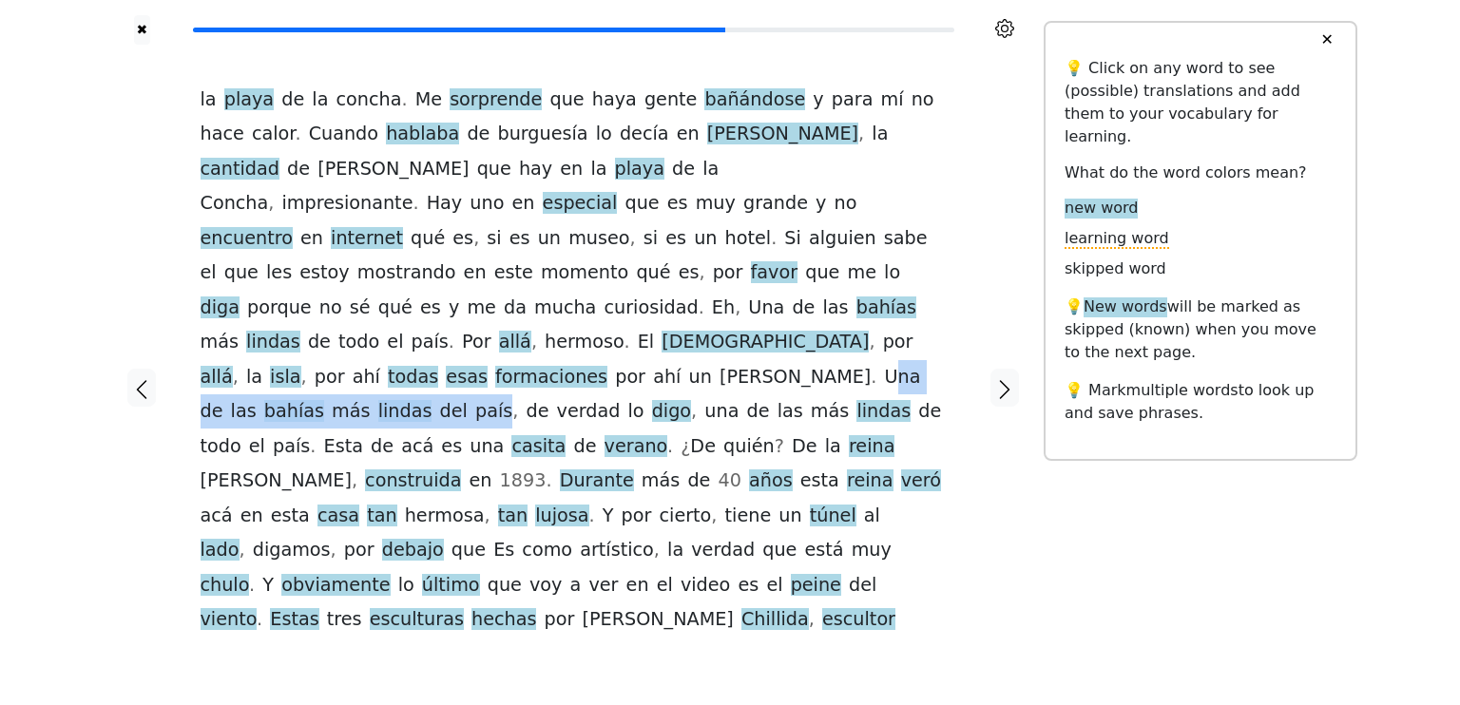
drag, startPoint x: 275, startPoint y: 353, endPoint x: 580, endPoint y: 337, distance: 305.5
click at [580, 337] on div "la playa de [PERSON_NAME] . Me sorprende que haya gente bañándose y para mí no …" at bounding box center [574, 360] width 746 height 555
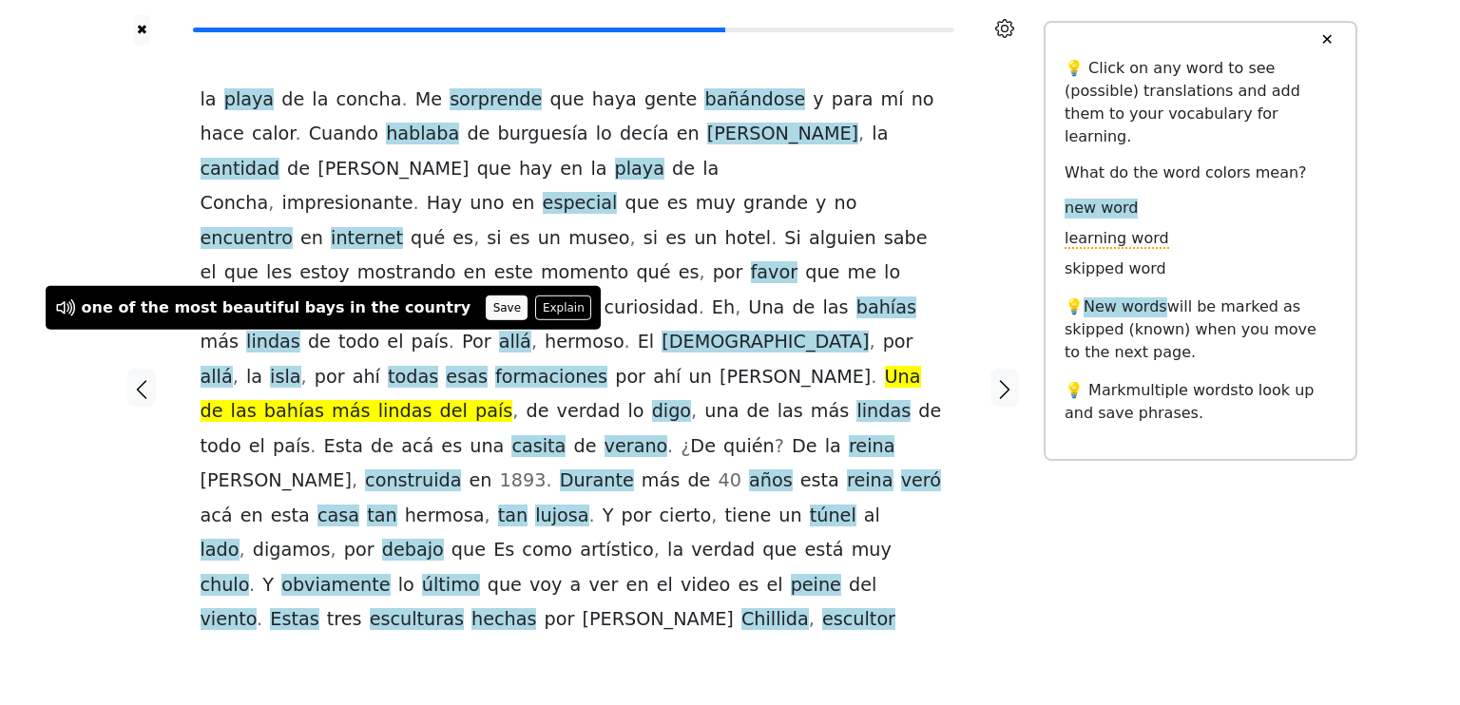
click at [486, 303] on button "Save" at bounding box center [507, 308] width 42 height 25
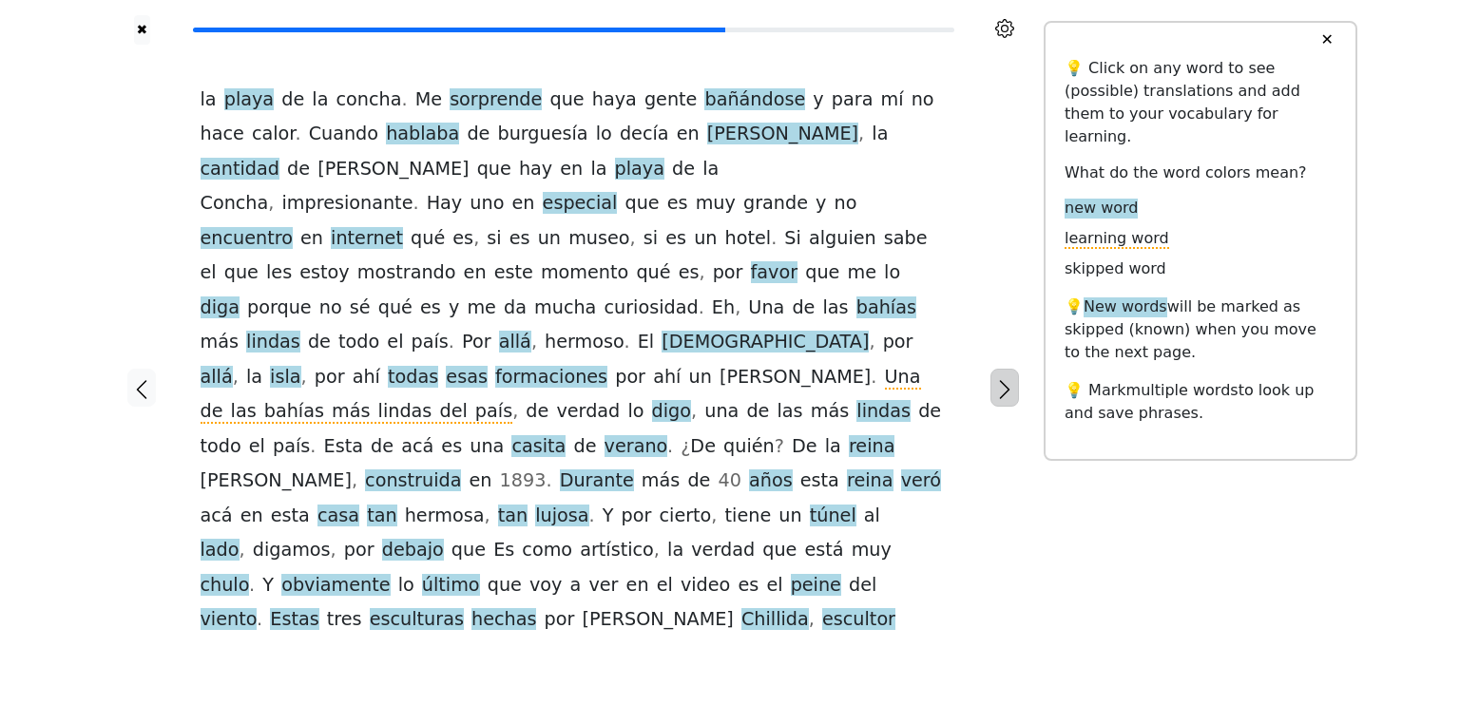
click at [1008, 378] on icon "button" at bounding box center [1004, 389] width 23 height 23
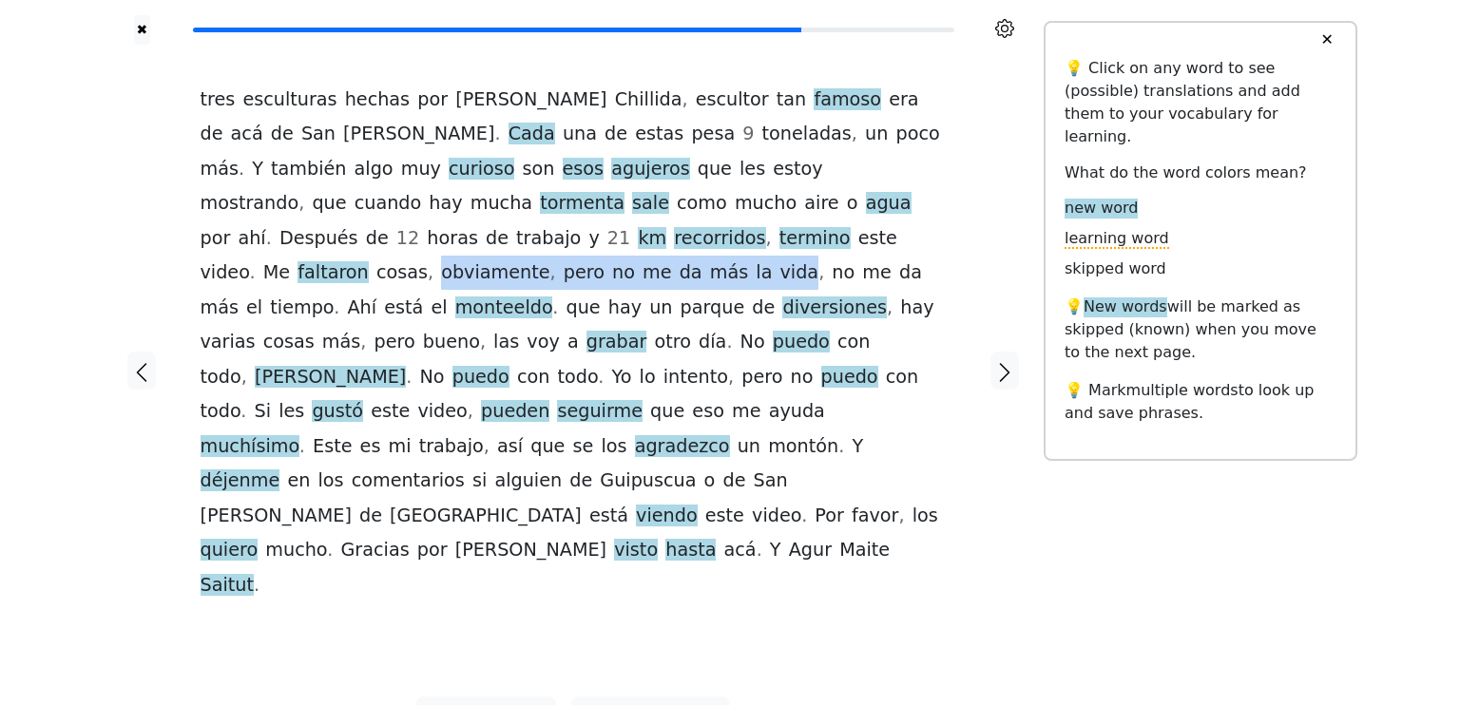
drag, startPoint x: 618, startPoint y: 243, endPoint x: 235, endPoint y: 270, distance: 384.0
click at [235, 270] on div "tres esculturas hechas por [PERSON_NAME] , escultor tan famoso era de acá de [G…" at bounding box center [574, 343] width 746 height 520
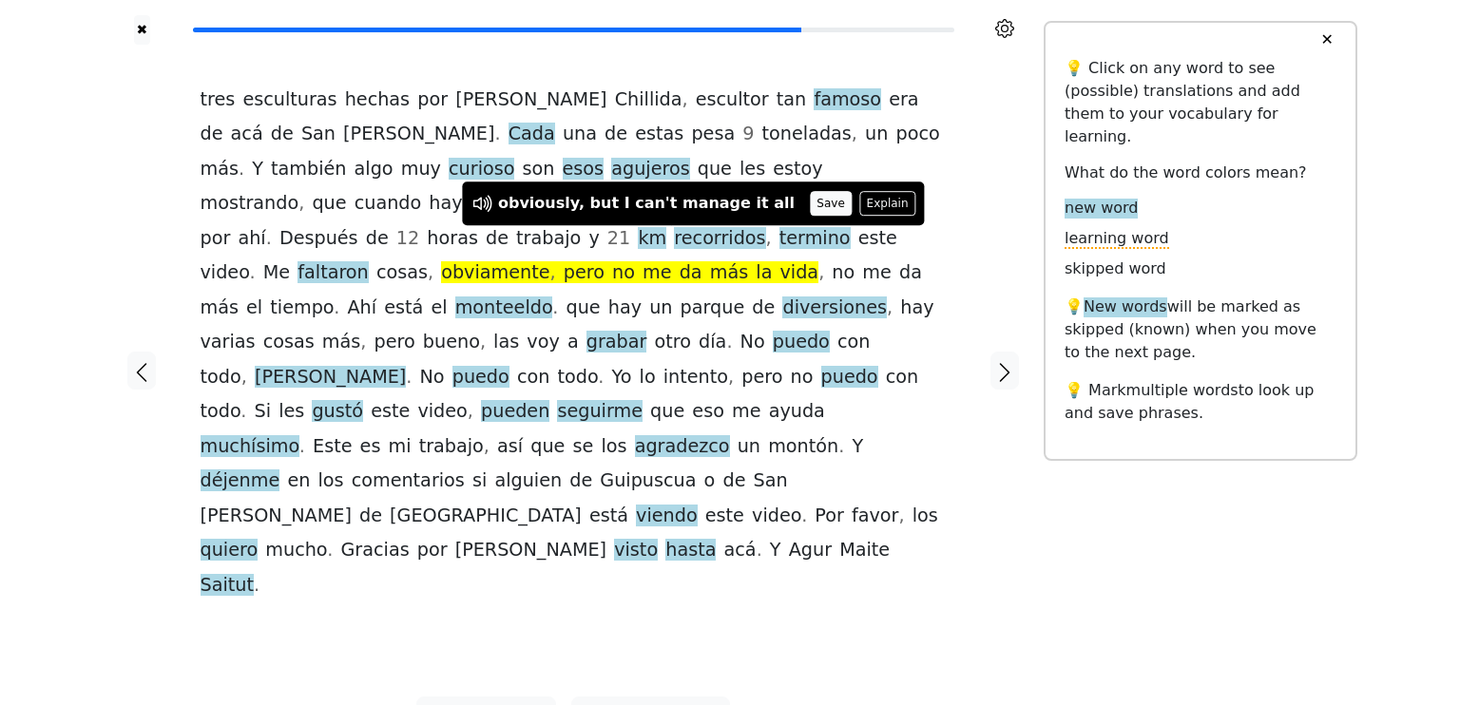
click at [810, 208] on button "Save" at bounding box center [831, 203] width 42 height 25
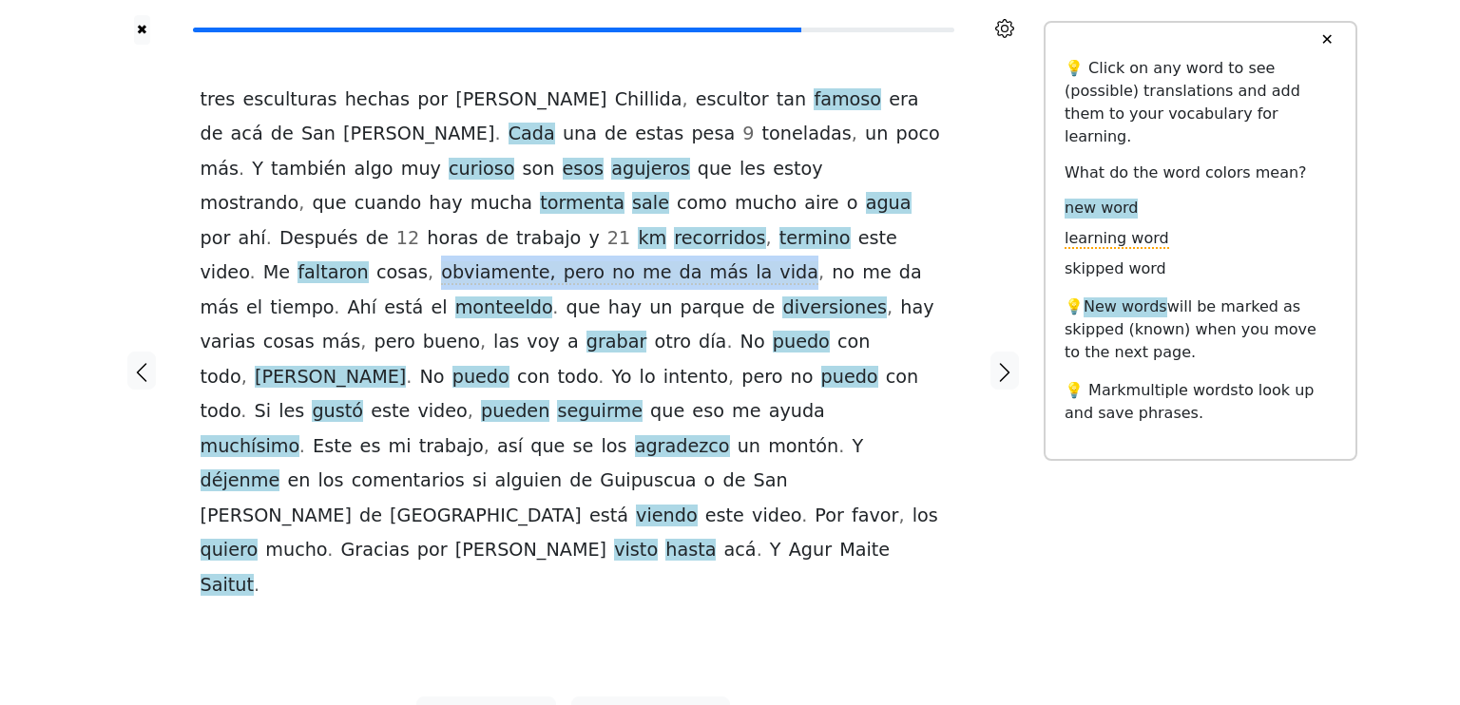
click at [441, 279] on span "obviamente, pero no me da más la vida" at bounding box center [629, 273] width 377 height 24
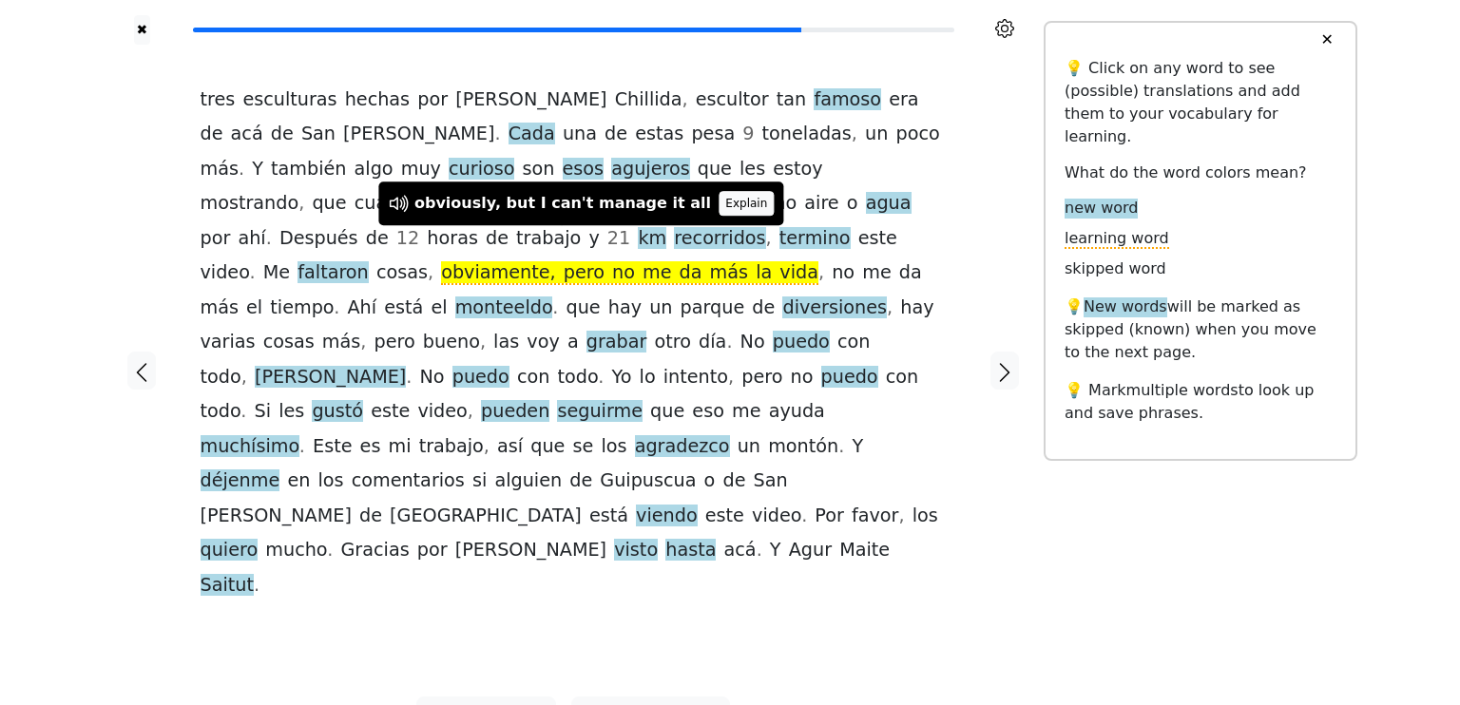
click at [719, 212] on button "Explain" at bounding box center [747, 203] width 56 height 25
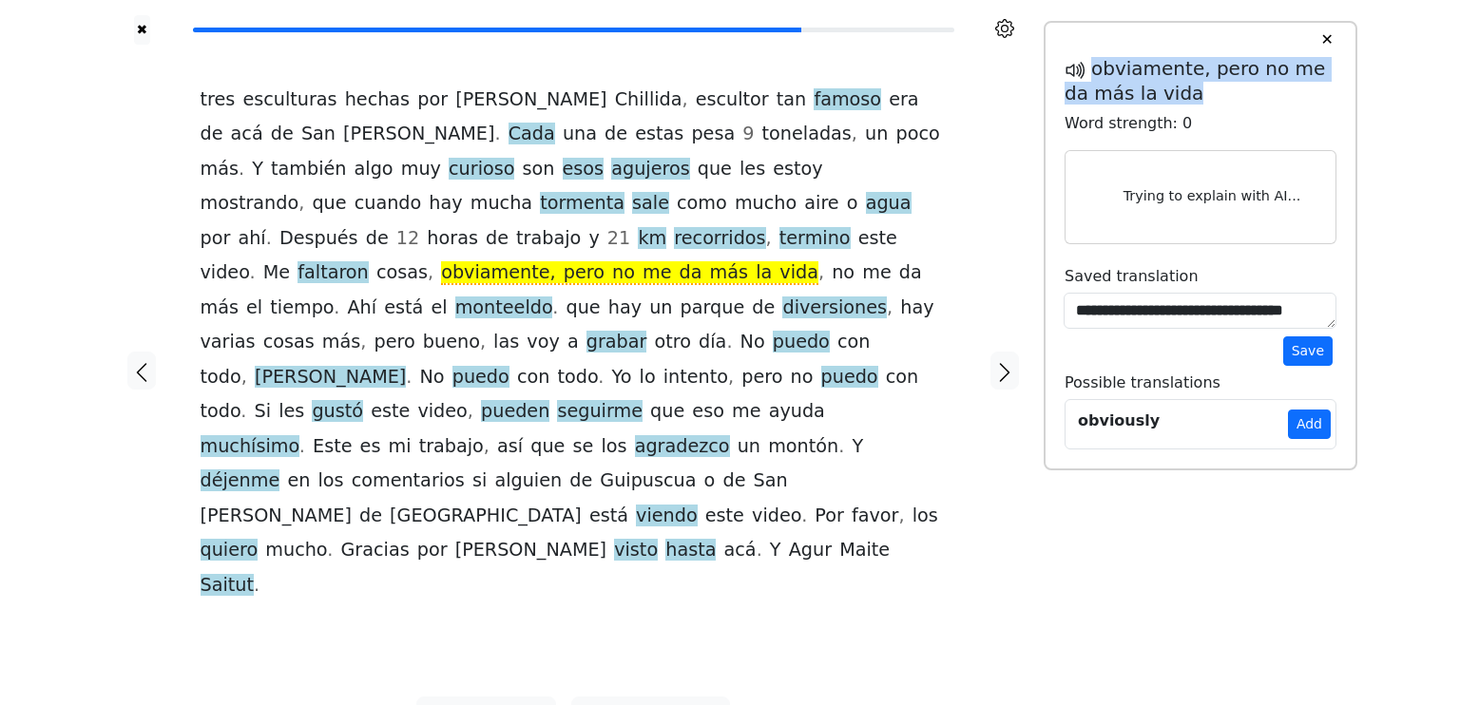
drag, startPoint x: 1094, startPoint y: 68, endPoint x: 1179, endPoint y: 90, distance: 87.4
click at [1179, 90] on h5 "obviamente, pero no me da más la vida" at bounding box center [1201, 81] width 272 height 48
click at [1300, 347] on button "Save" at bounding box center [1307, 351] width 49 height 29
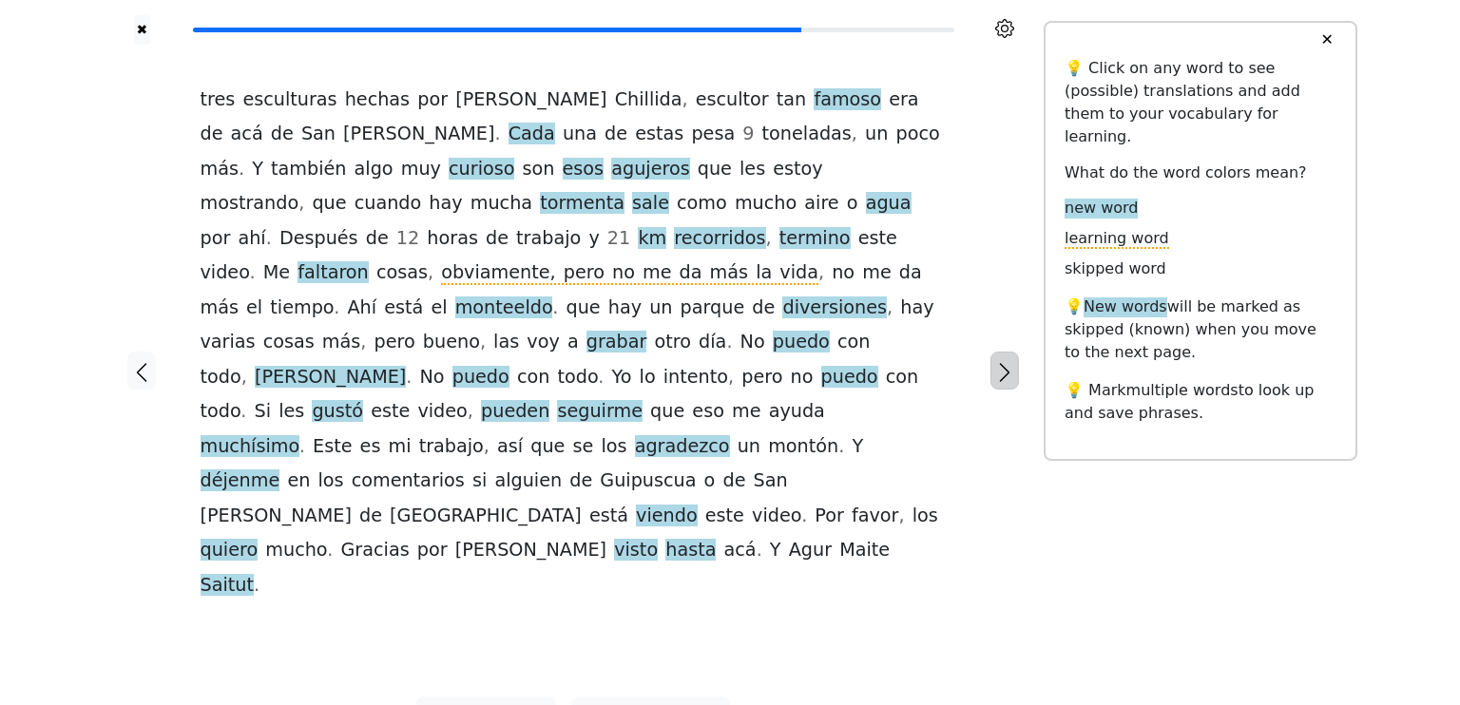
click at [1005, 363] on icon "button" at bounding box center [1004, 372] width 10 height 19
